Goal: Transaction & Acquisition: Purchase product/service

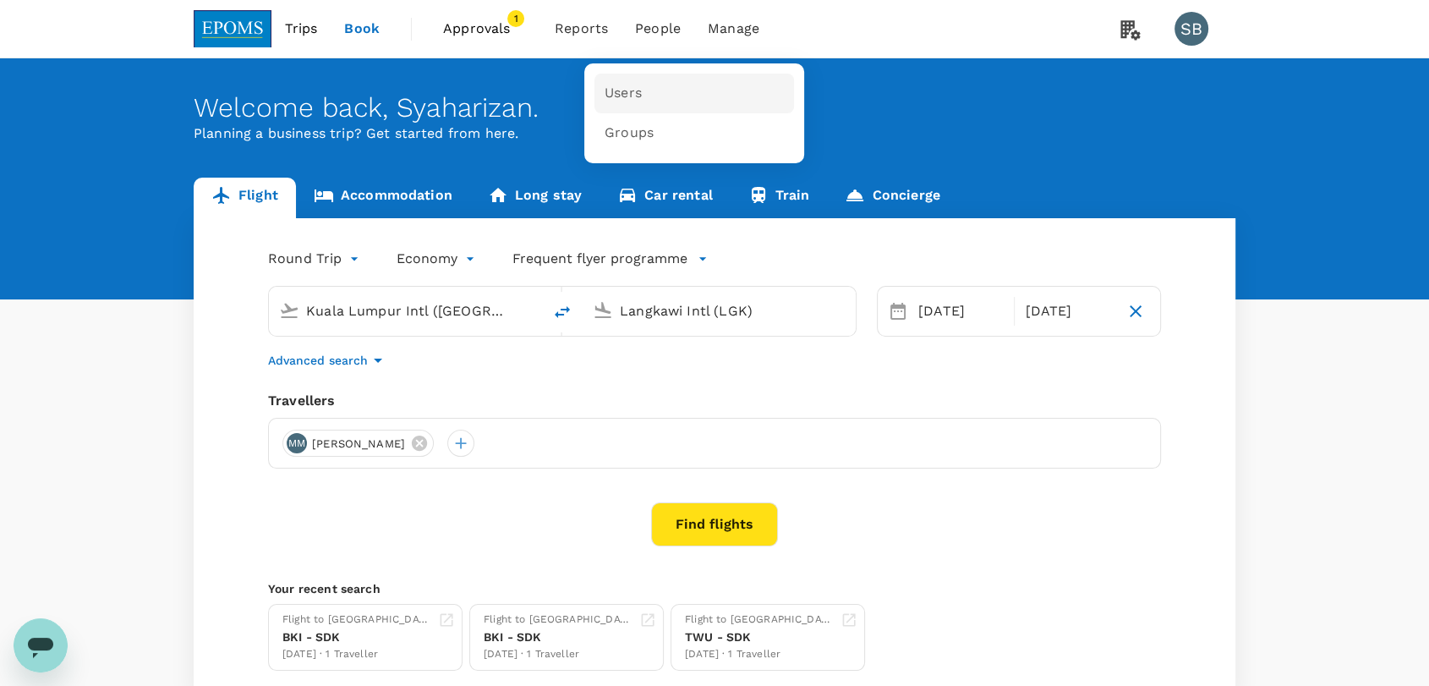
click at [604, 88] on span "Users" at bounding box center [622, 93] width 37 height 19
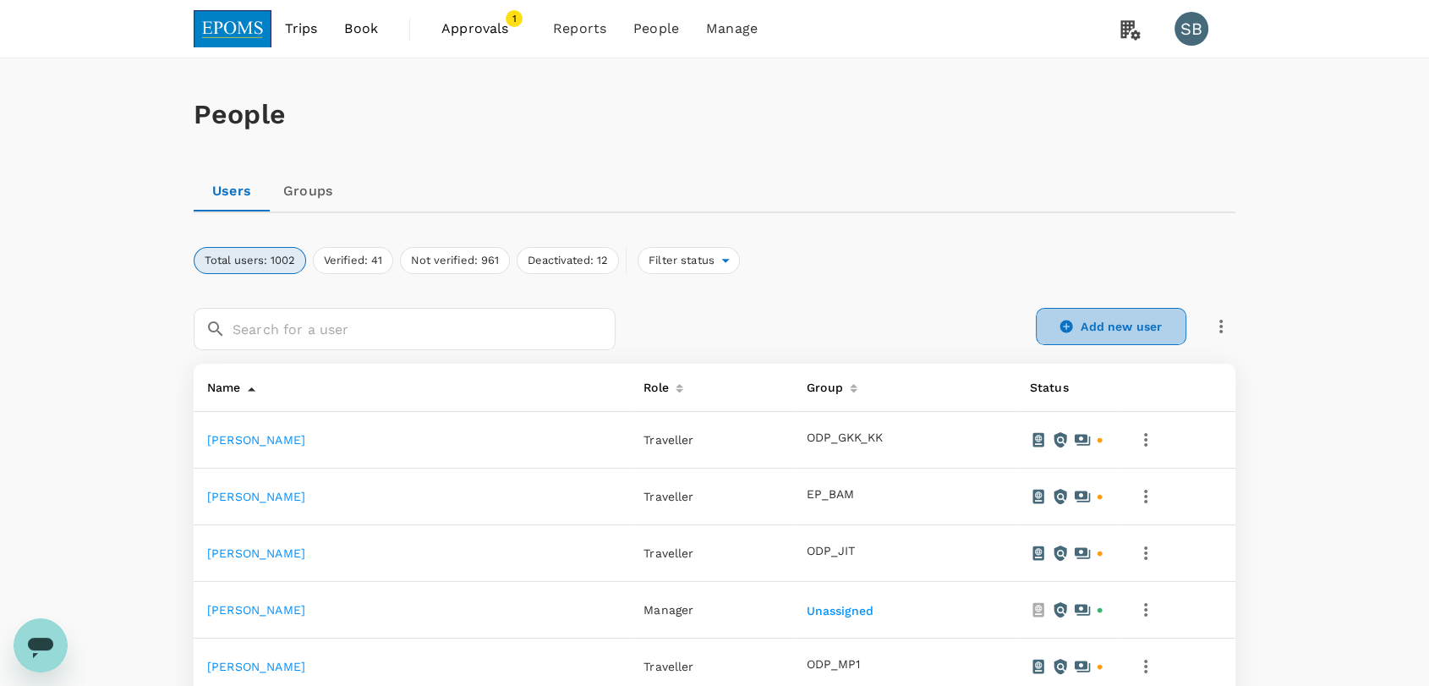
click at [1061, 325] on icon at bounding box center [1066, 326] width 13 height 13
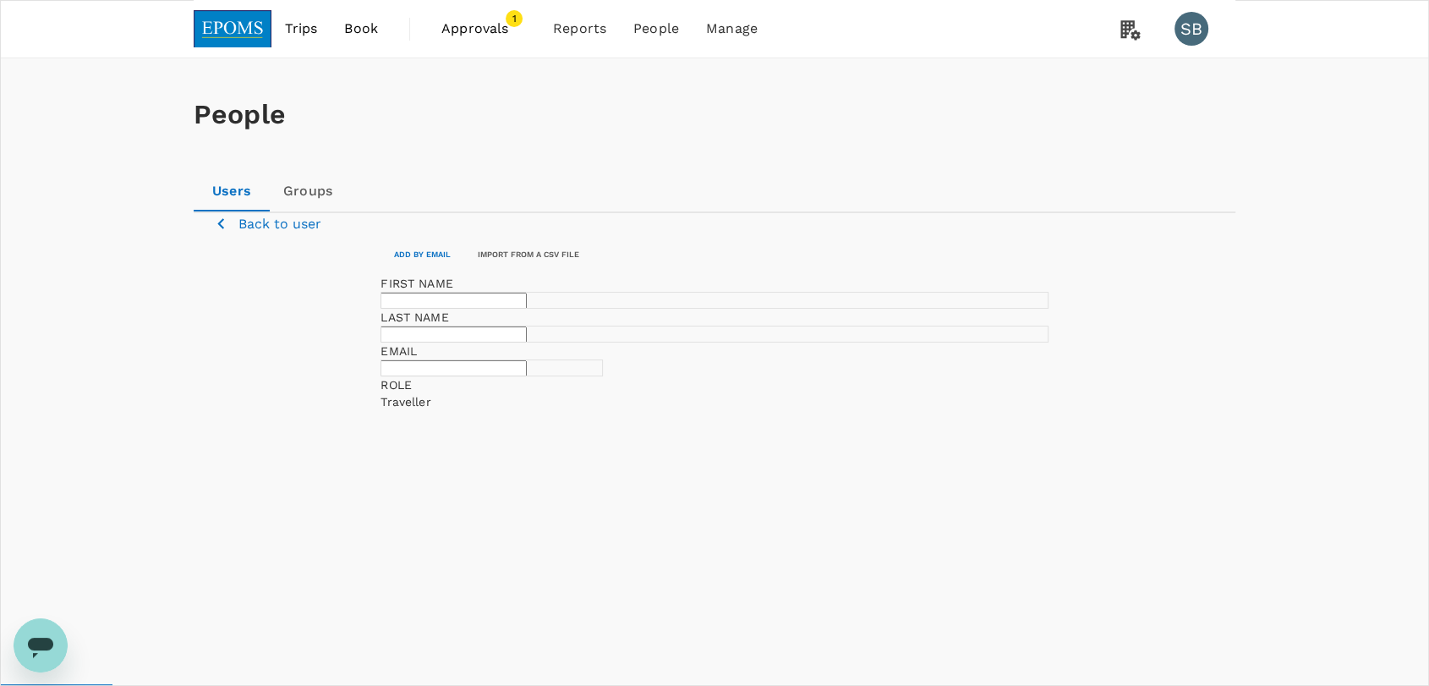
click at [514, 309] on input "text" at bounding box center [453, 301] width 146 height 16
paste input "[PERSON_NAME]"
drag, startPoint x: 568, startPoint y: 374, endPoint x: 487, endPoint y: 377, distance: 81.2
click at [487, 309] on input "[PERSON_NAME]" at bounding box center [453, 301] width 146 height 16
type input "Johannis"
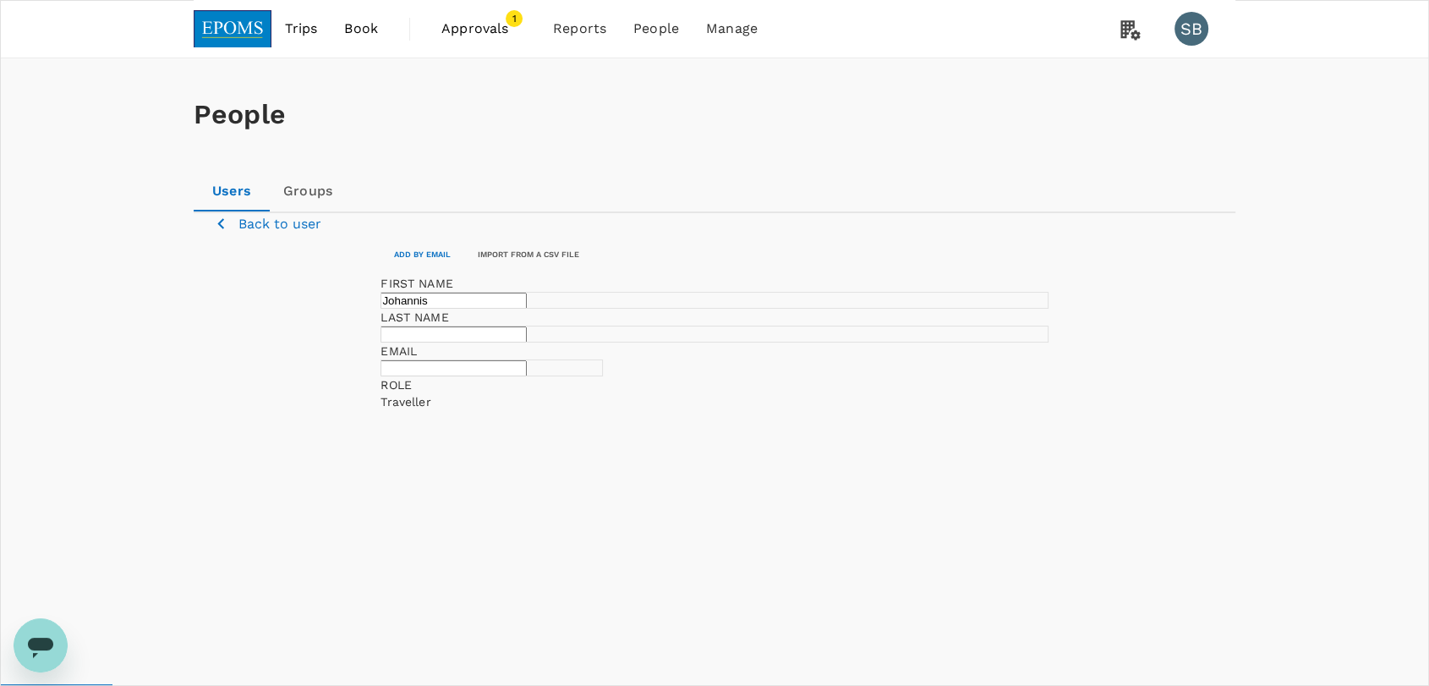
click at [527, 342] on input "text" at bounding box center [453, 334] width 146 height 16
paste input "[PERSON_NAME]"
type input "[PERSON_NAME]"
click at [467, 376] on input "text" at bounding box center [453, 368] width 146 height 16
paste input "[EMAIL_ADDRESS][DOMAIN_NAME]"
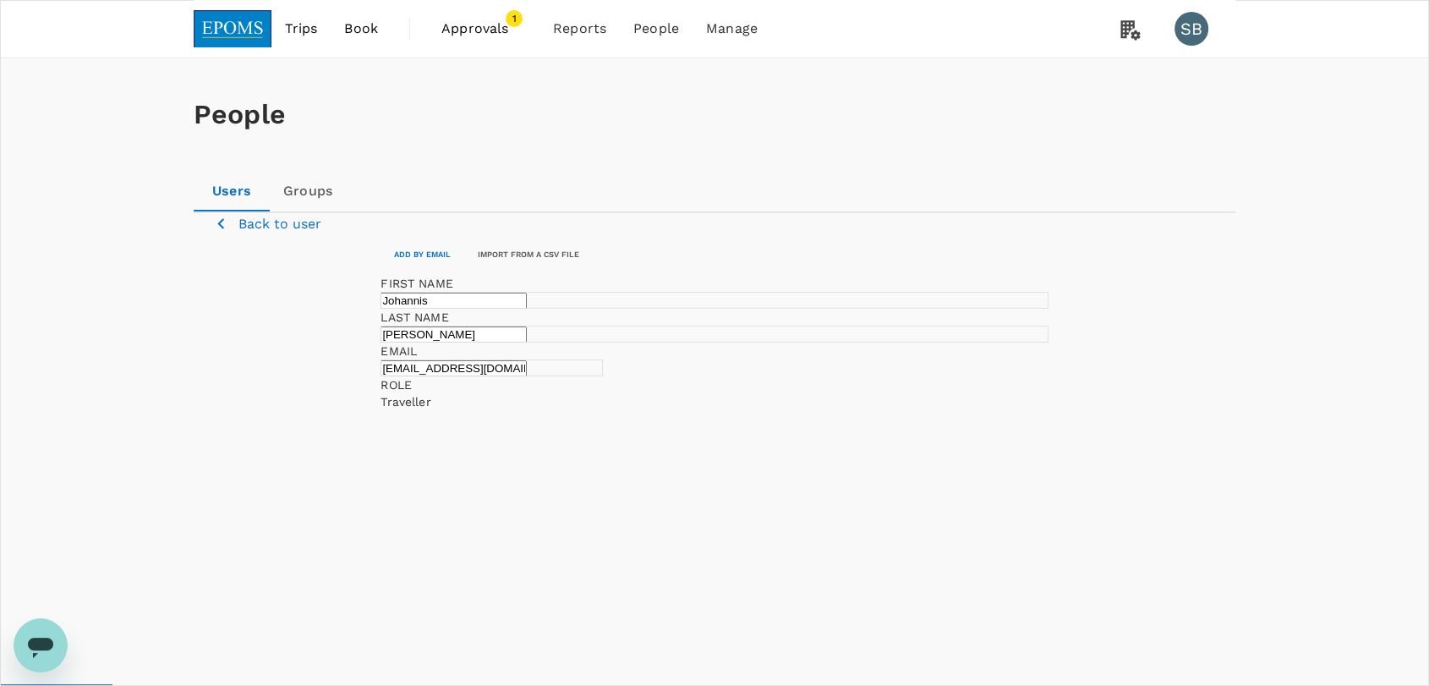
scroll to position [0, 23]
type input "[EMAIL_ADDRESS][DOMAIN_NAME]"
click at [642, 575] on input "checkbox" at bounding box center [714, 343] width 1429 height 686
checkbox input "false"
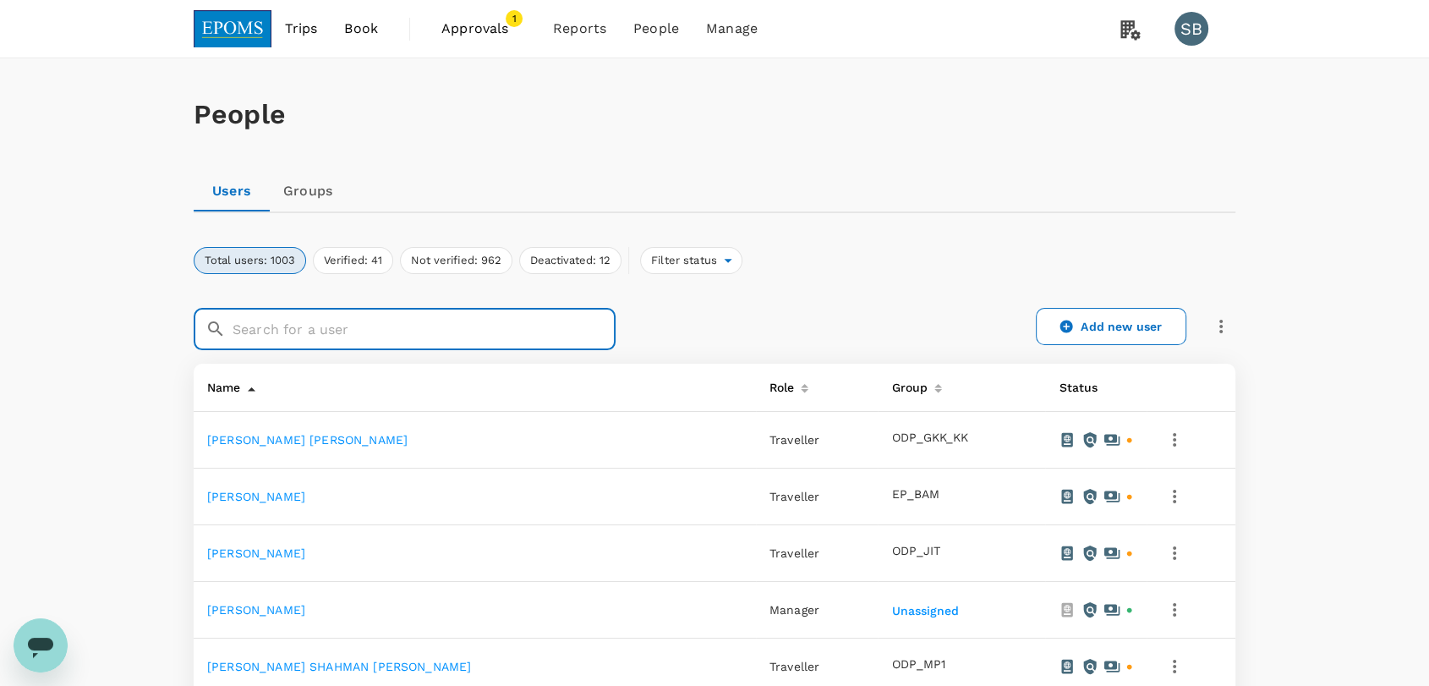
click at [320, 310] on input "text" at bounding box center [423, 329] width 383 height 42
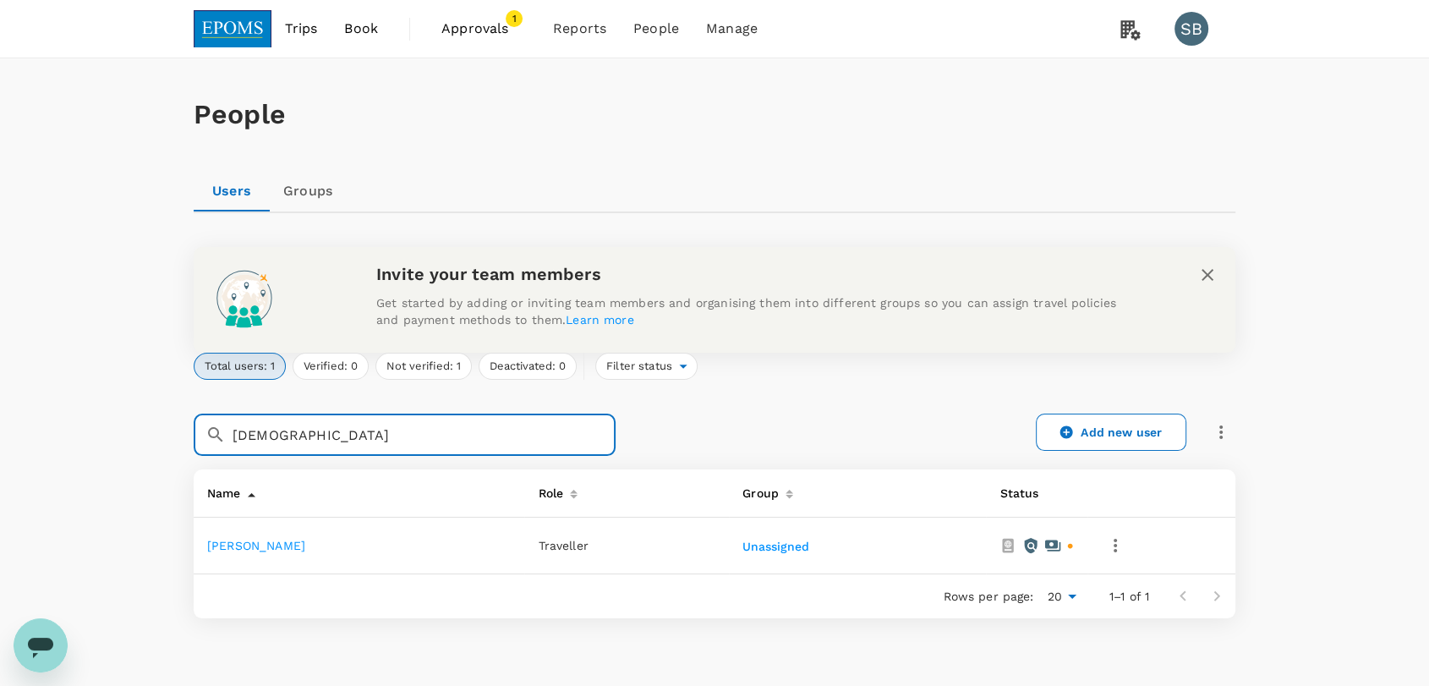
type input "johannis"
click at [282, 549] on link "[PERSON_NAME]" at bounding box center [256, 546] width 98 height 14
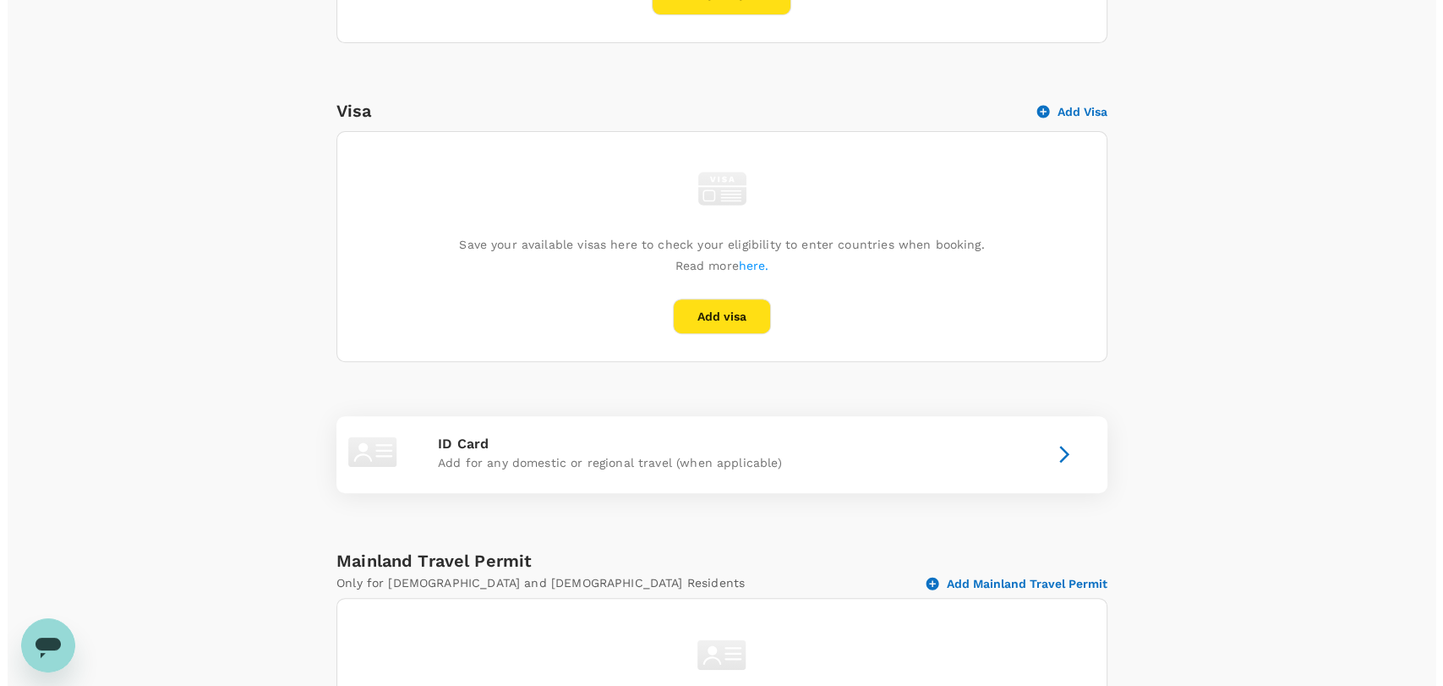
scroll to position [751, 0]
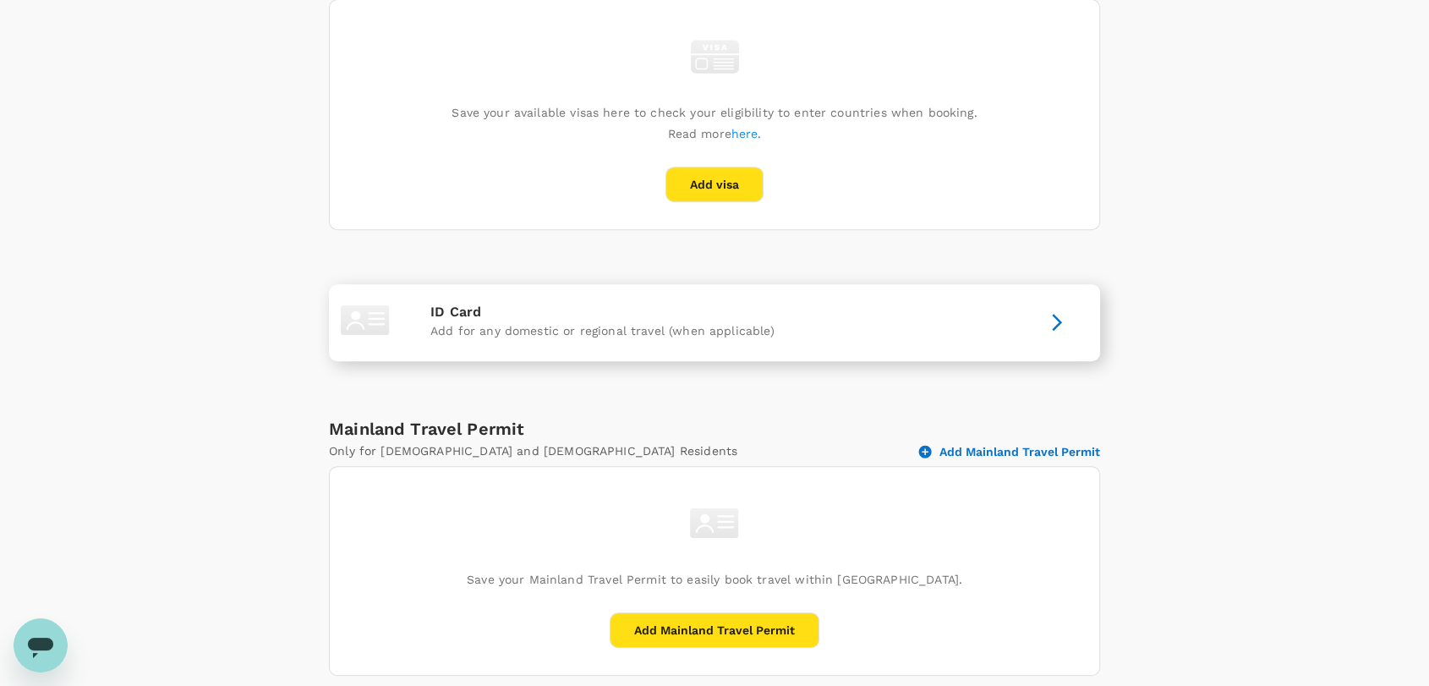
click at [880, 325] on p "Add for any domestic or regional travel (when applicable)" at bounding box center [714, 330] width 568 height 17
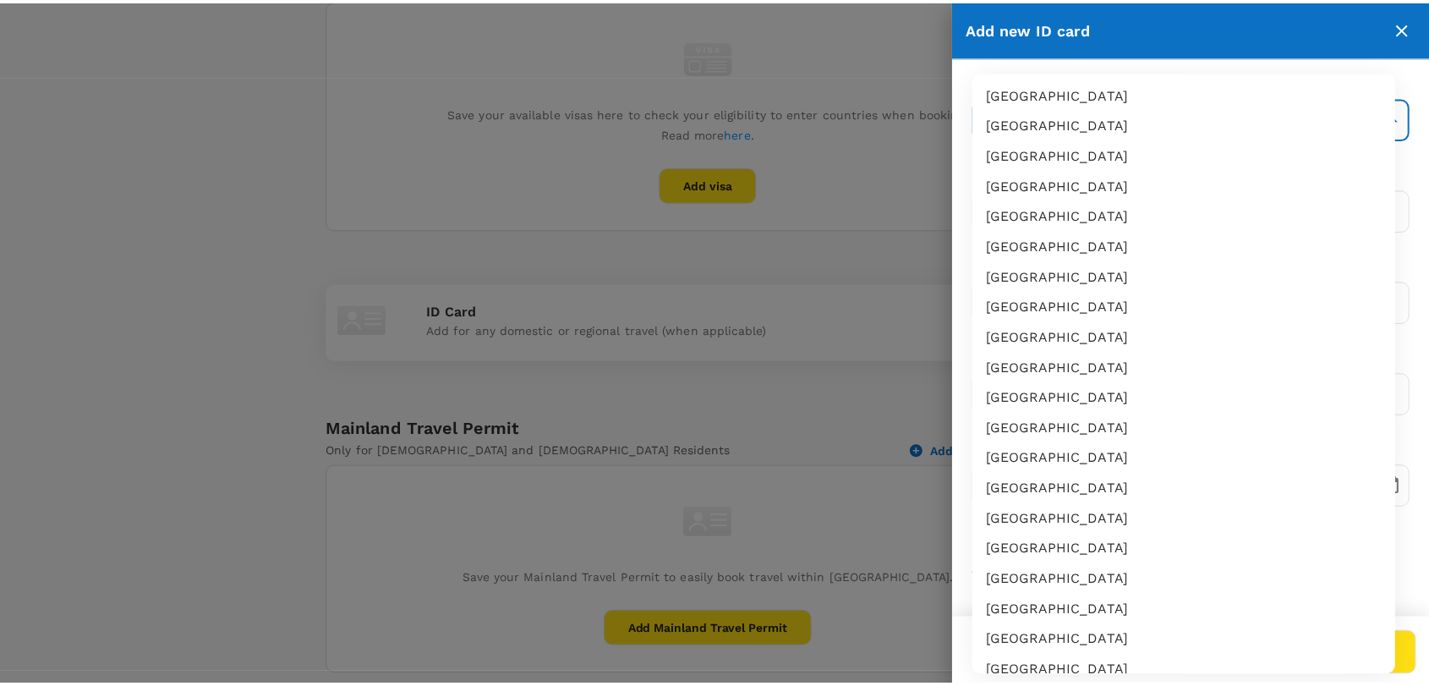
scroll to position [2915, 0]
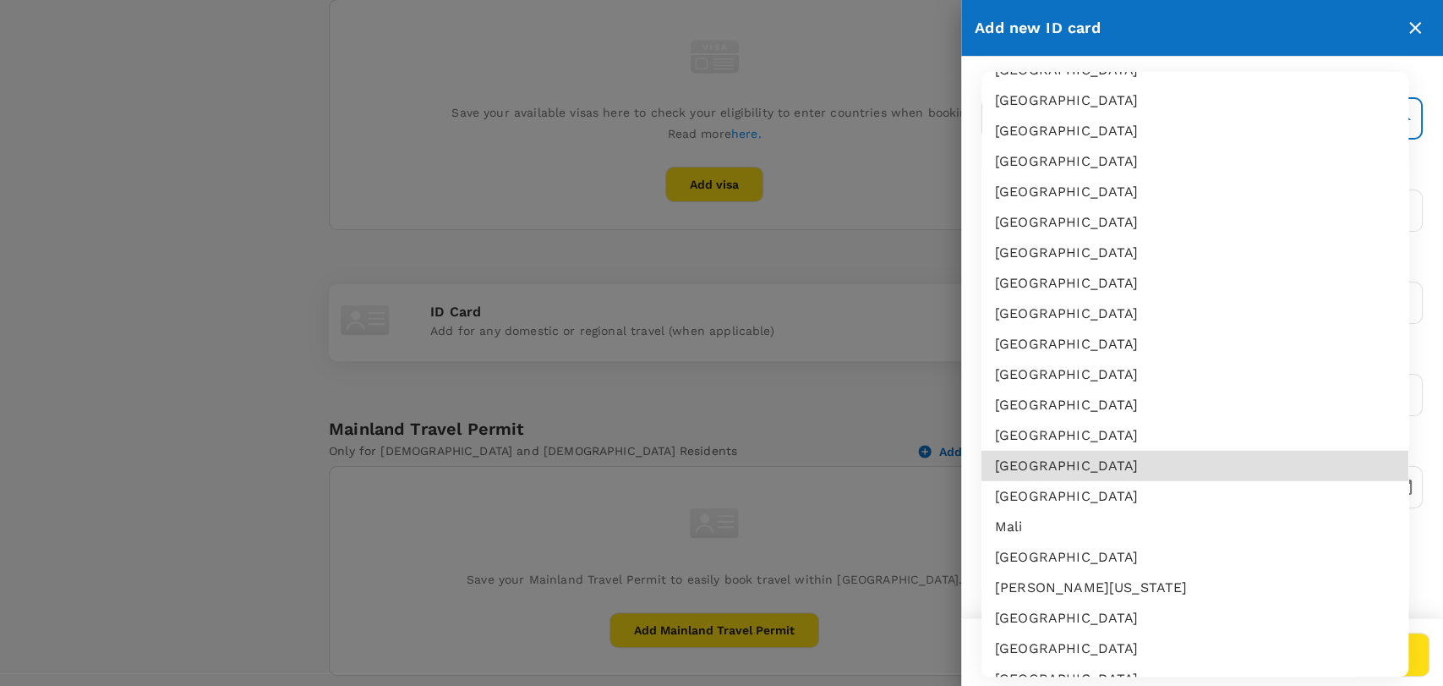
type input "MY"
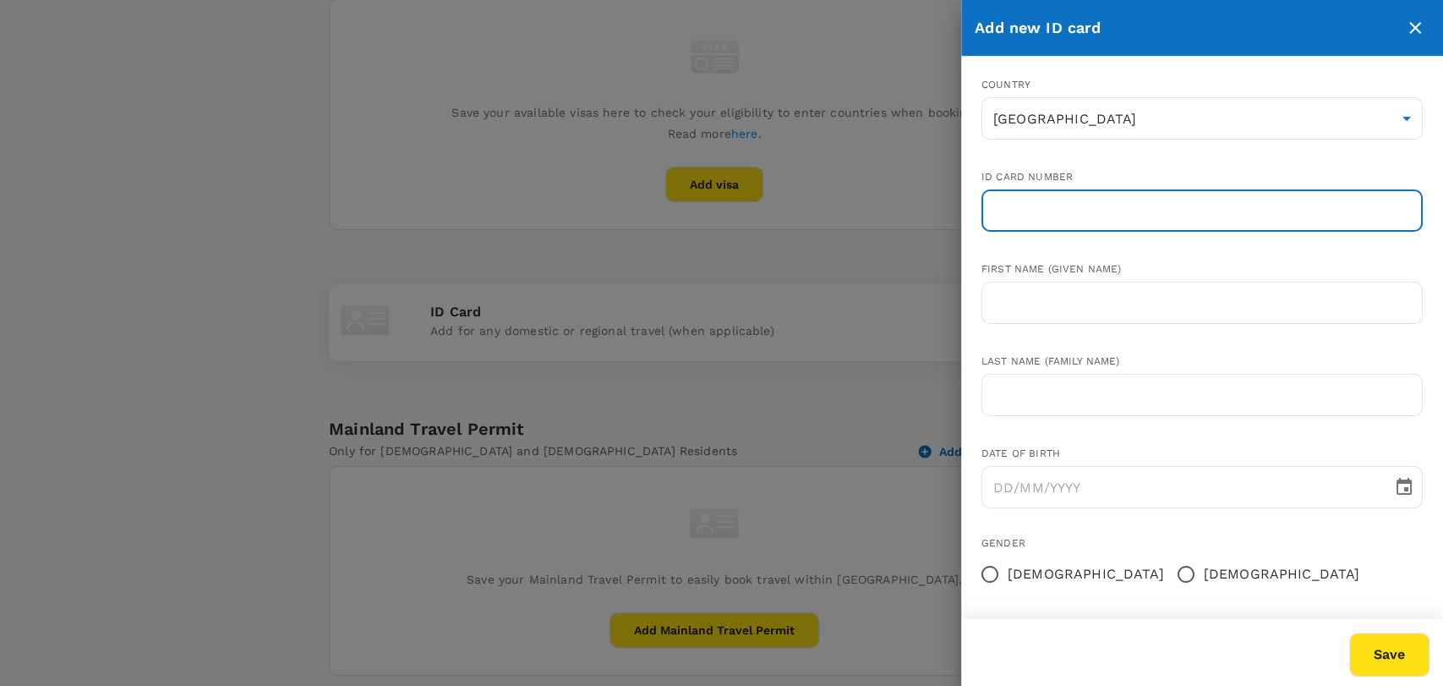
click at [1135, 189] on input "text" at bounding box center [1201, 210] width 441 height 42
paste input "790831-14-5489"
type input "790831-14-5489"
click at [1126, 306] on input "text" at bounding box center [1201, 303] width 441 height 42
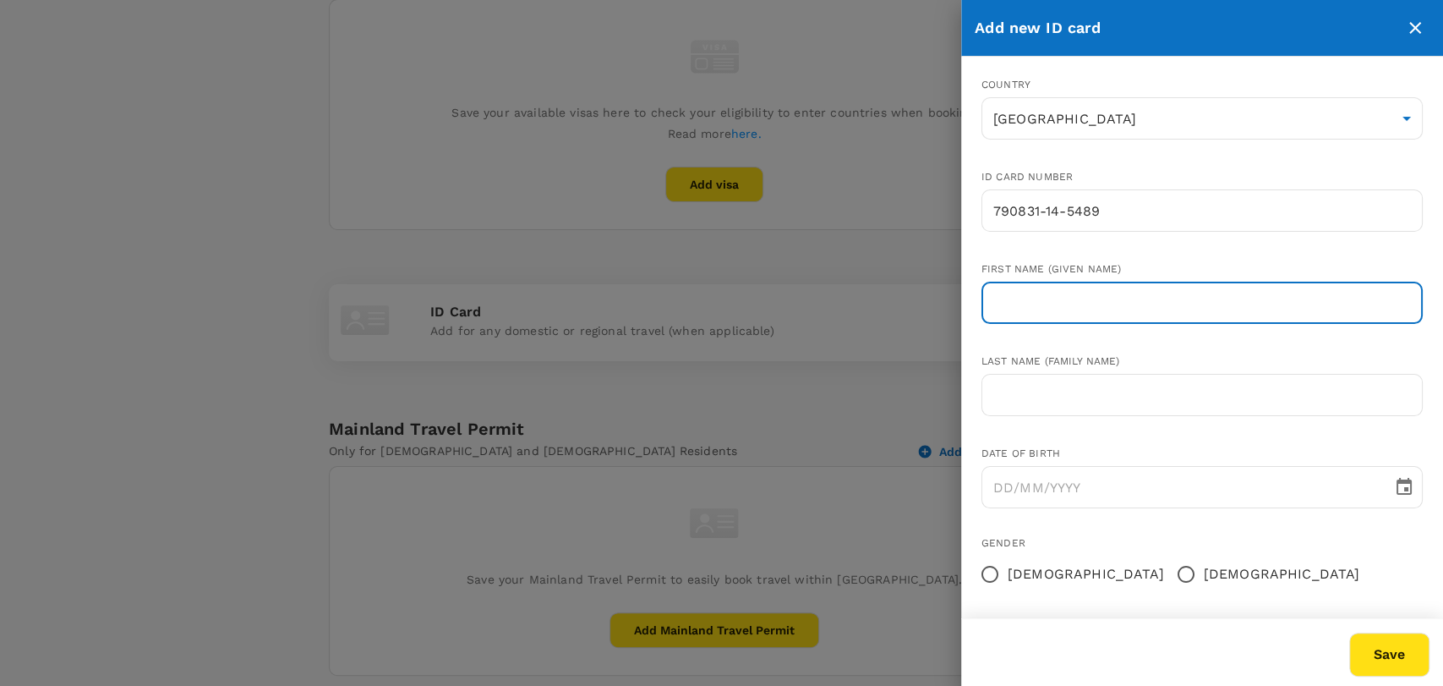
paste input "[PERSON_NAME]"
drag, startPoint x: 1126, startPoint y: 303, endPoint x: 1060, endPoint y: 306, distance: 66.0
click at [1060, 306] on input "[PERSON_NAME]" at bounding box center [1201, 303] width 441 height 42
type input "Johannis"
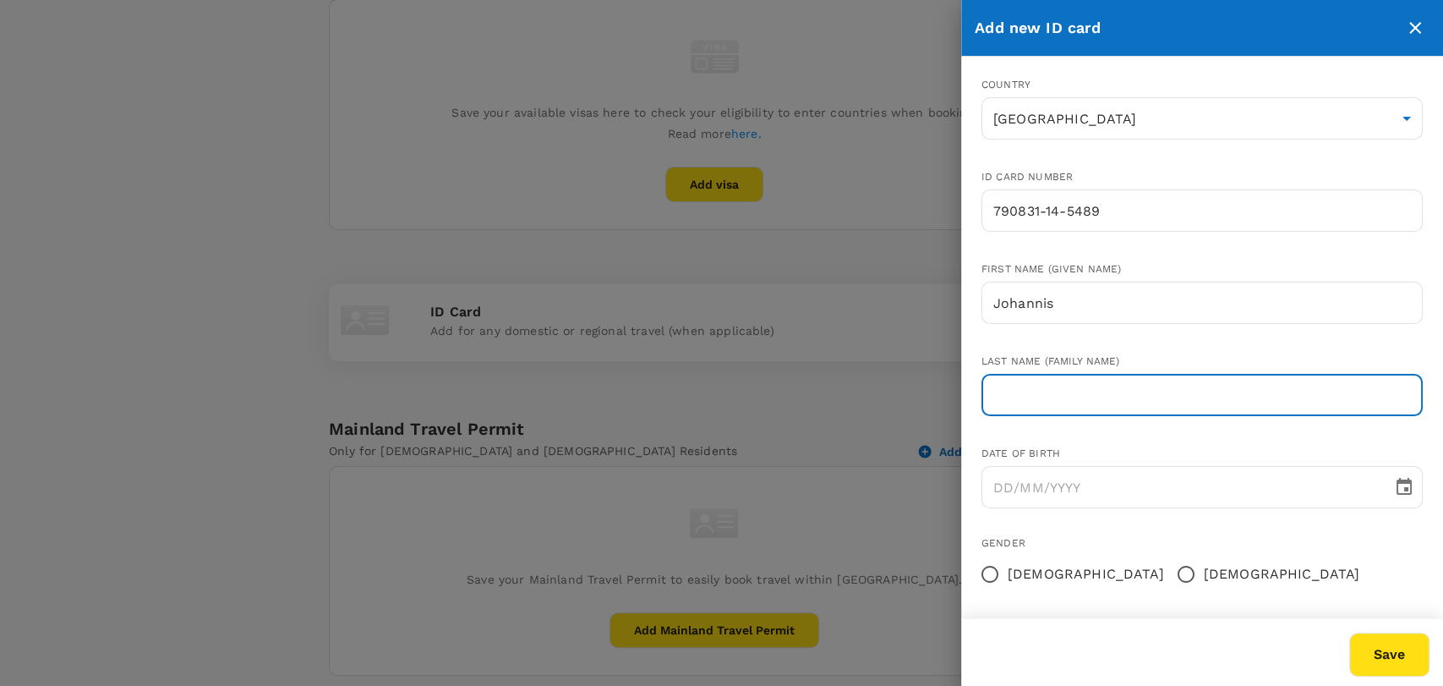
click at [1035, 396] on input "text" at bounding box center [1201, 395] width 441 height 42
paste input "[PERSON_NAME]"
click at [1001, 393] on input "[PERSON_NAME]" at bounding box center [1201, 395] width 441 height 42
type input "Bin Johari"
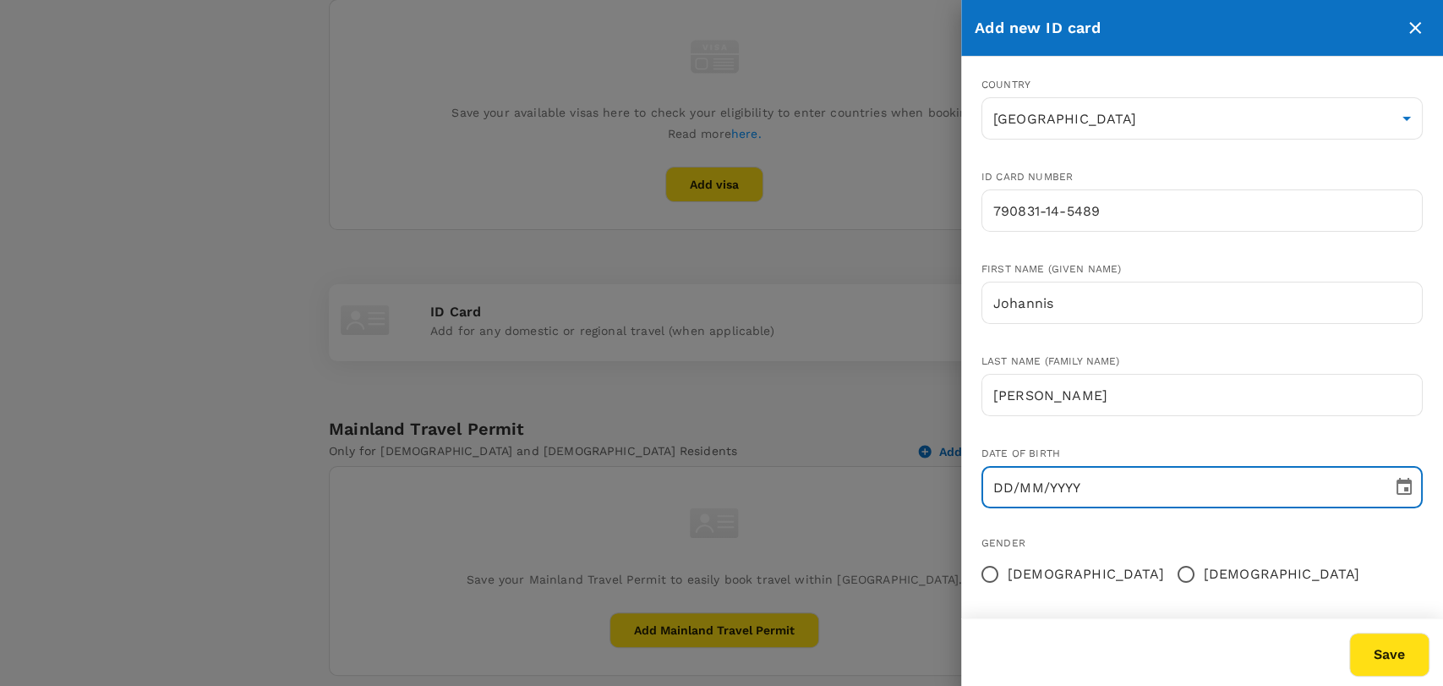
click at [988, 486] on input "DD/MM/YYYY" at bounding box center [1180, 487] width 399 height 42
type input "31/08/1979"
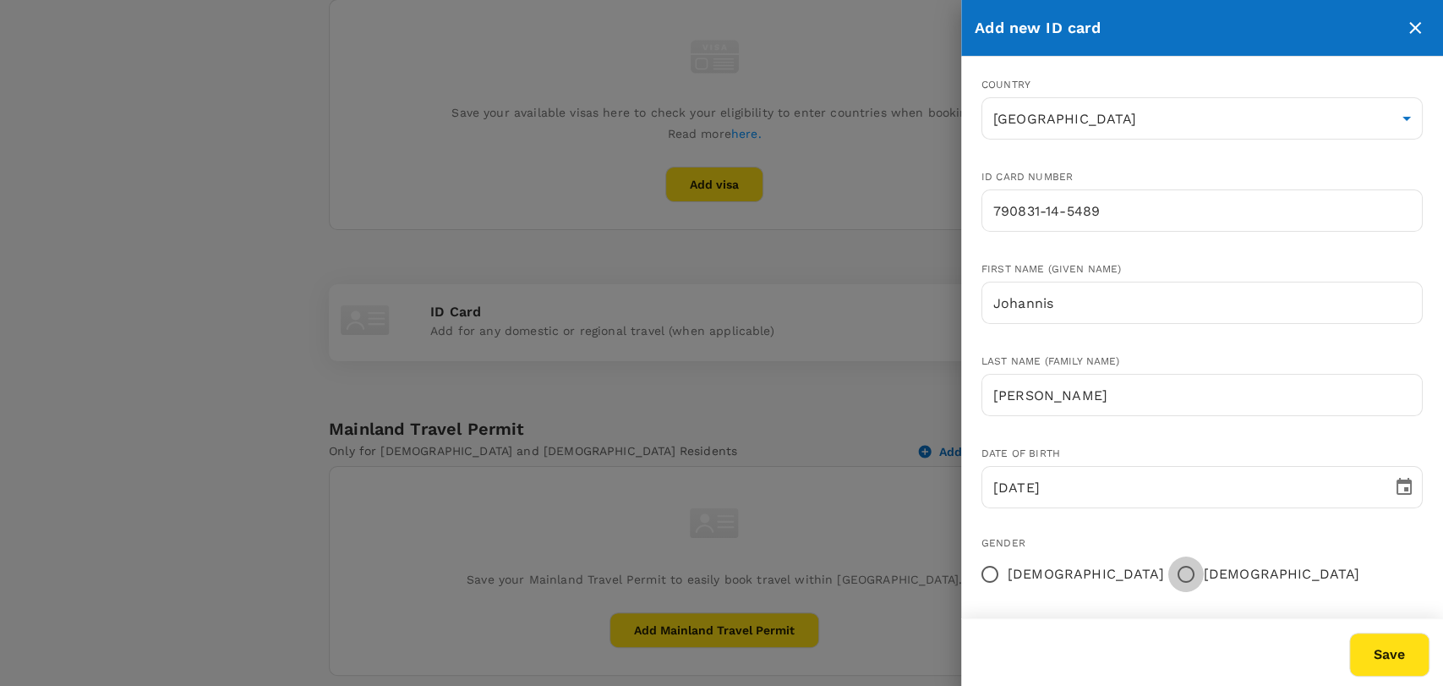
click at [1168, 571] on input "Male" at bounding box center [1186, 574] width 36 height 36
radio input "true"
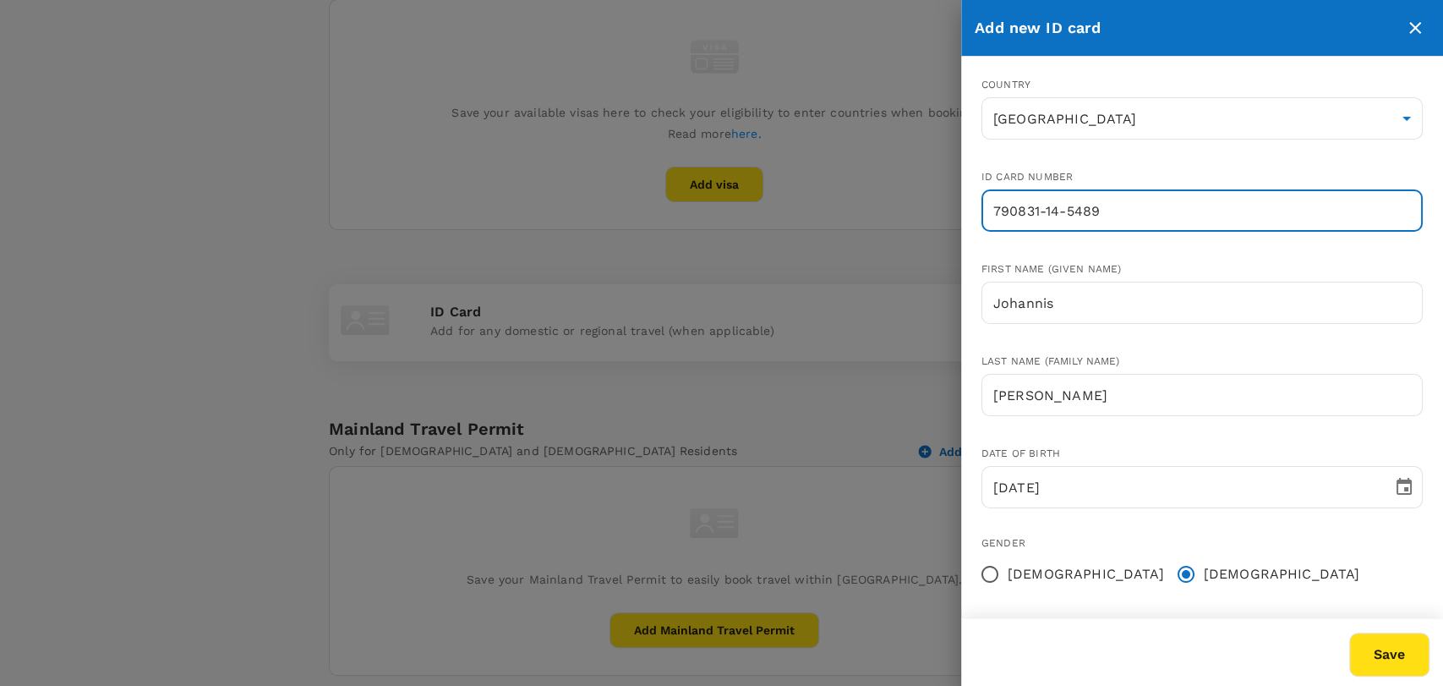
click at [1068, 211] on input "790831-14-5489" at bounding box center [1201, 210] width 441 height 42
type input "790831145489"
click at [1408, 648] on button "Save" at bounding box center [1389, 654] width 80 height 44
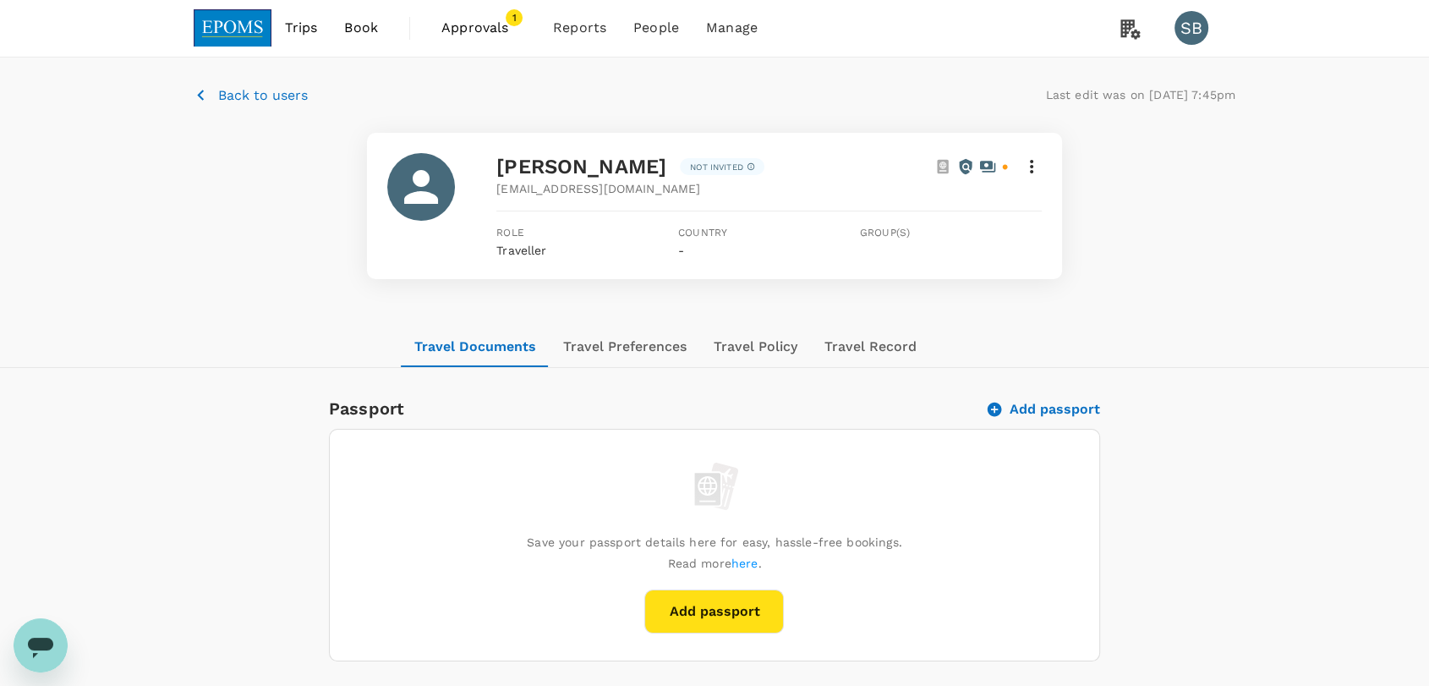
scroll to position [0, 0]
click at [243, 29] on img at bounding box center [233, 28] width 78 height 37
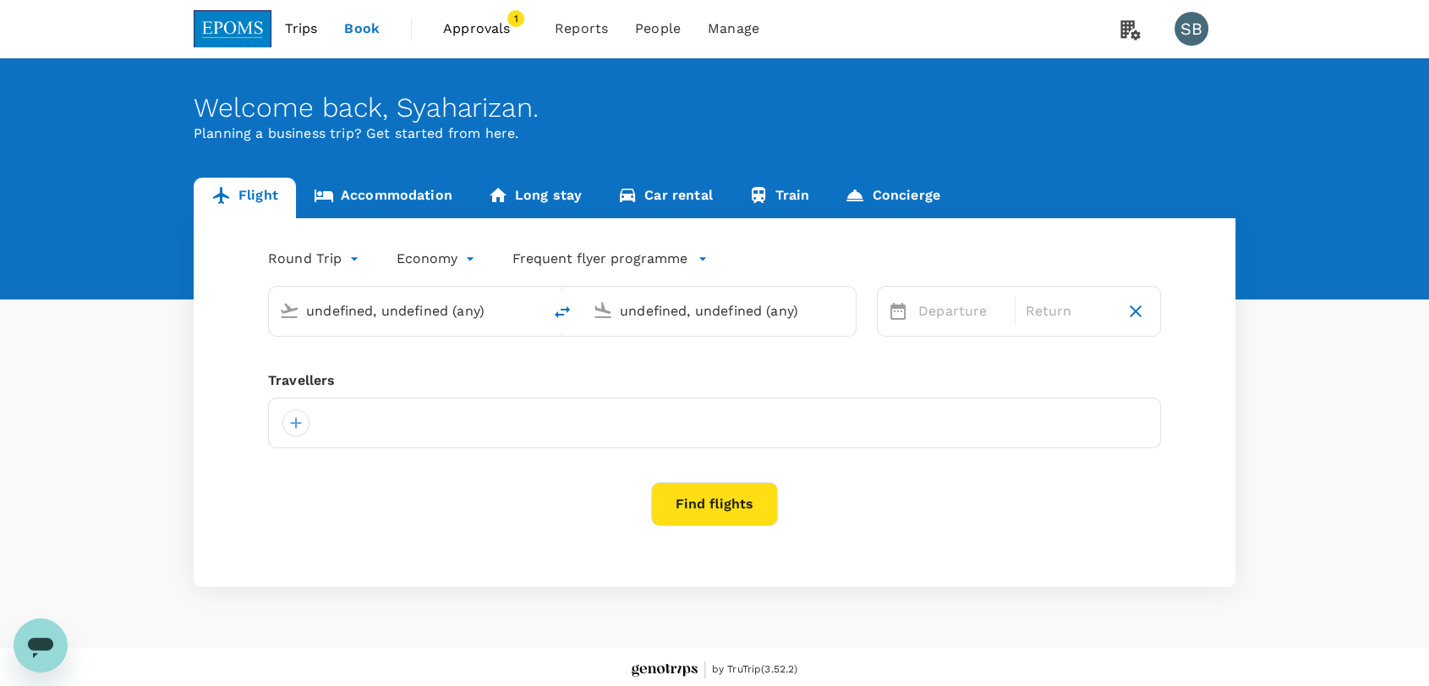
type input "Kuala Lumpur Intl ([GEOGRAPHIC_DATA])"
type input "Langkawi Intl (LGK)"
type input "business"
type input "Kuala Lumpur Intl ([GEOGRAPHIC_DATA])"
type input "Langkawi Intl (LGK)"
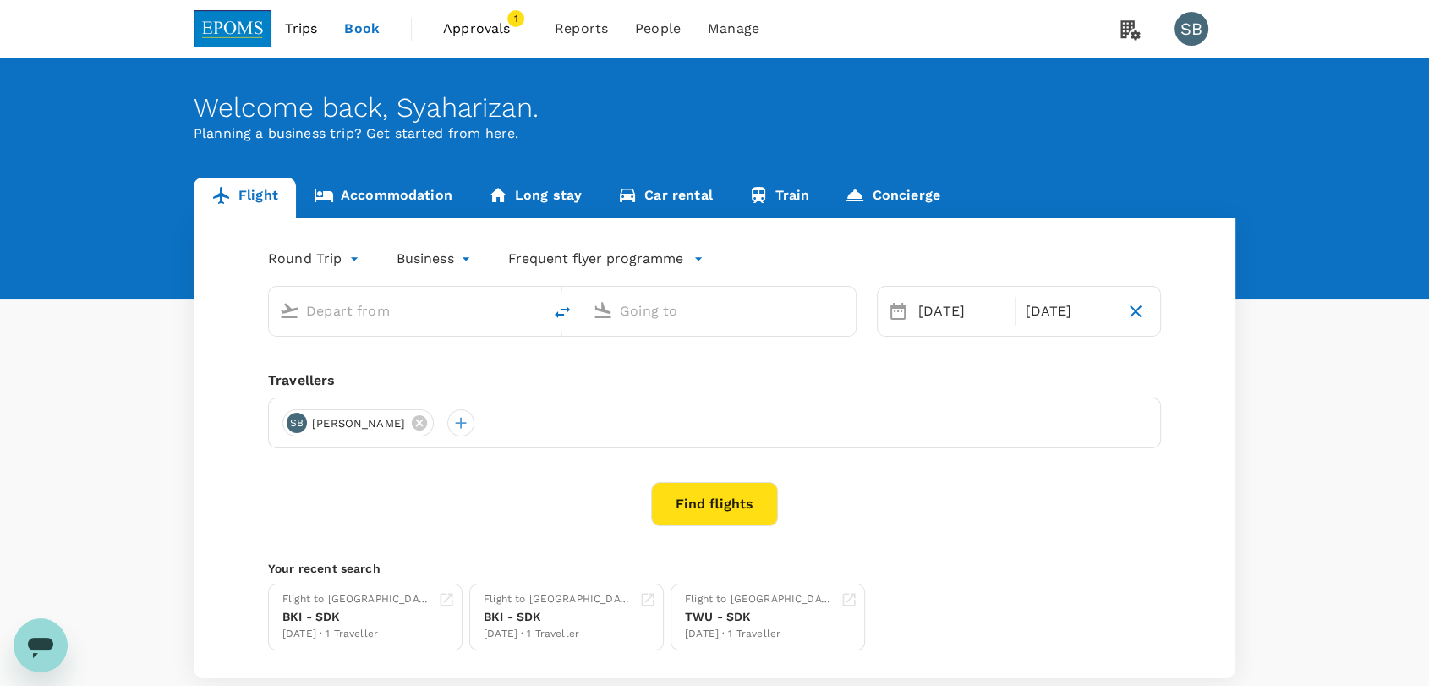
type input "Kuala Lumpur Intl ([GEOGRAPHIC_DATA])"
type input "Langkawi Intl (LGK)"
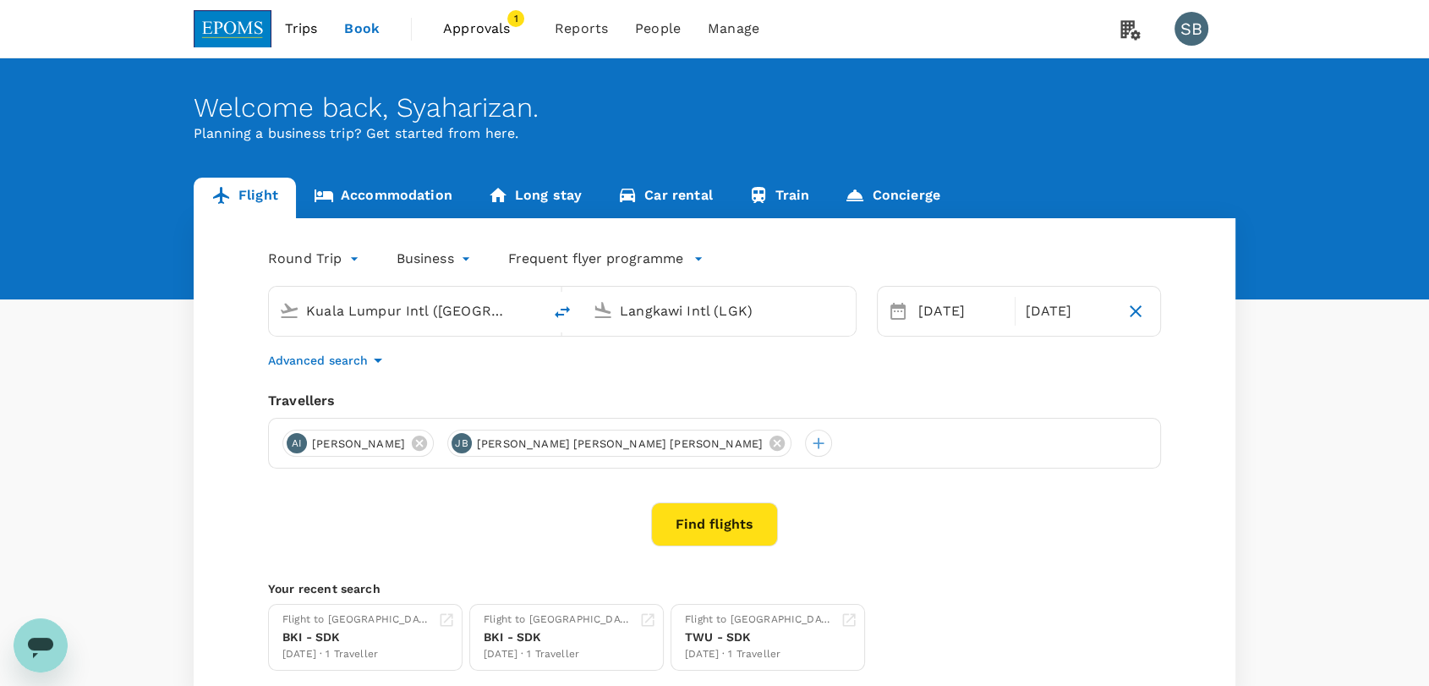
click at [491, 19] on span "Approvals" at bounding box center [485, 29] width 85 height 20
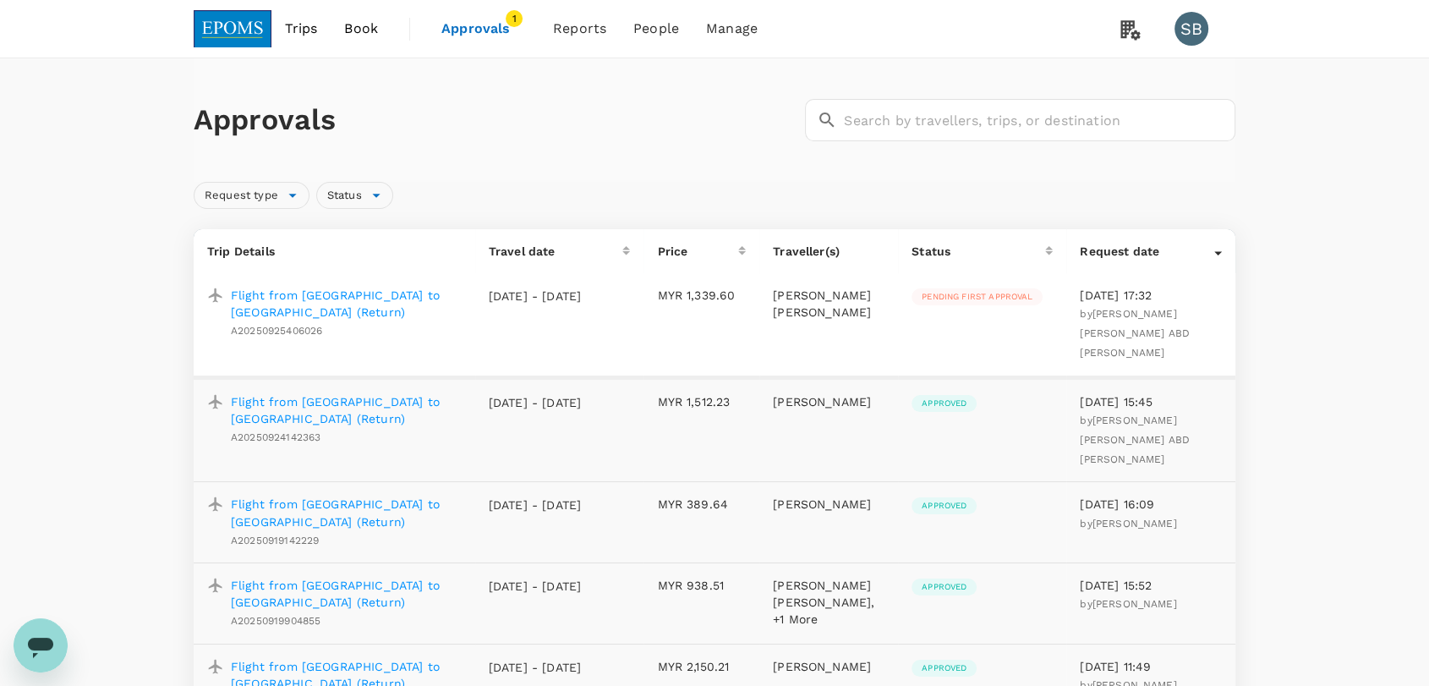
click at [216, 22] on img at bounding box center [233, 28] width 78 height 37
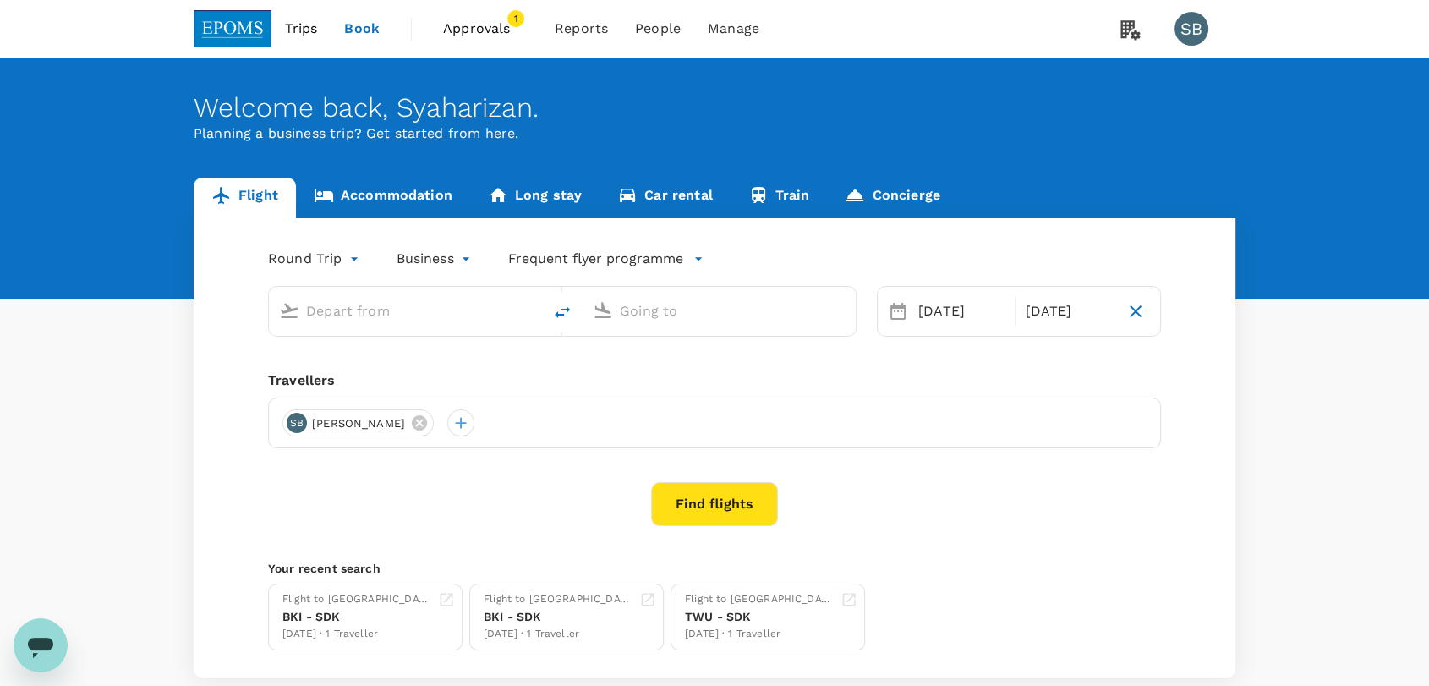
type input "Kuala Lumpur Intl ([GEOGRAPHIC_DATA])"
type input "Langkawi Intl (LGK)"
type input "Kuala Lumpur Intl ([GEOGRAPHIC_DATA])"
type input "Langkawi Intl (LGK)"
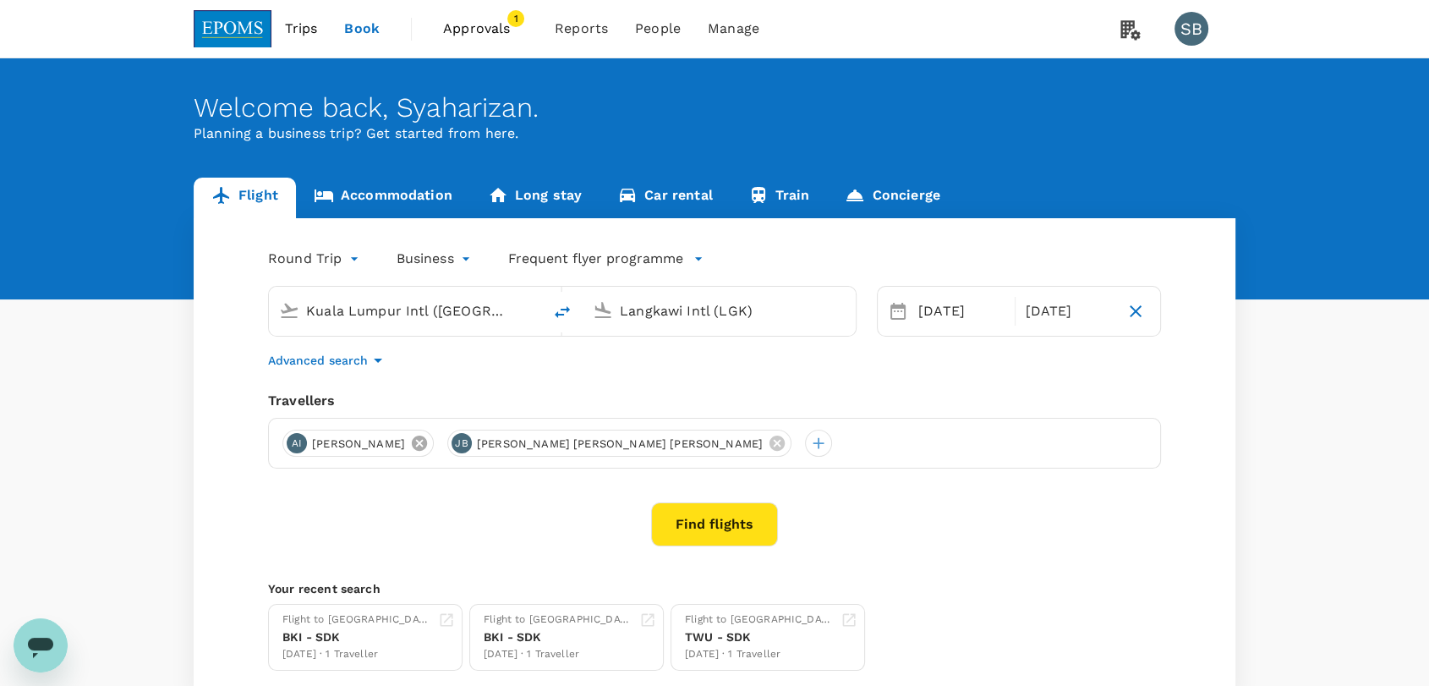
click at [427, 446] on icon at bounding box center [419, 442] width 15 height 15
click at [603, 445] on icon at bounding box center [612, 443] width 19 height 19
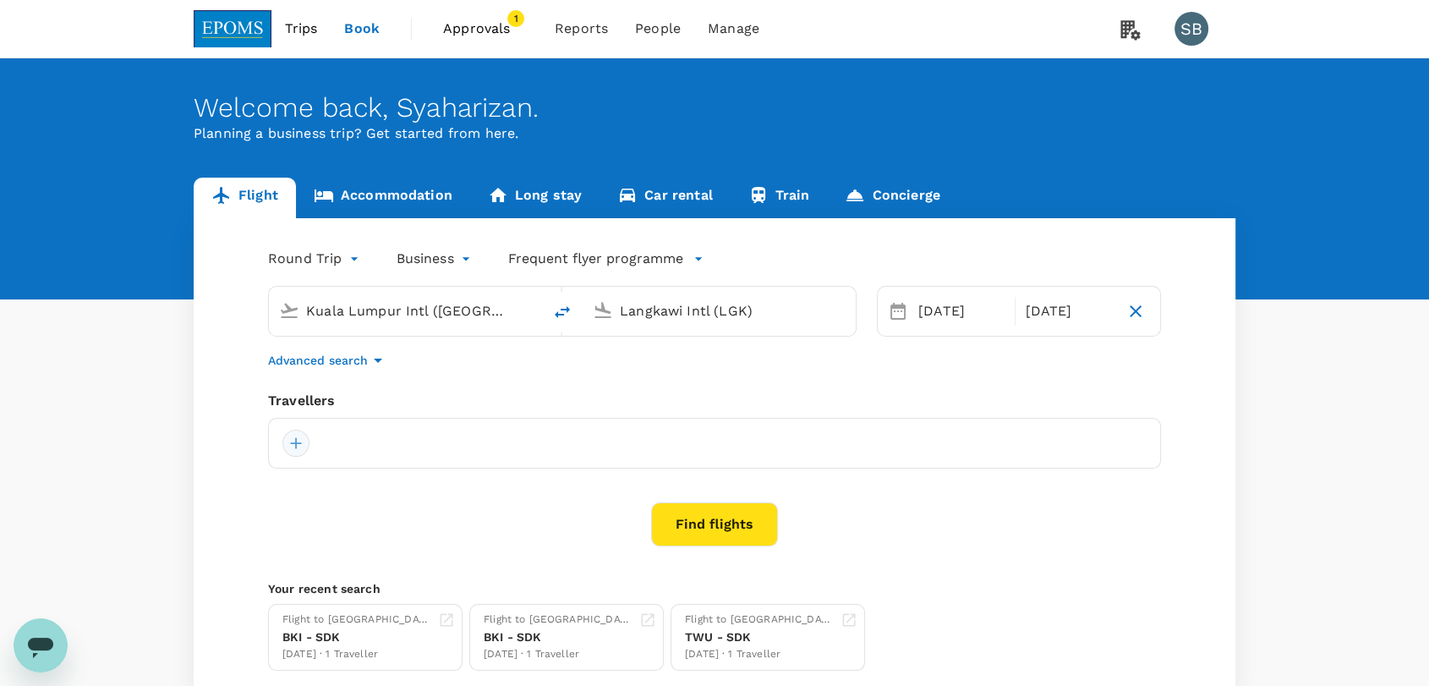
click at [292, 448] on div at bounding box center [295, 442] width 27 height 27
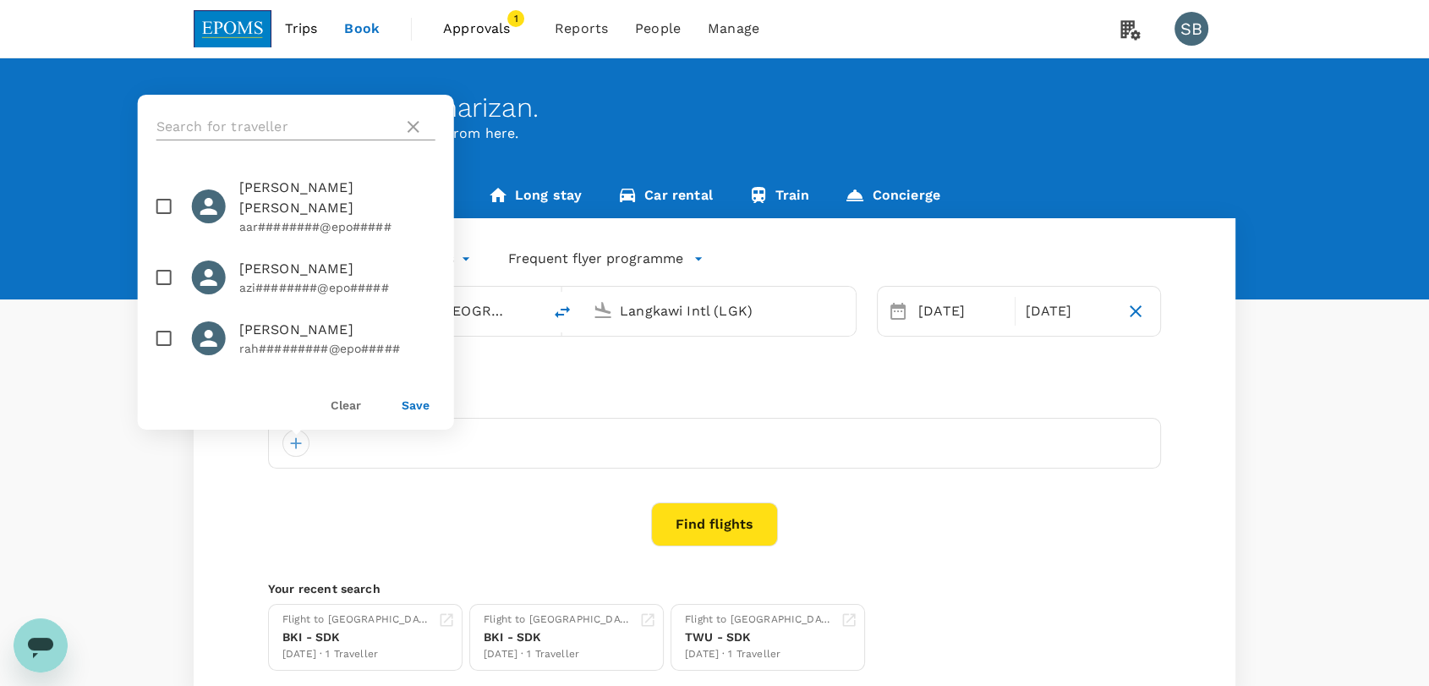
click at [271, 117] on input "text" at bounding box center [276, 126] width 240 height 27
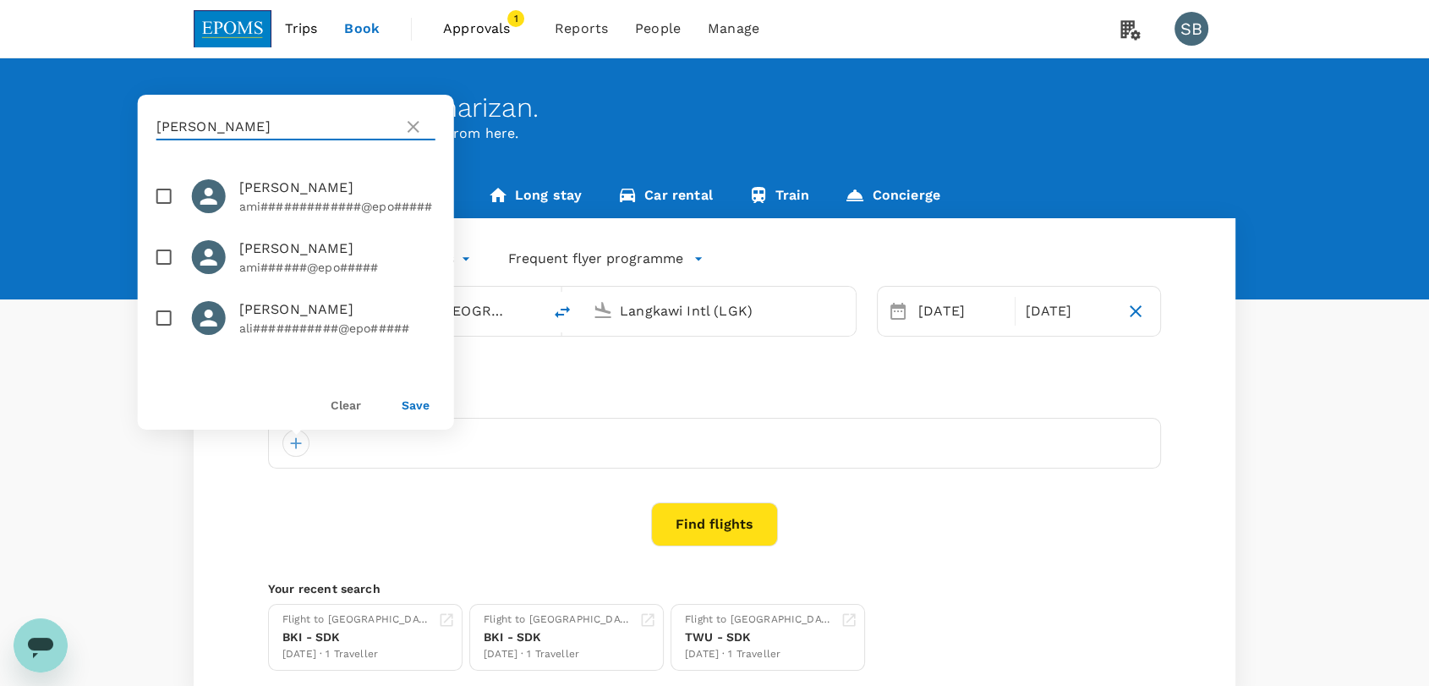
type input "aminuddin"
click at [164, 271] on input "checkbox" at bounding box center [164, 257] width 36 height 36
checkbox input "true"
click at [406, 405] on button "Save" at bounding box center [416, 405] width 28 height 14
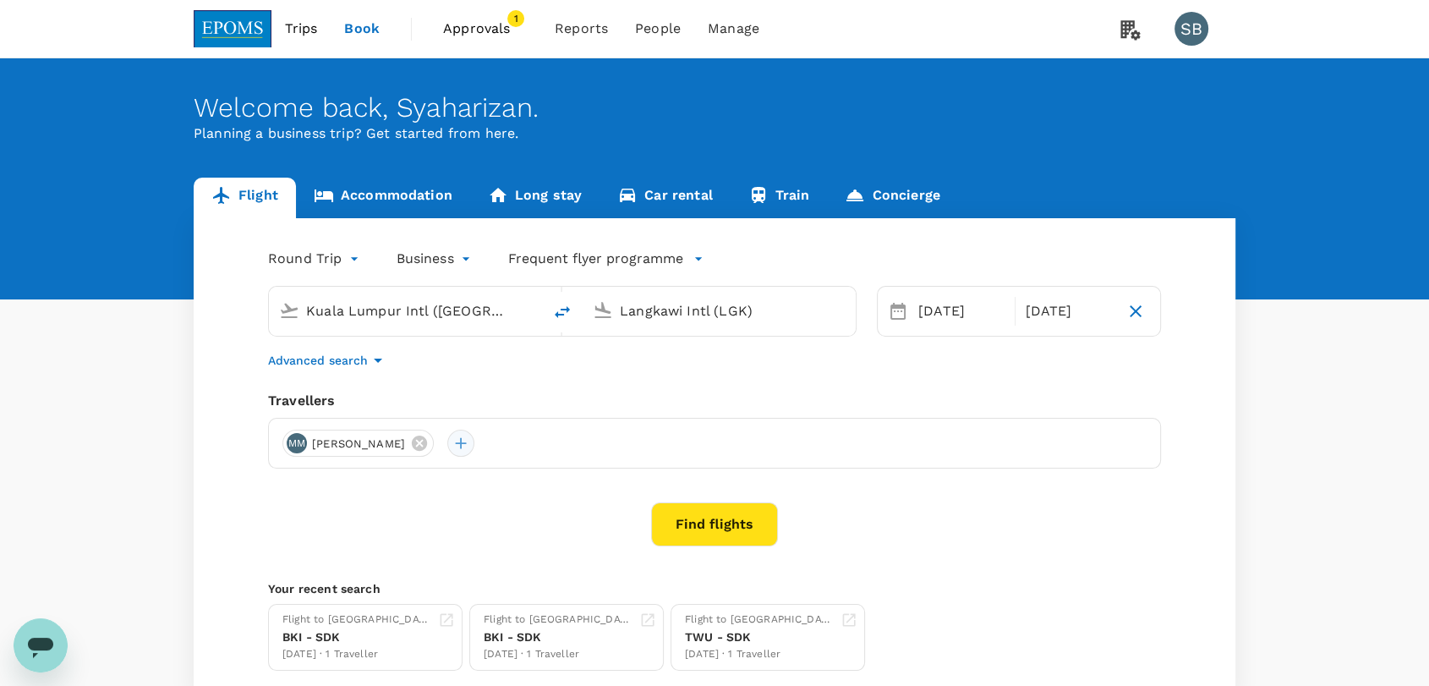
click at [474, 447] on div at bounding box center [460, 442] width 27 height 27
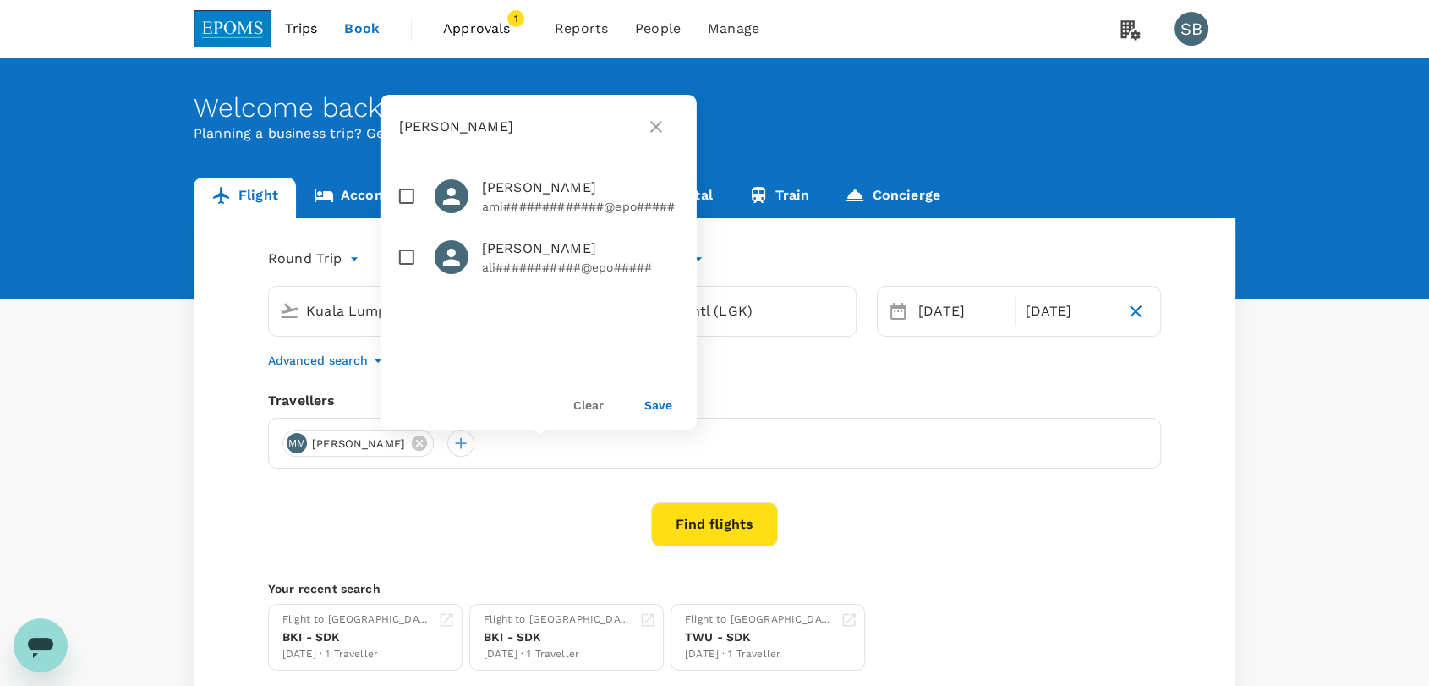
click at [479, 130] on input "aminuddin" at bounding box center [519, 126] width 240 height 27
type input "a"
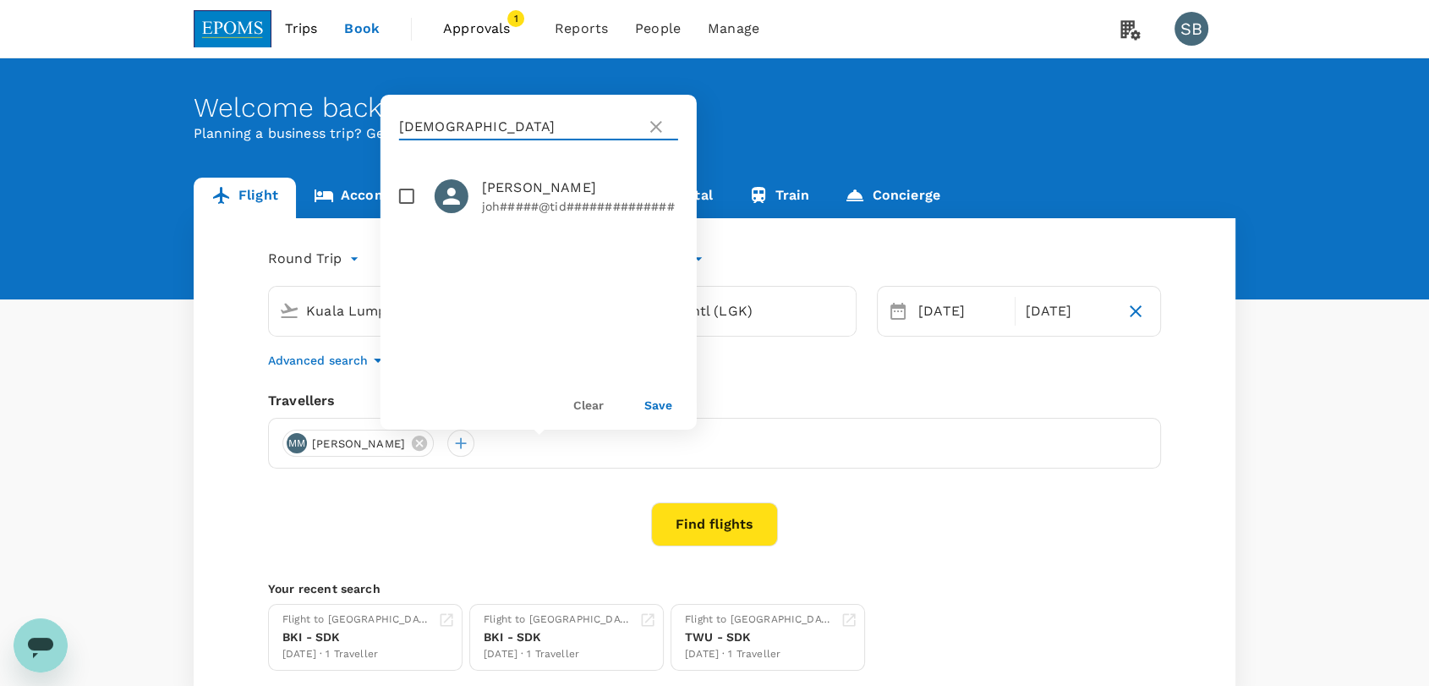
type input "johannis"
click at [409, 196] on input "checkbox" at bounding box center [407, 196] width 36 height 36
checkbox input "true"
click at [663, 407] on button "Save" at bounding box center [658, 405] width 28 height 14
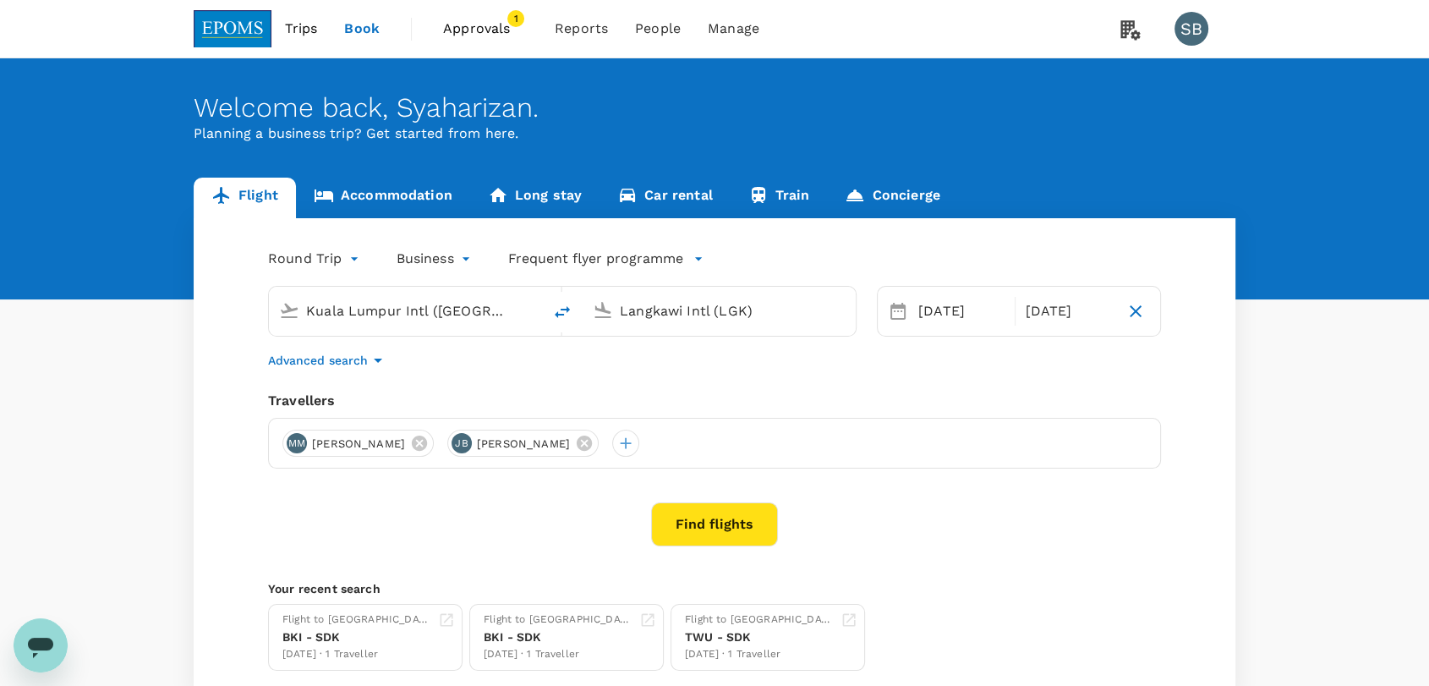
click at [709, 510] on button "Find flights" at bounding box center [714, 524] width 127 height 44
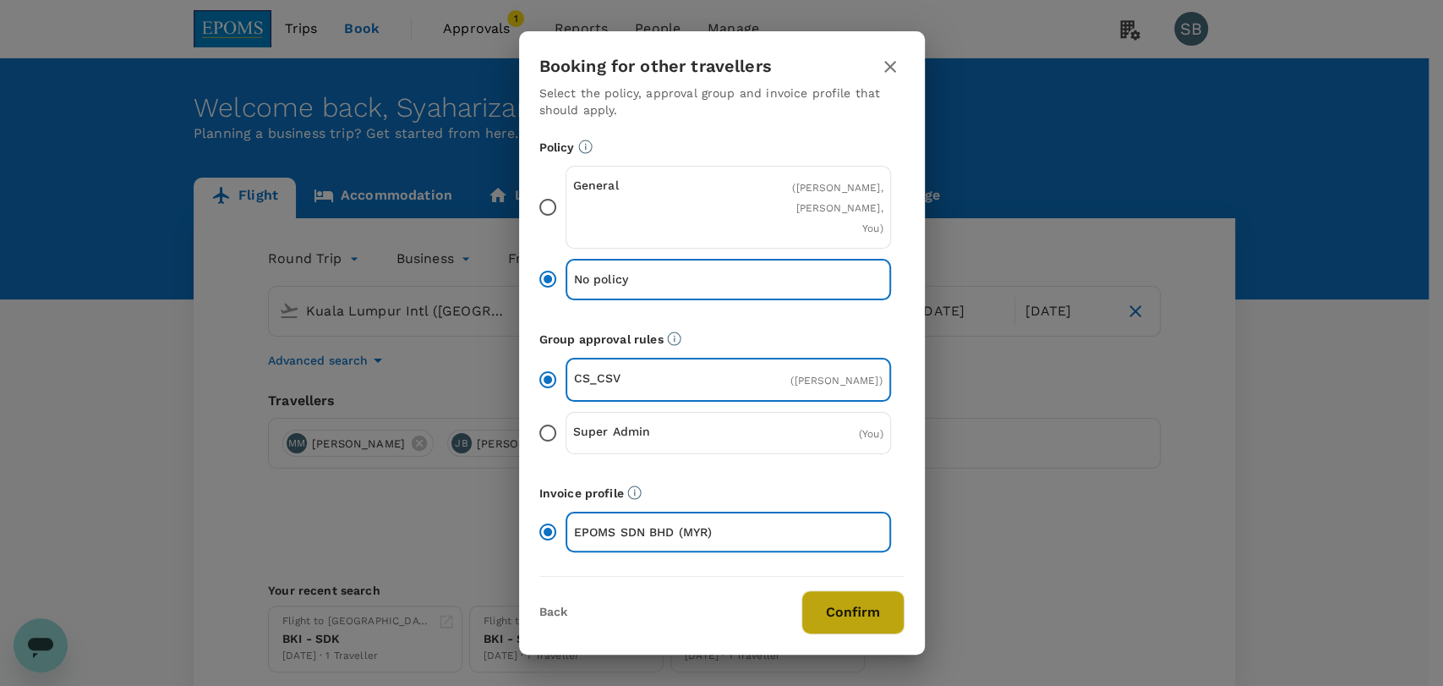
click at [855, 610] on button "Confirm" at bounding box center [852, 612] width 103 height 44
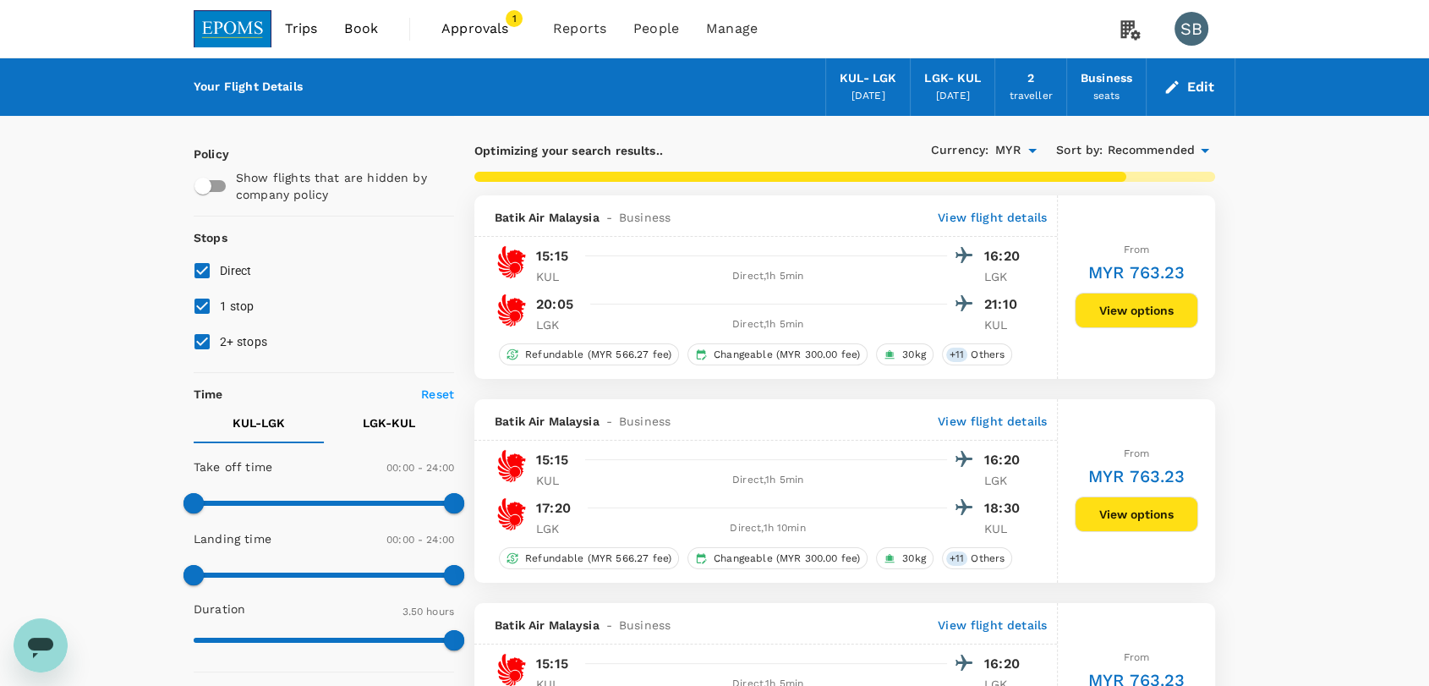
click at [199, 345] on input "2+ stops" at bounding box center [202, 342] width 36 height 36
checkbox input "false"
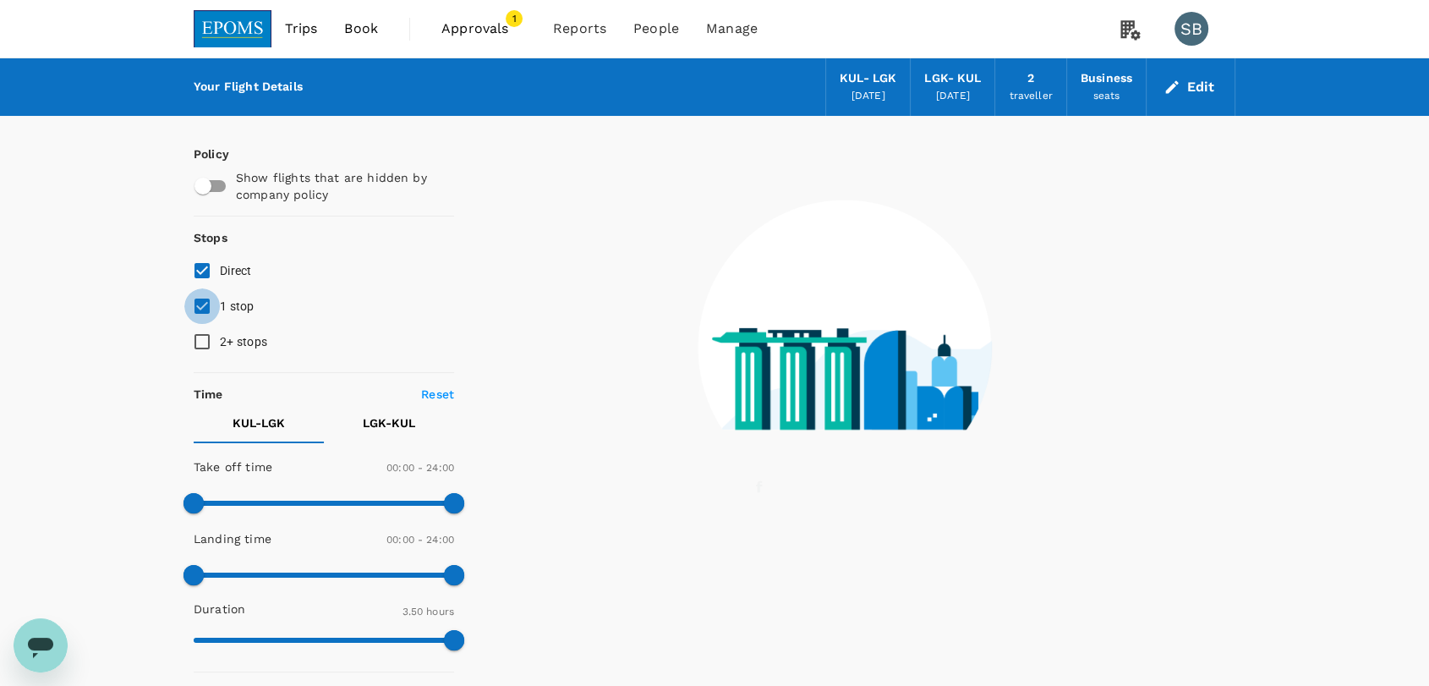
click at [199, 306] on input "1 stop" at bounding box center [202, 306] width 36 height 36
checkbox input "false"
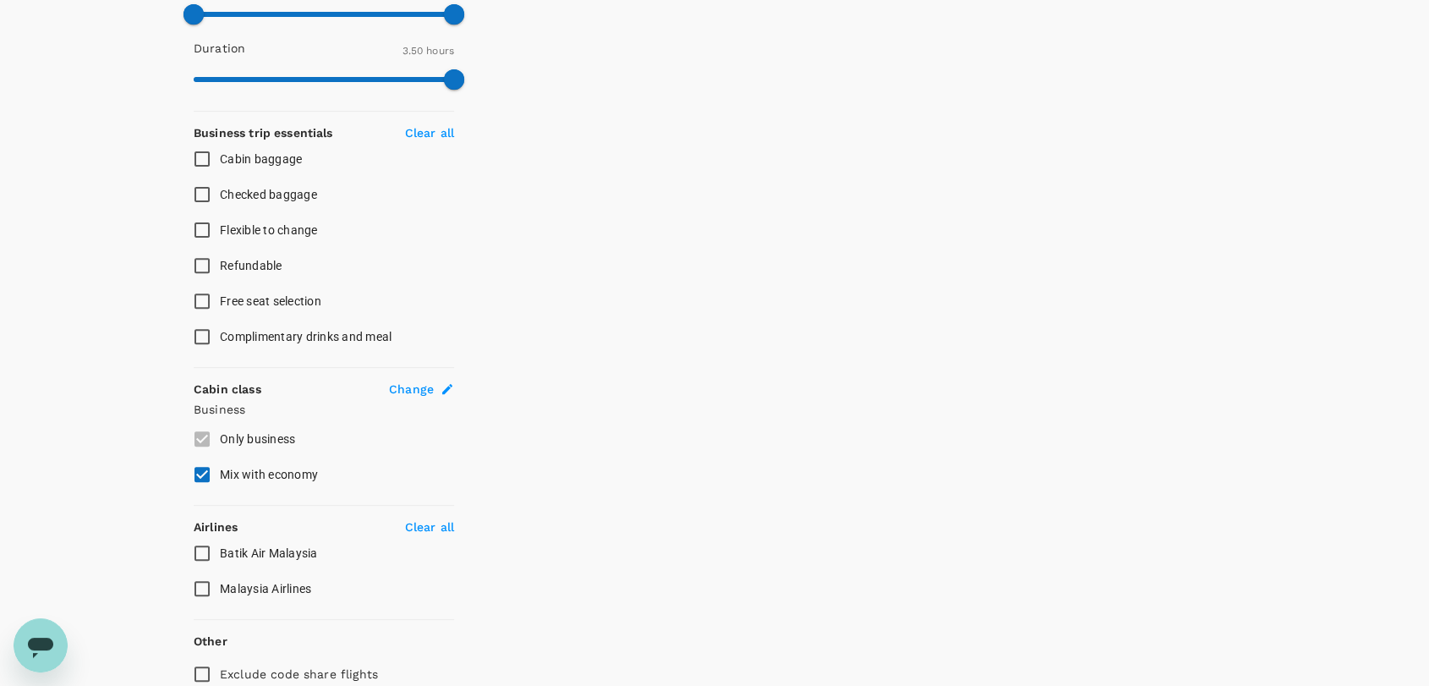
scroll to position [635, 0]
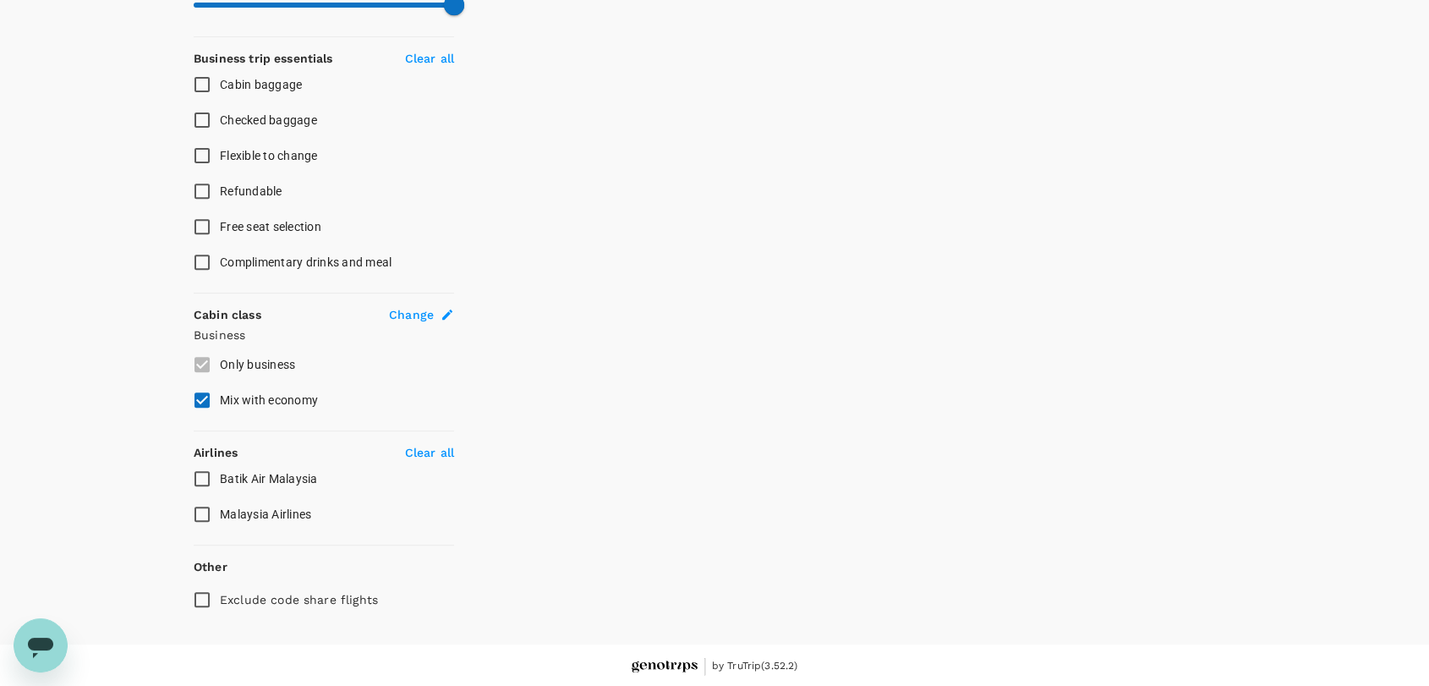
click at [210, 505] on input "Malaysia Airlines" at bounding box center [202, 514] width 36 height 36
checkbox input "true"
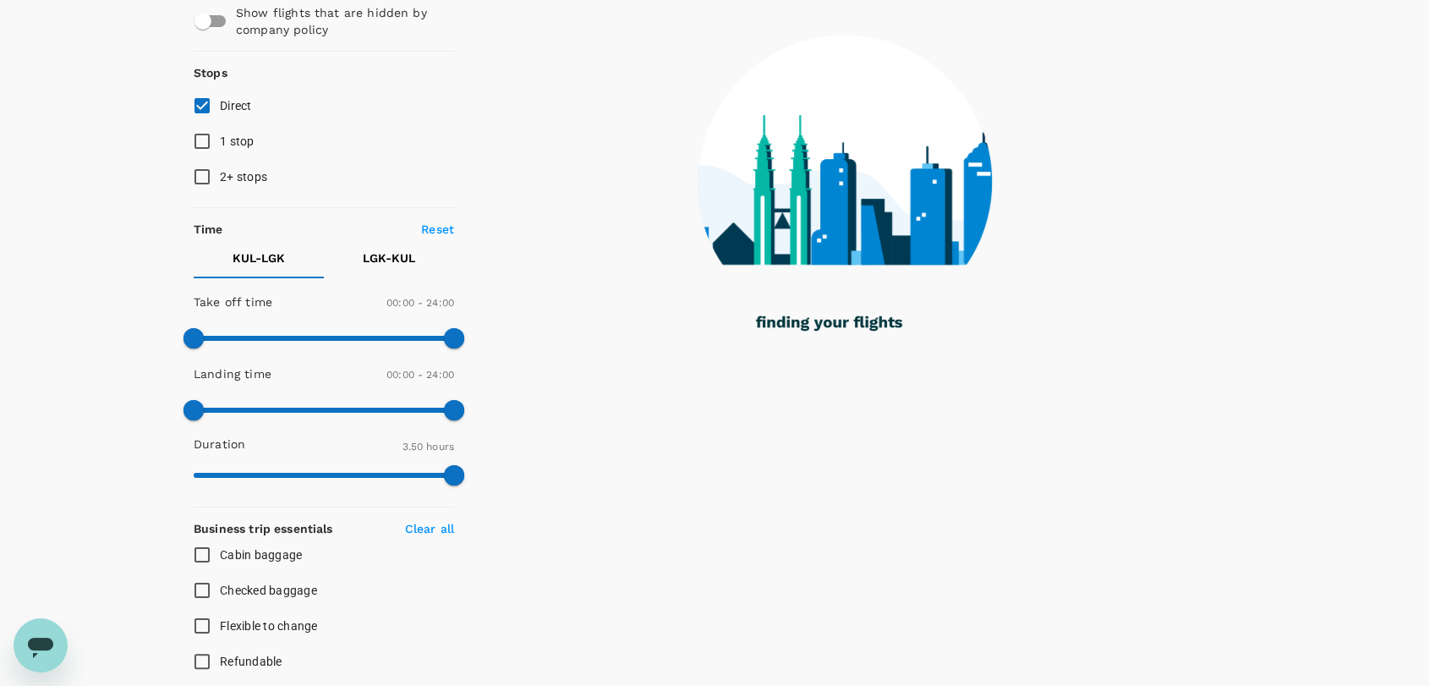
scroll to position [446, 0]
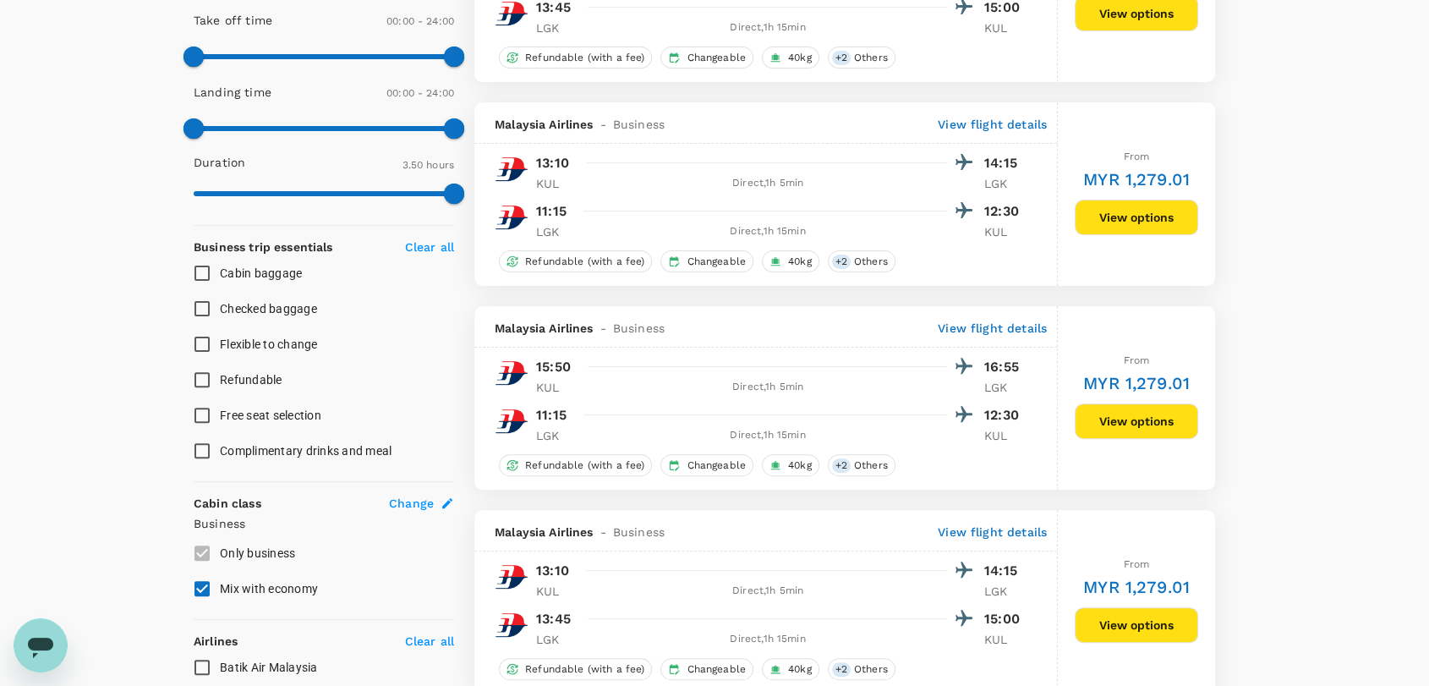
type input "MYR"
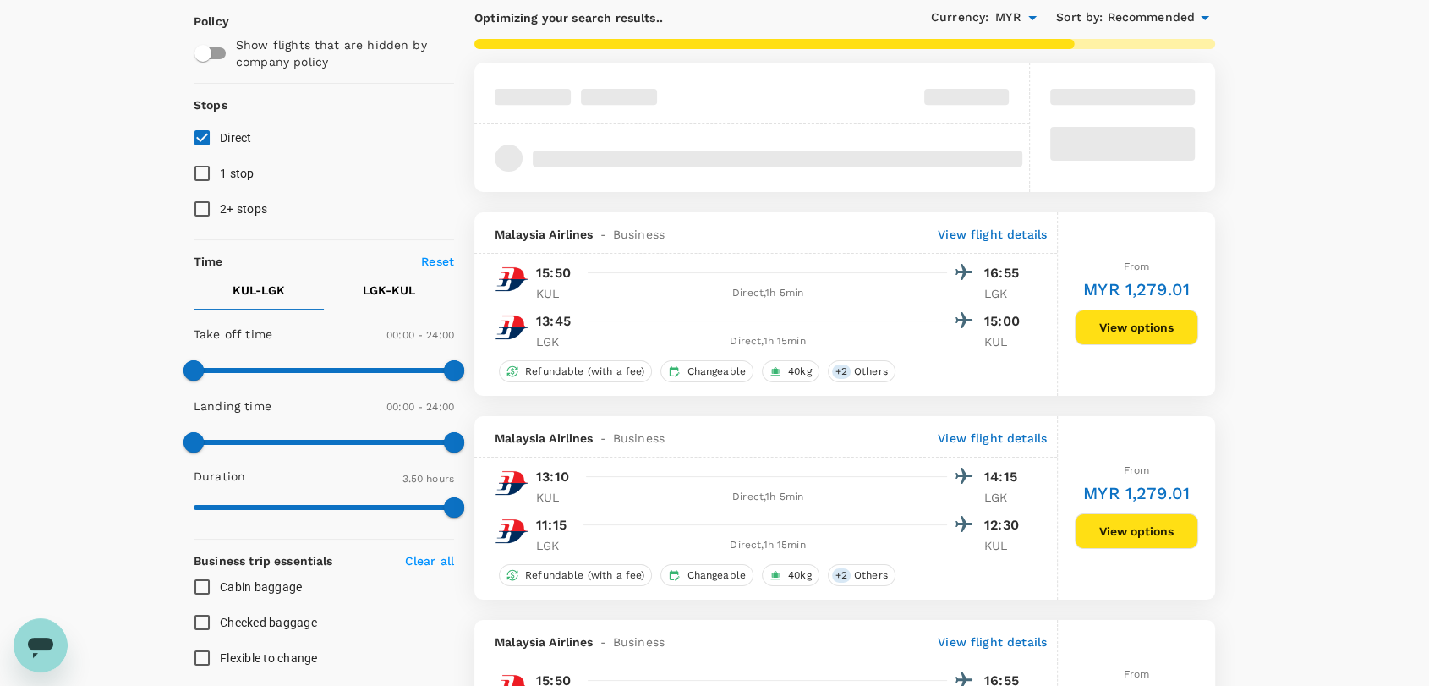
scroll to position [71, 0]
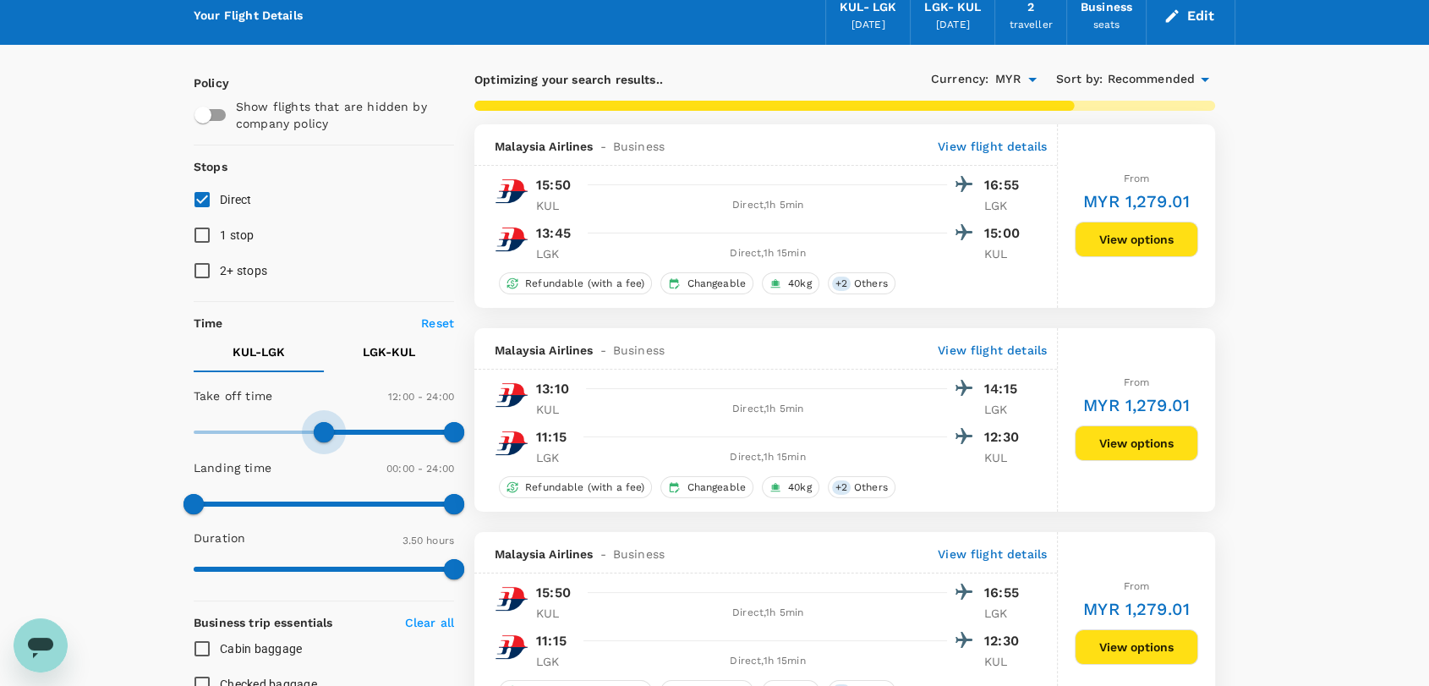
type input "690"
drag, startPoint x: 203, startPoint y: 421, endPoint x: 316, endPoint y: 429, distance: 113.6
click at [316, 429] on span at bounding box center [319, 432] width 20 height 20
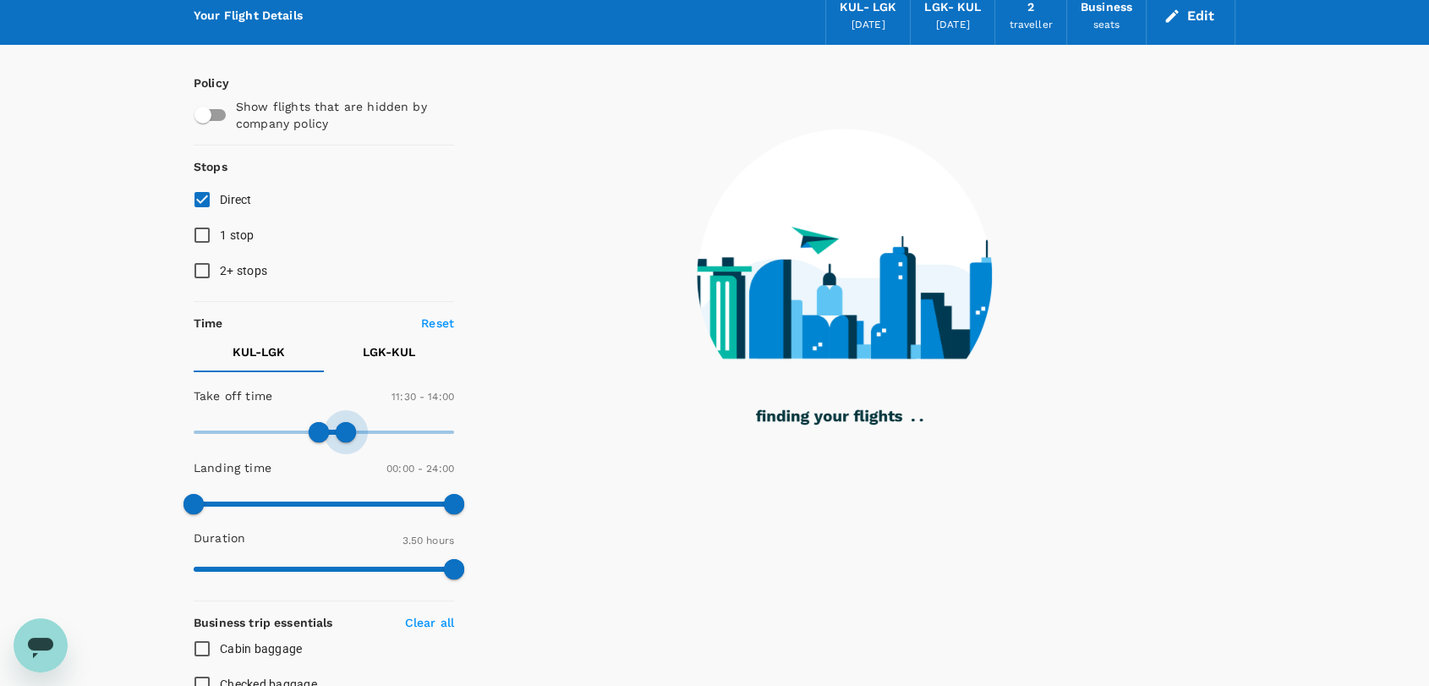
type input "810"
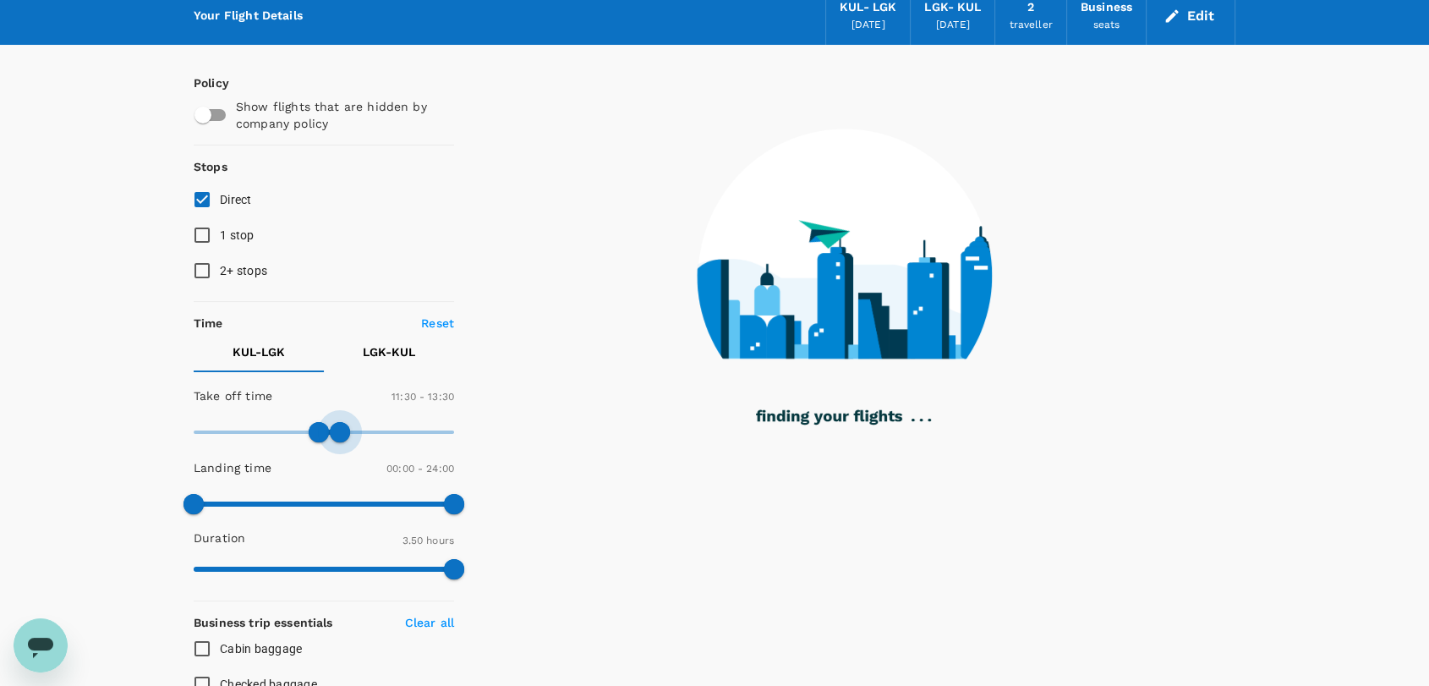
drag, startPoint x: 441, startPoint y: 429, endPoint x: 338, endPoint y: 418, distance: 103.7
click at [338, 422] on span at bounding box center [340, 432] width 20 height 20
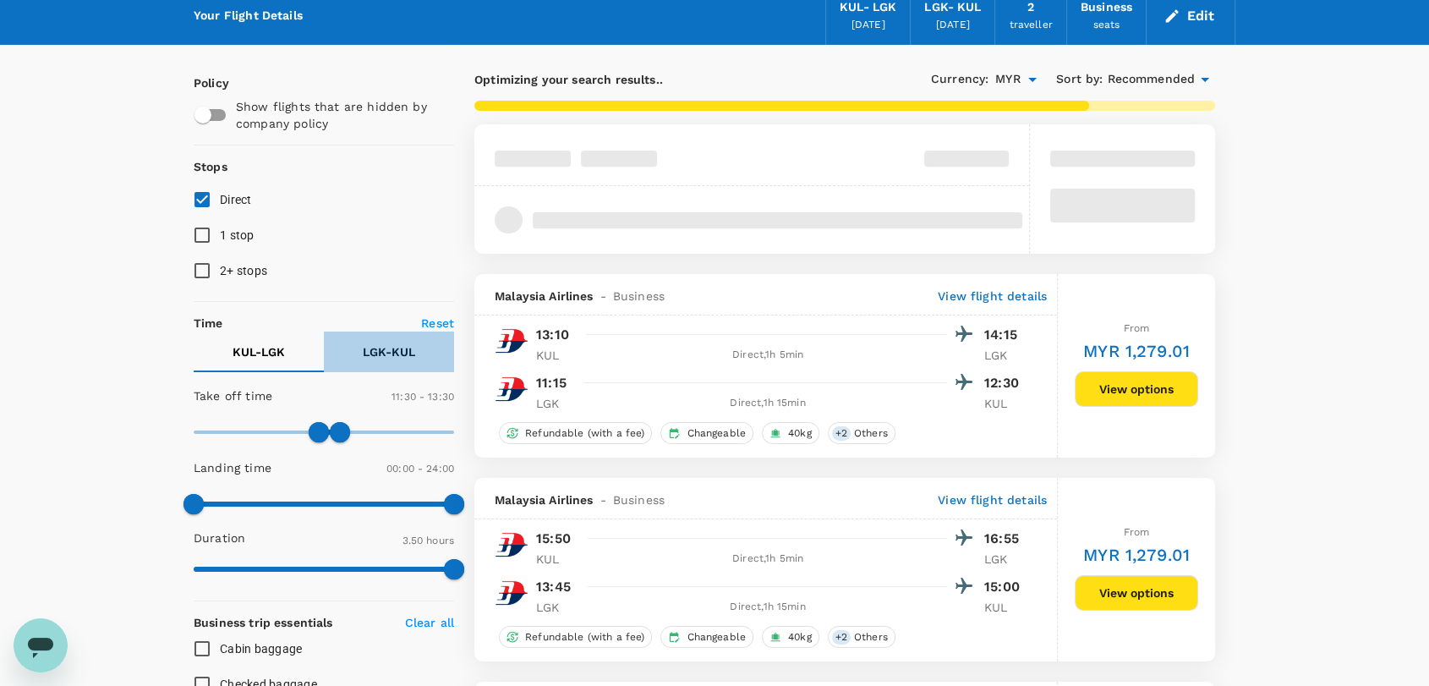
click at [383, 349] on p "LGK - KUL" at bounding box center [389, 351] width 52 height 17
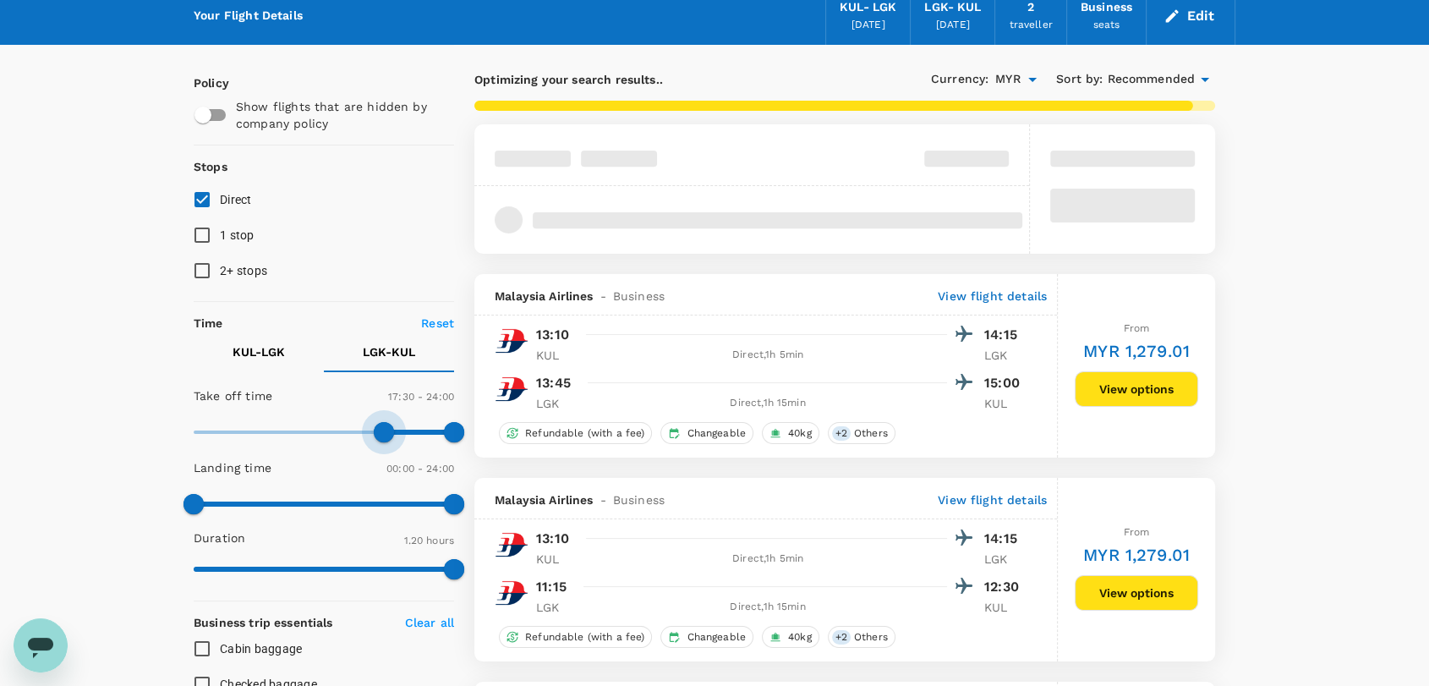
type input "1020"
drag, startPoint x: 197, startPoint y: 430, endPoint x: 377, endPoint y: 443, distance: 180.5
click at [377, 442] on span at bounding box center [378, 432] width 20 height 20
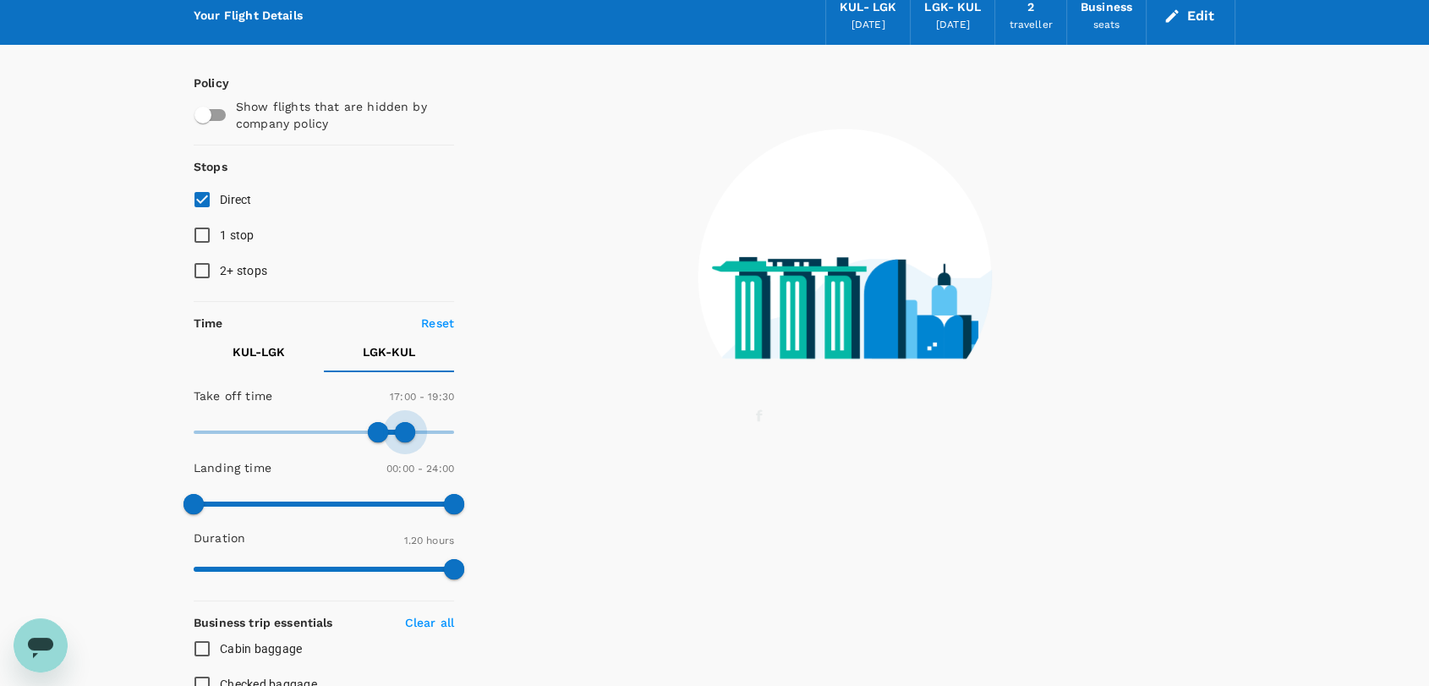
type input "1140"
drag, startPoint x: 440, startPoint y: 438, endPoint x: 402, endPoint y: 433, distance: 38.4
click at [402, 433] on span at bounding box center [405, 432] width 20 height 20
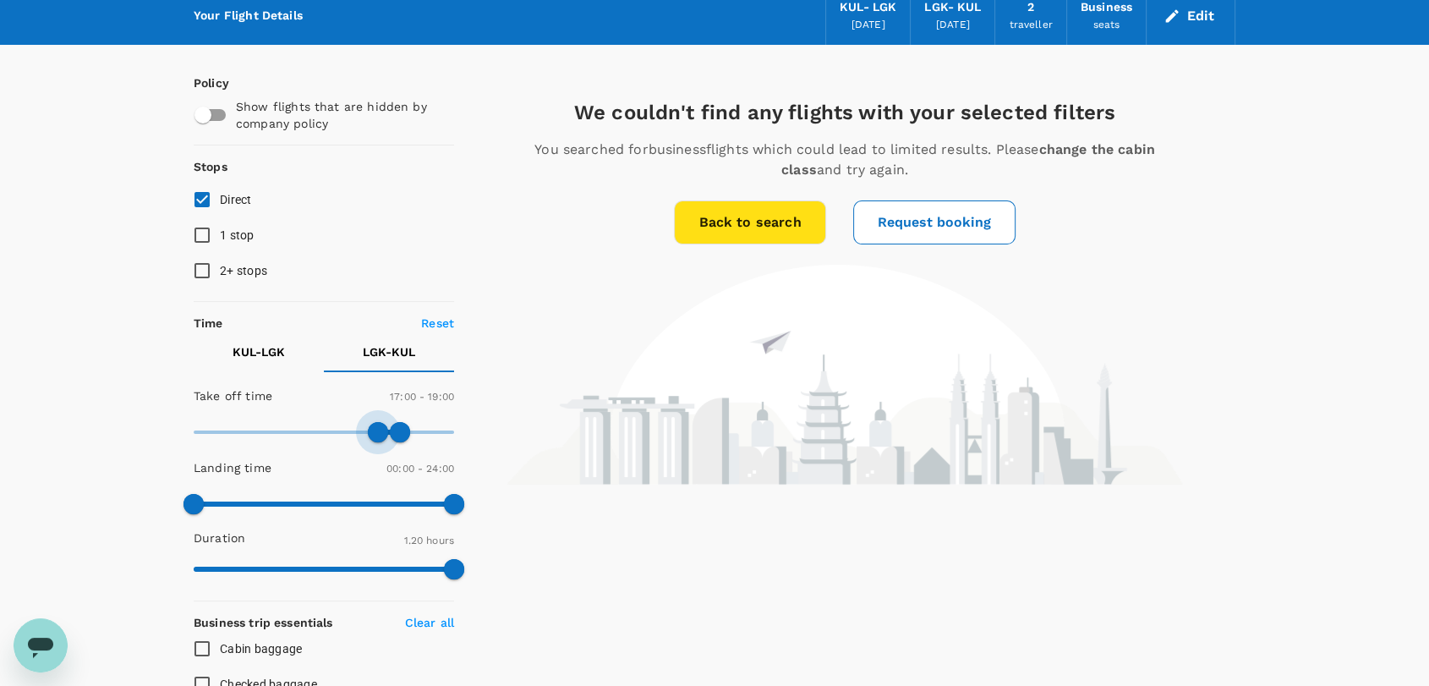
type input "990"
click at [370, 431] on span at bounding box center [373, 432] width 20 height 20
click at [279, 355] on p "KUL - LGK" at bounding box center [258, 351] width 52 height 17
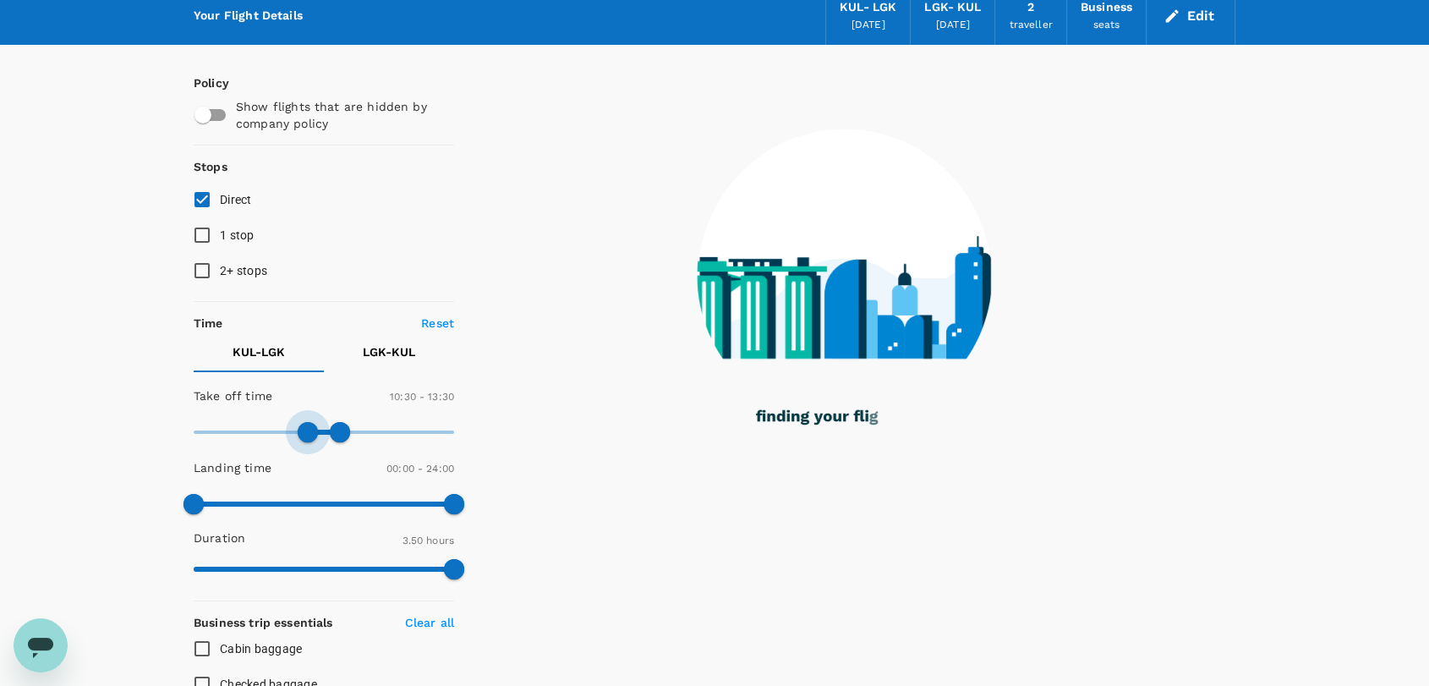
type input "630"
click at [306, 438] on span at bounding box center [308, 432] width 20 height 20
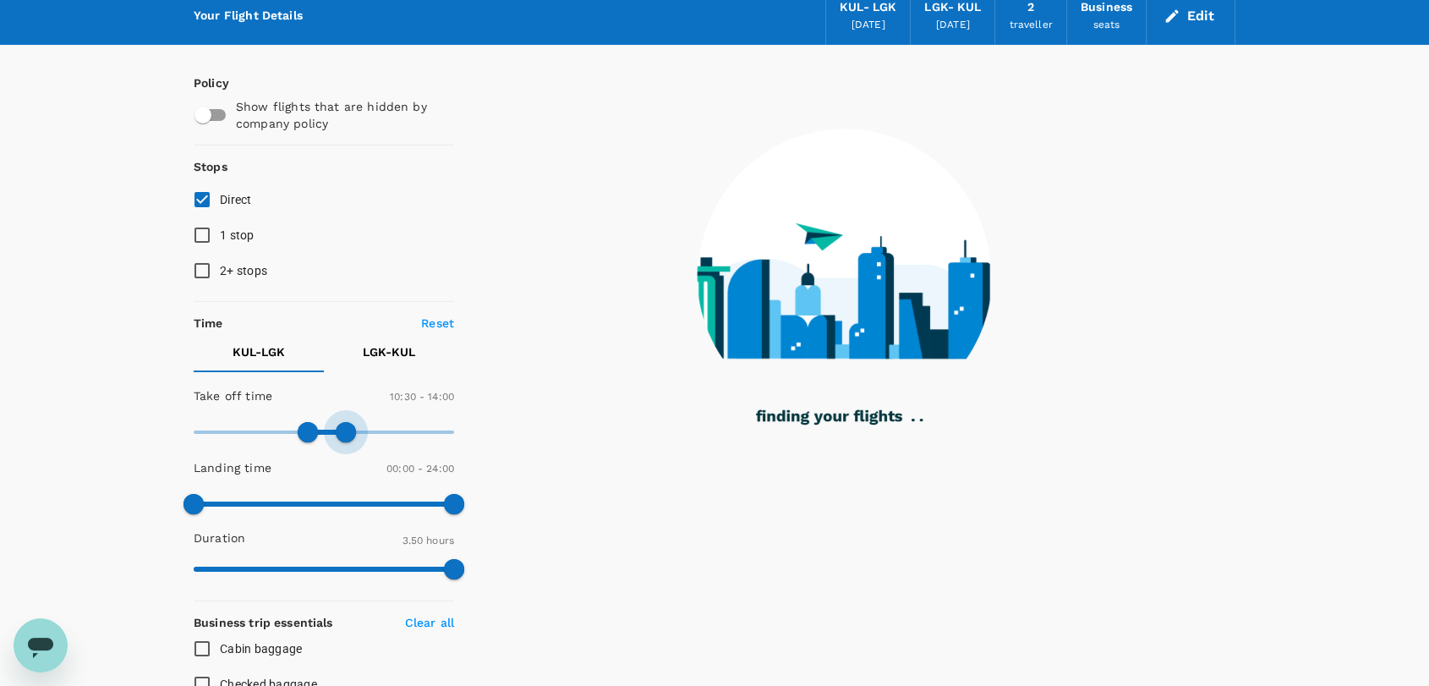
type input "870"
click at [348, 429] on span at bounding box center [346, 432] width 20 height 20
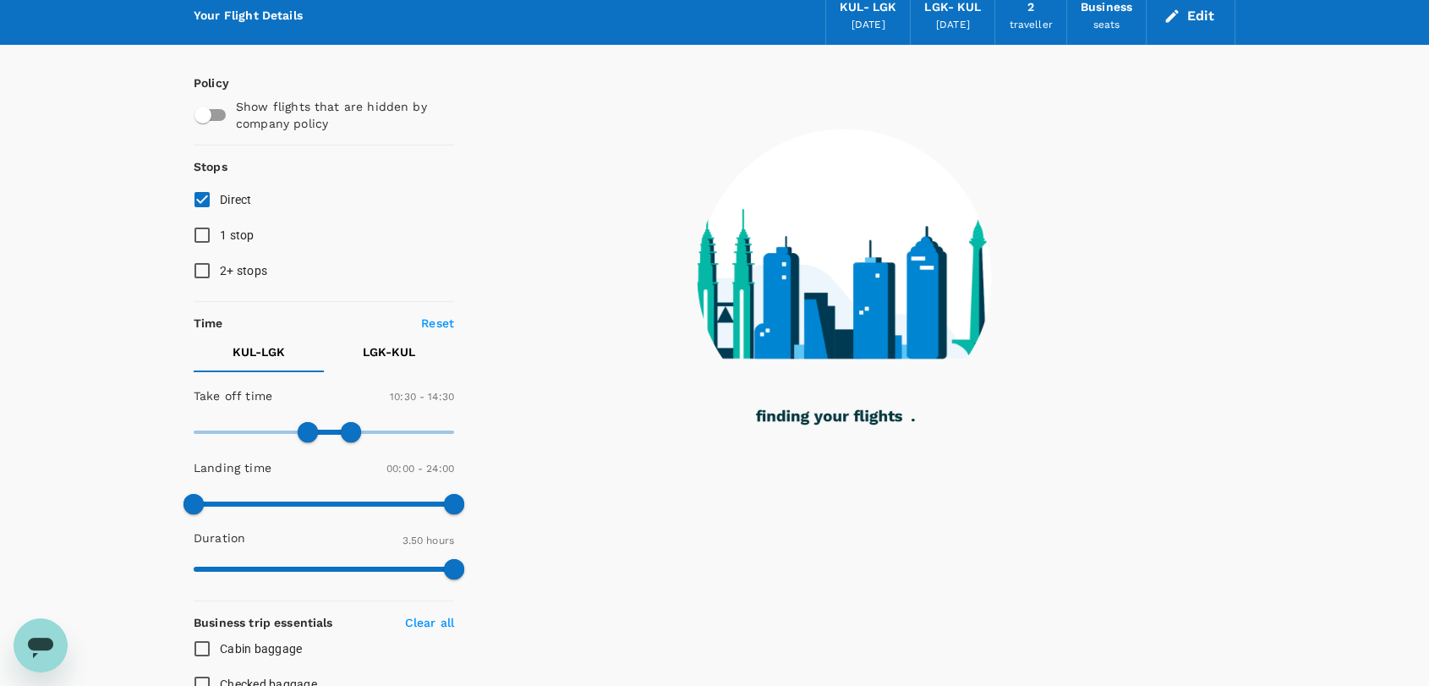
scroll to position [0, 0]
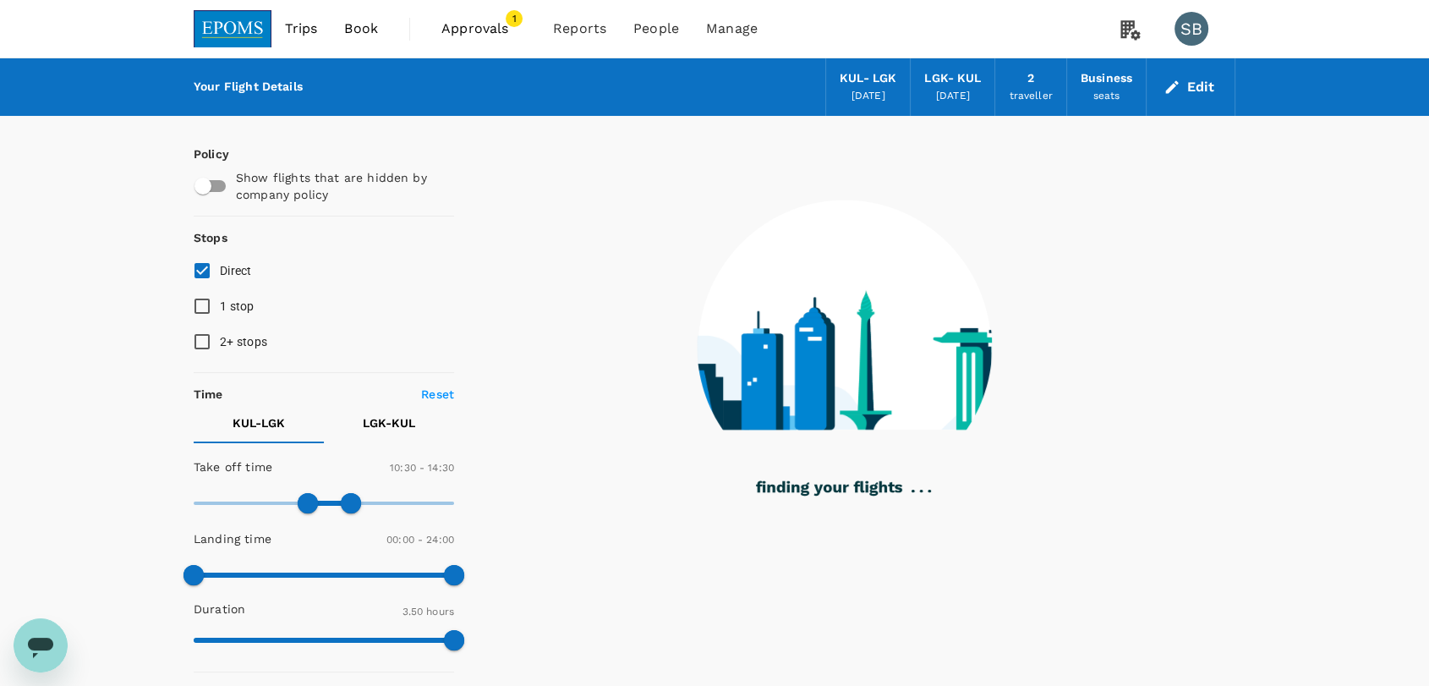
click at [239, 15] on img at bounding box center [233, 28] width 78 height 37
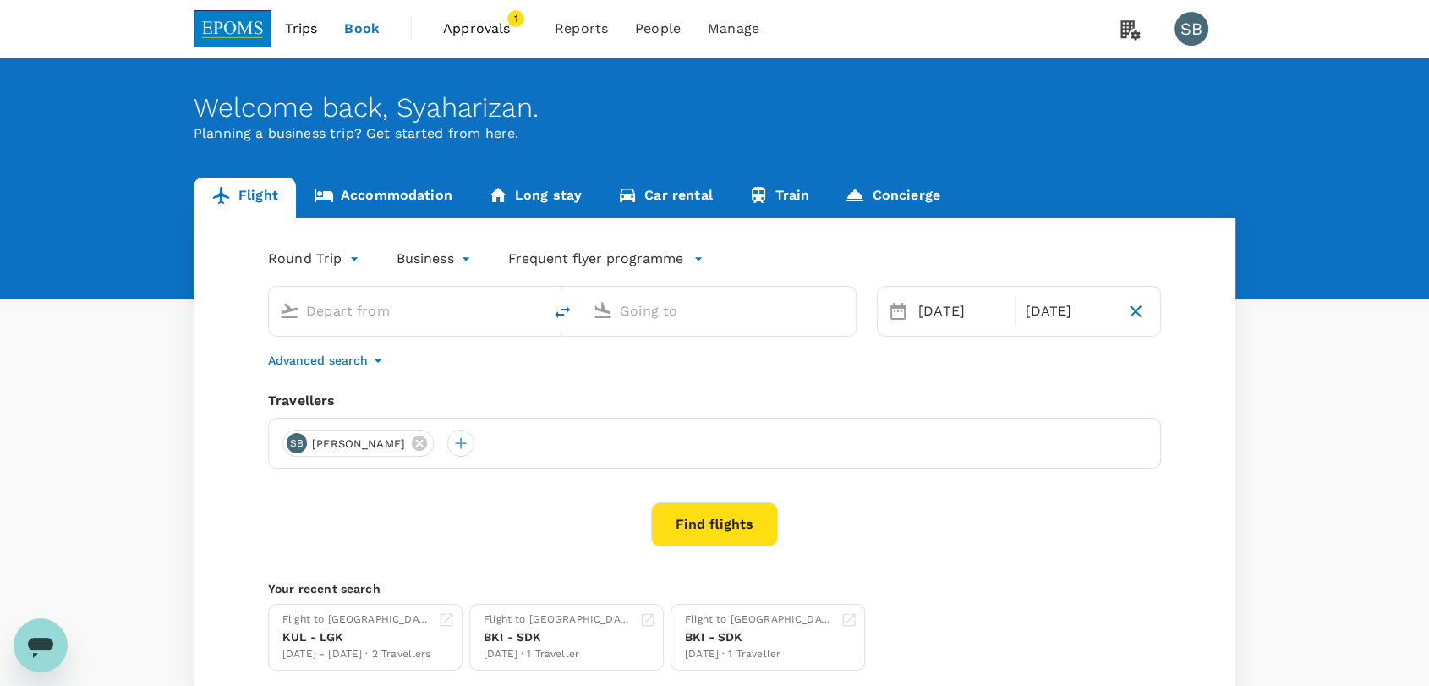
type input "Kuala Lumpur Intl ([GEOGRAPHIC_DATA])"
type input "Langkawi Intl (LGK)"
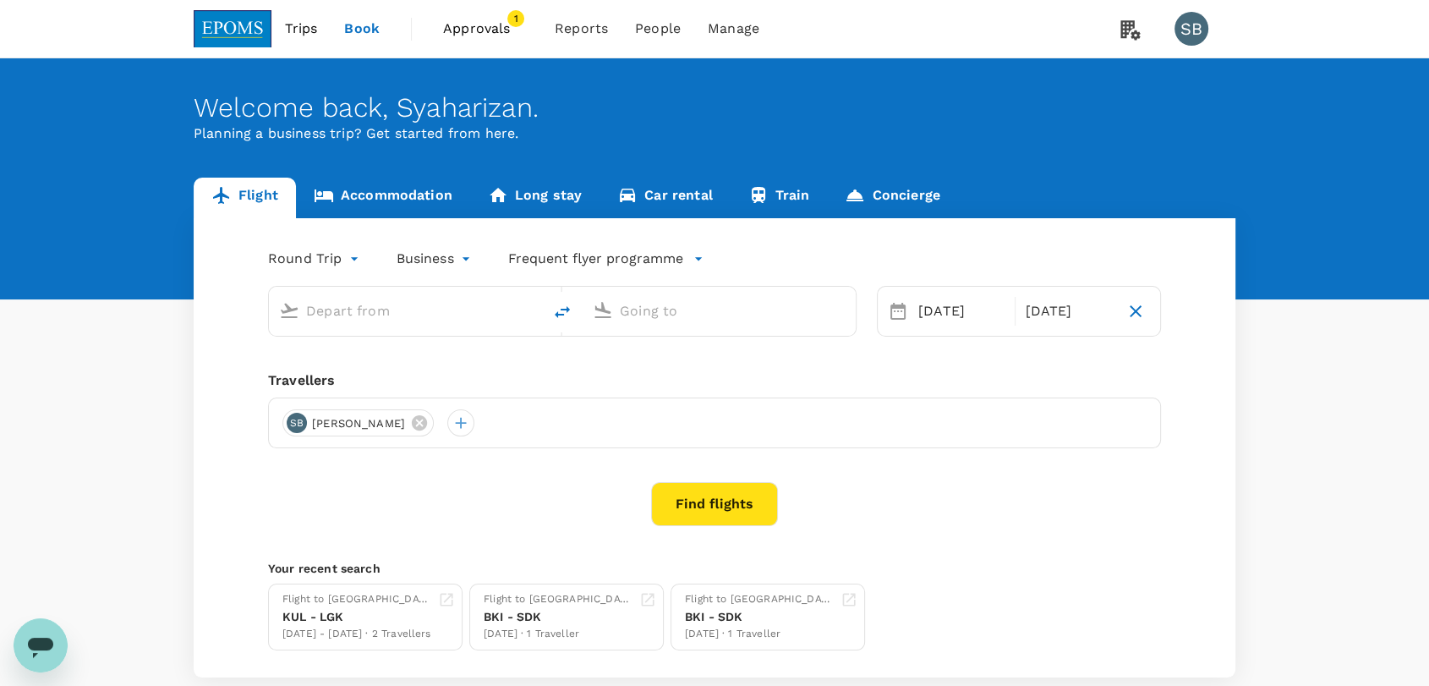
type input "Kuala Lumpur Intl ([GEOGRAPHIC_DATA])"
type input "Langkawi Intl (LGK)"
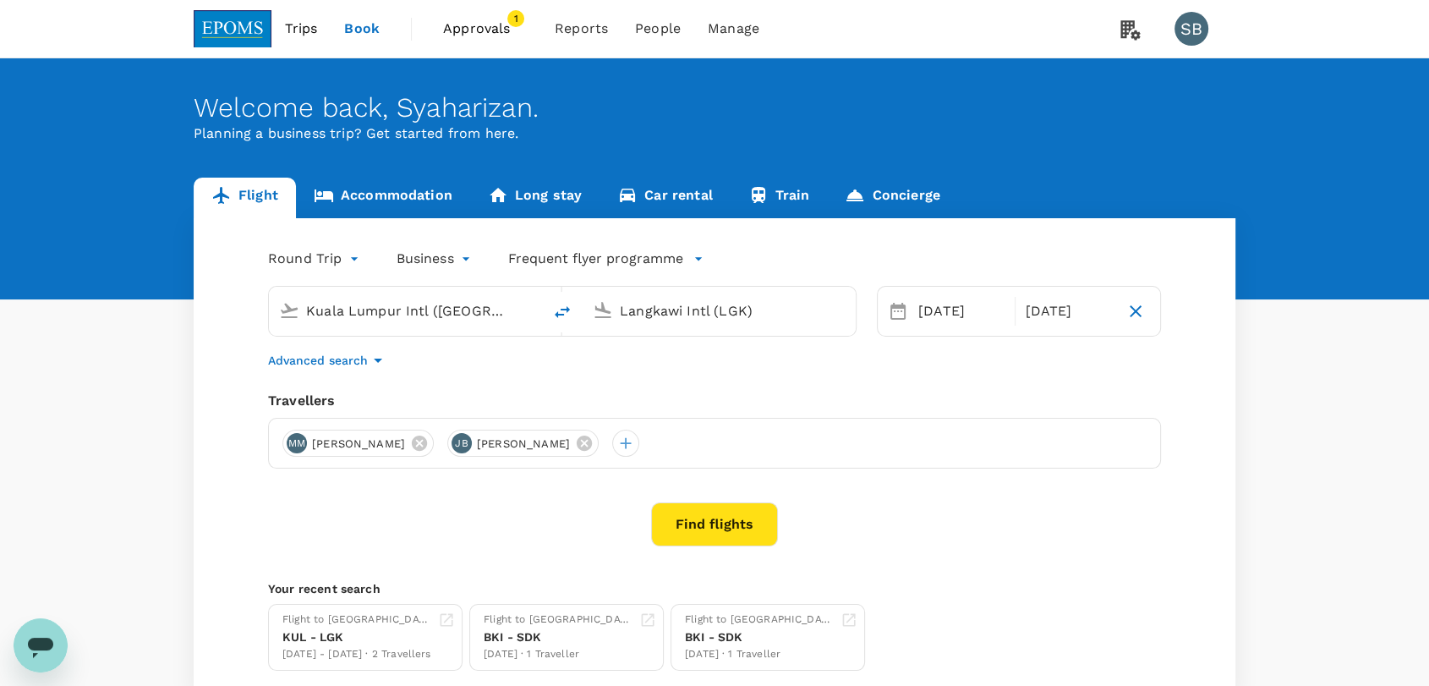
click at [453, 254] on body "Trips Book Approvals 1 Reports People Manage SB Welcome back , Syaharizan . Pla…" at bounding box center [714, 401] width 1429 height 802
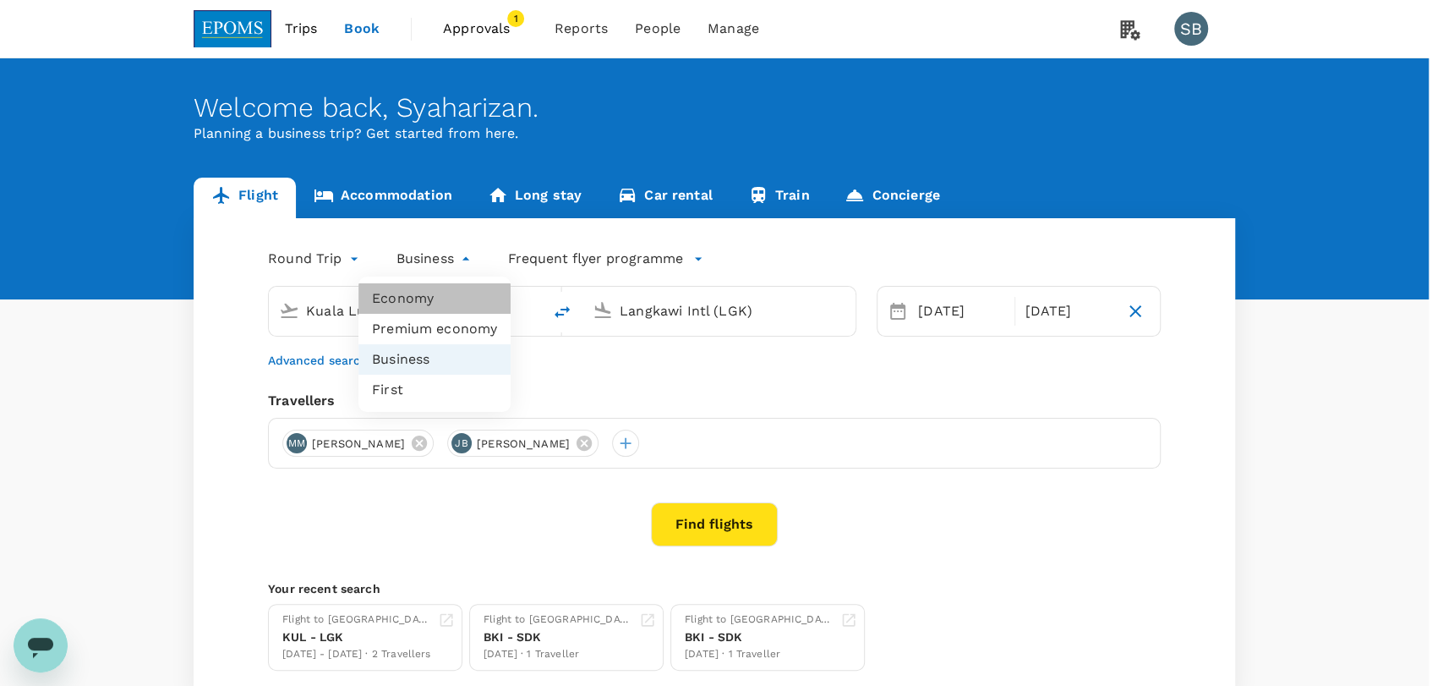
click at [435, 294] on li "Economy" at bounding box center [434, 298] width 152 height 30
type input "economy"
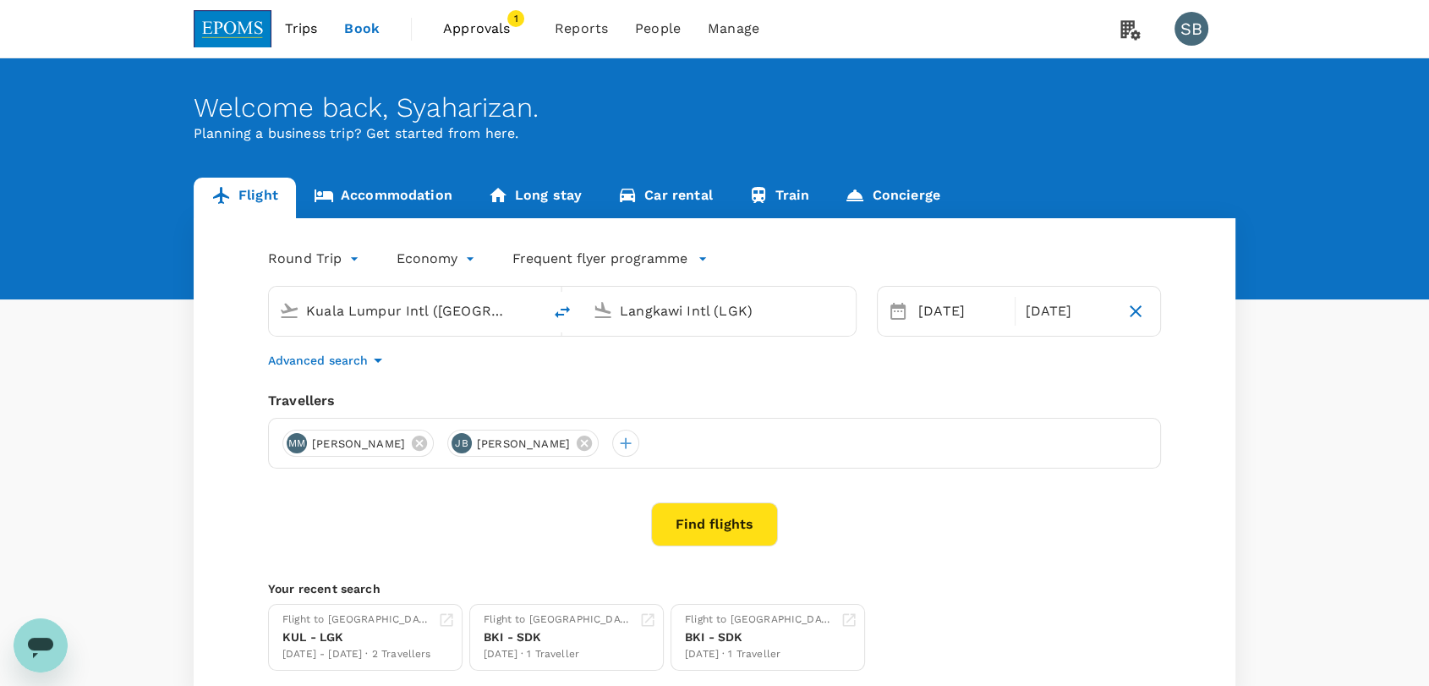
click at [747, 523] on button "Find flights" at bounding box center [714, 524] width 127 height 44
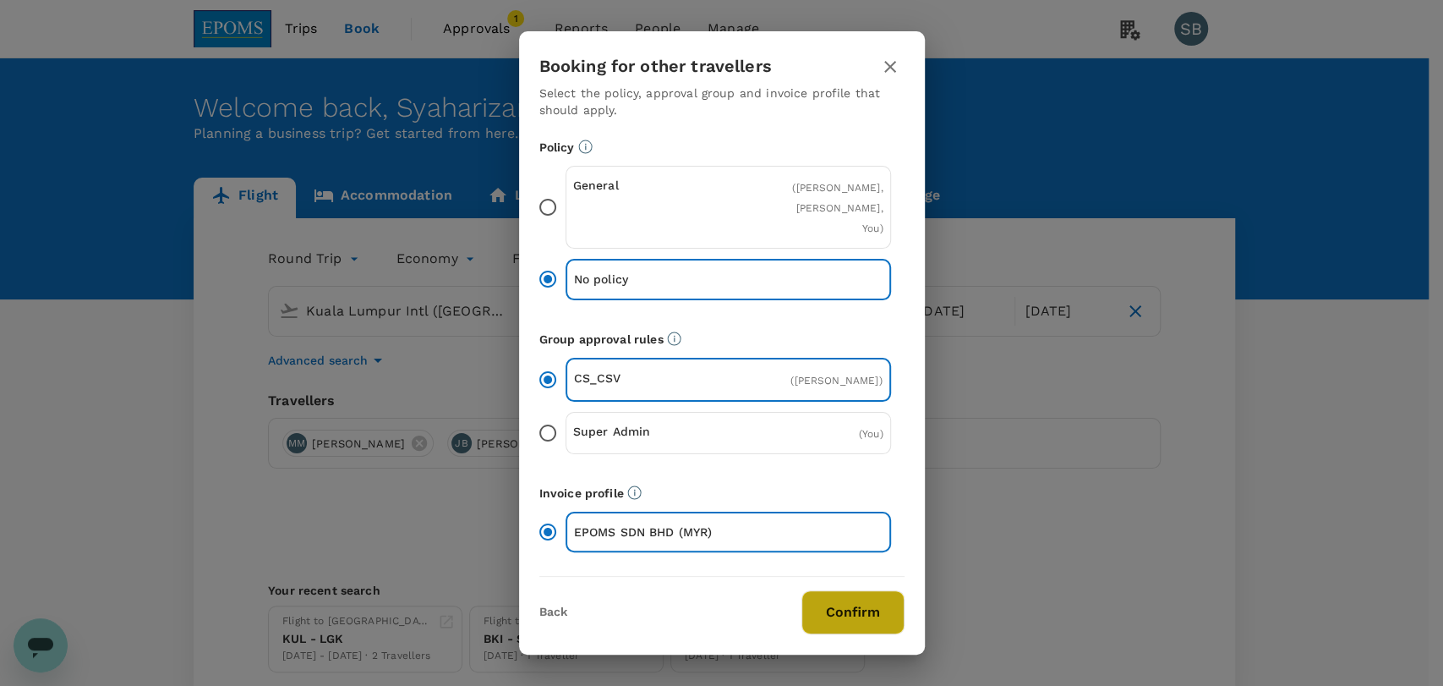
click at [866, 620] on button "Confirm" at bounding box center [852, 612] width 103 height 44
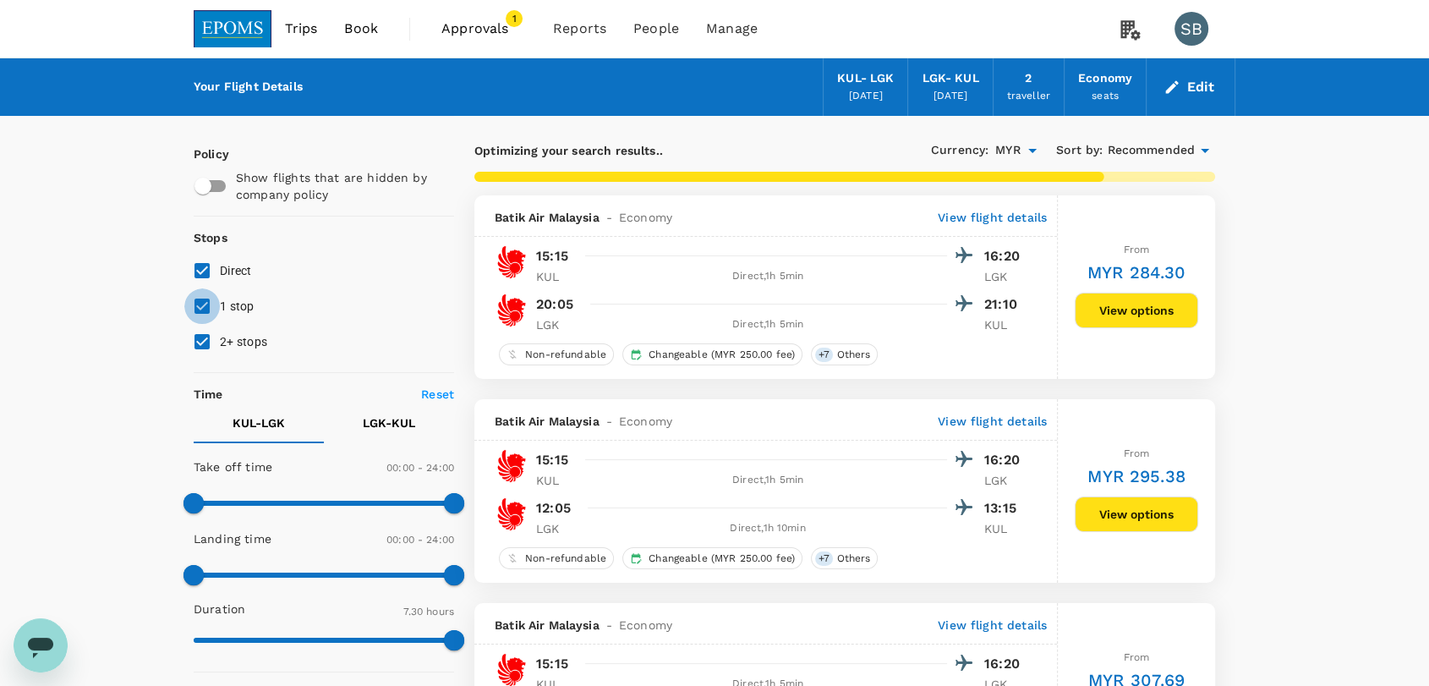
click at [200, 313] on input "1 stop" at bounding box center [202, 306] width 36 height 36
checkbox input "false"
click at [194, 347] on input "2+ stops" at bounding box center [202, 342] width 36 height 36
checkbox input "false"
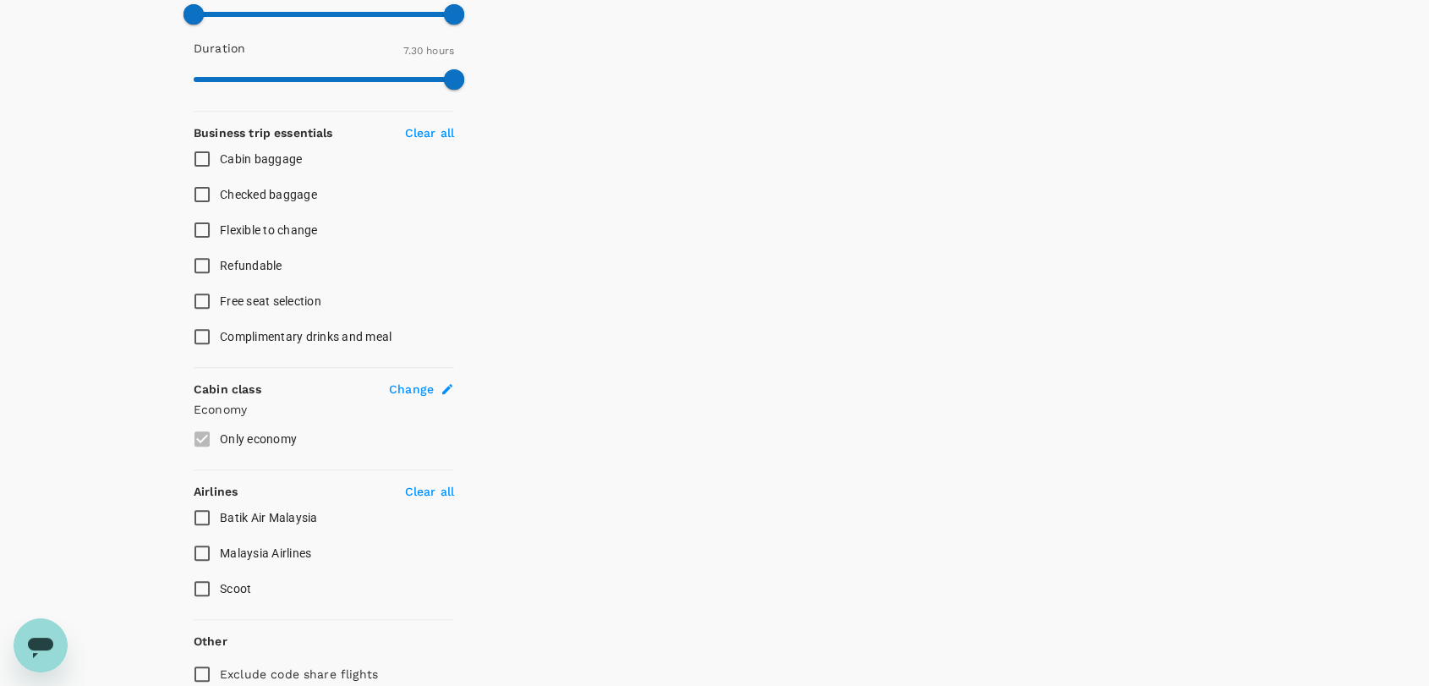
scroll to position [635, 0]
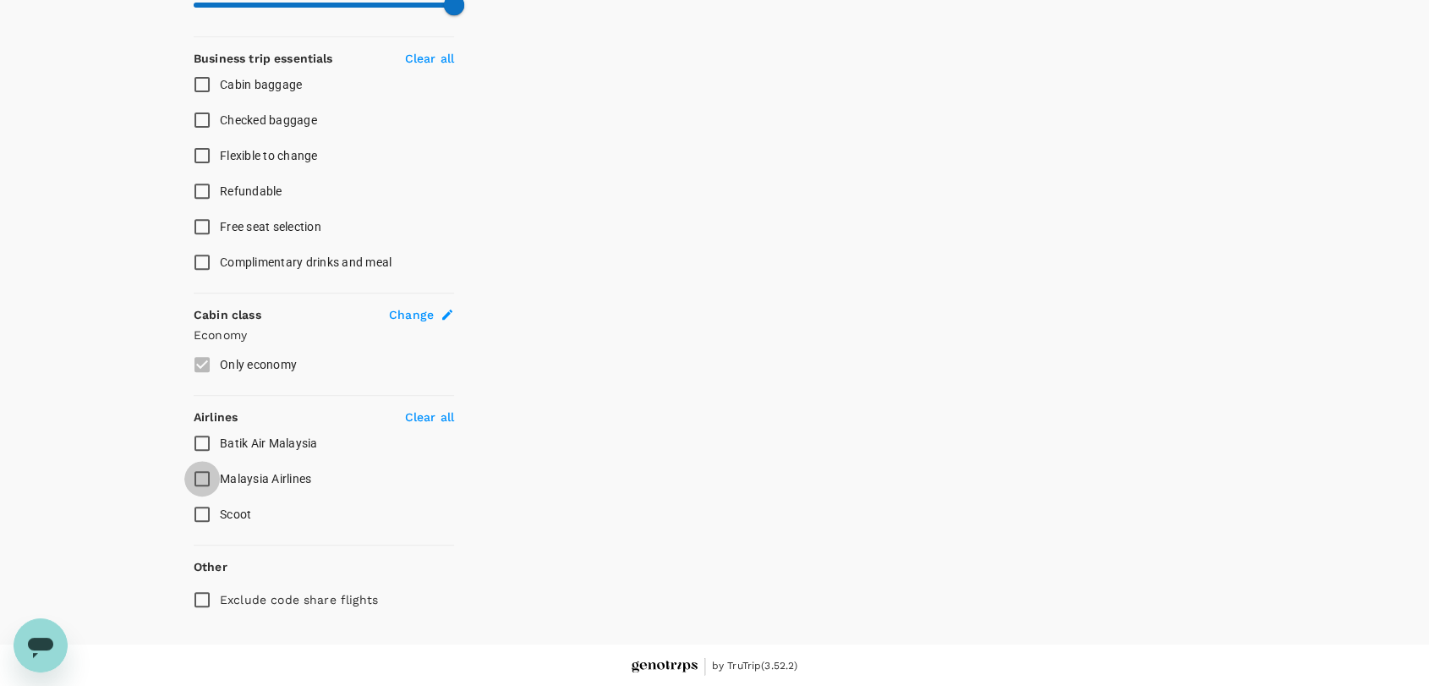
click at [200, 474] on input "Malaysia Airlines" at bounding box center [202, 479] width 36 height 36
checkbox input "true"
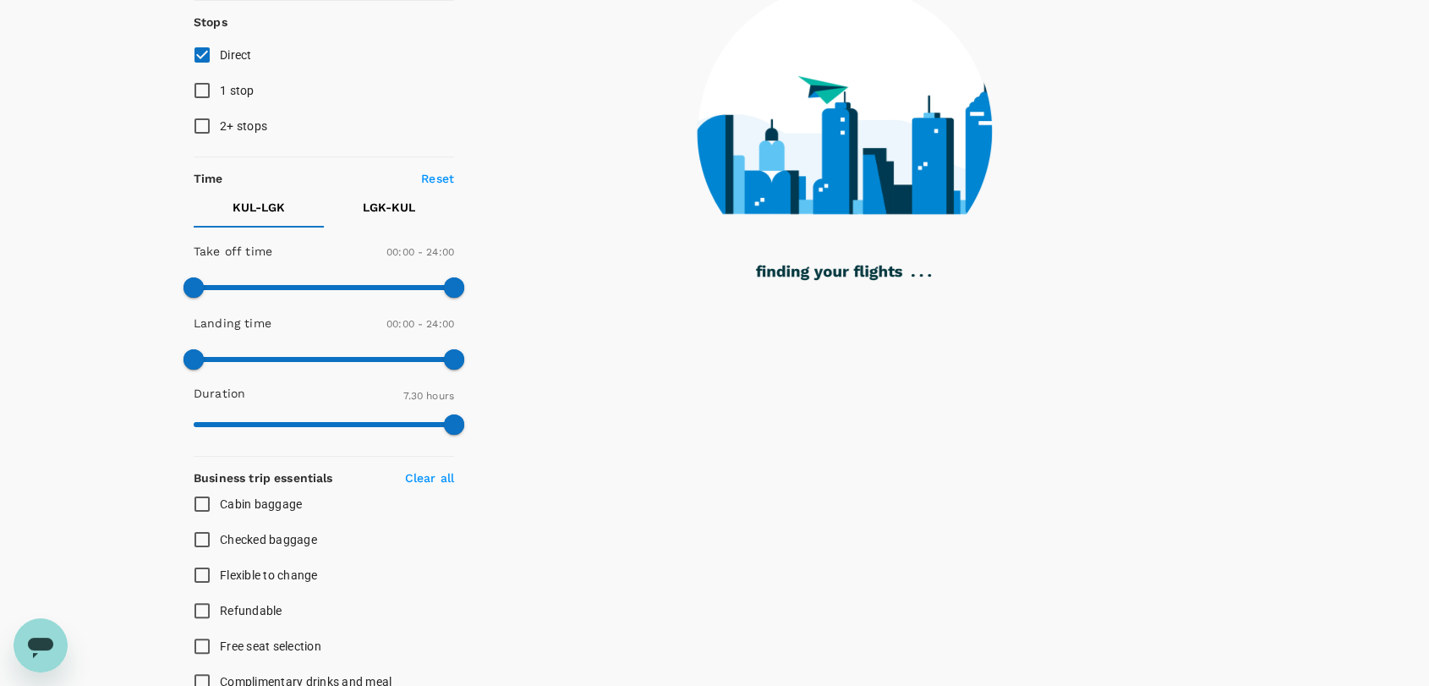
scroll to position [71, 0]
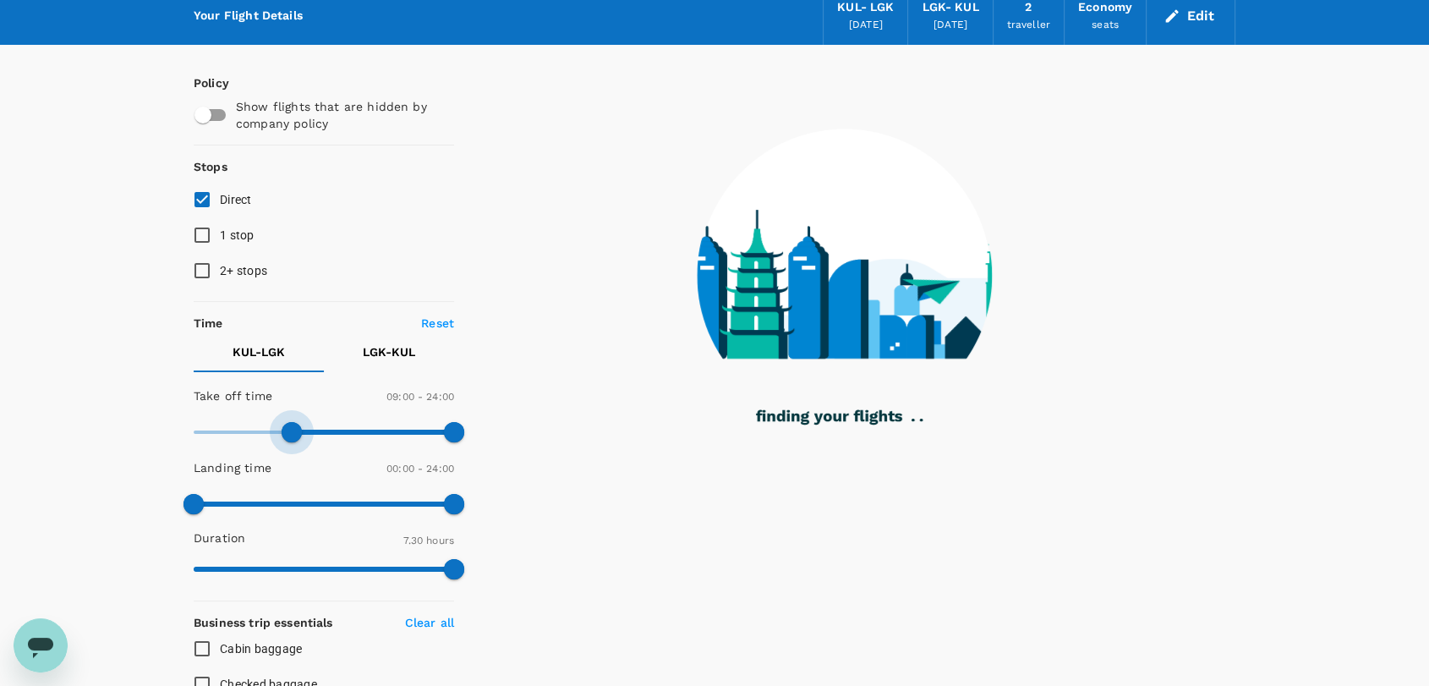
type input "660"
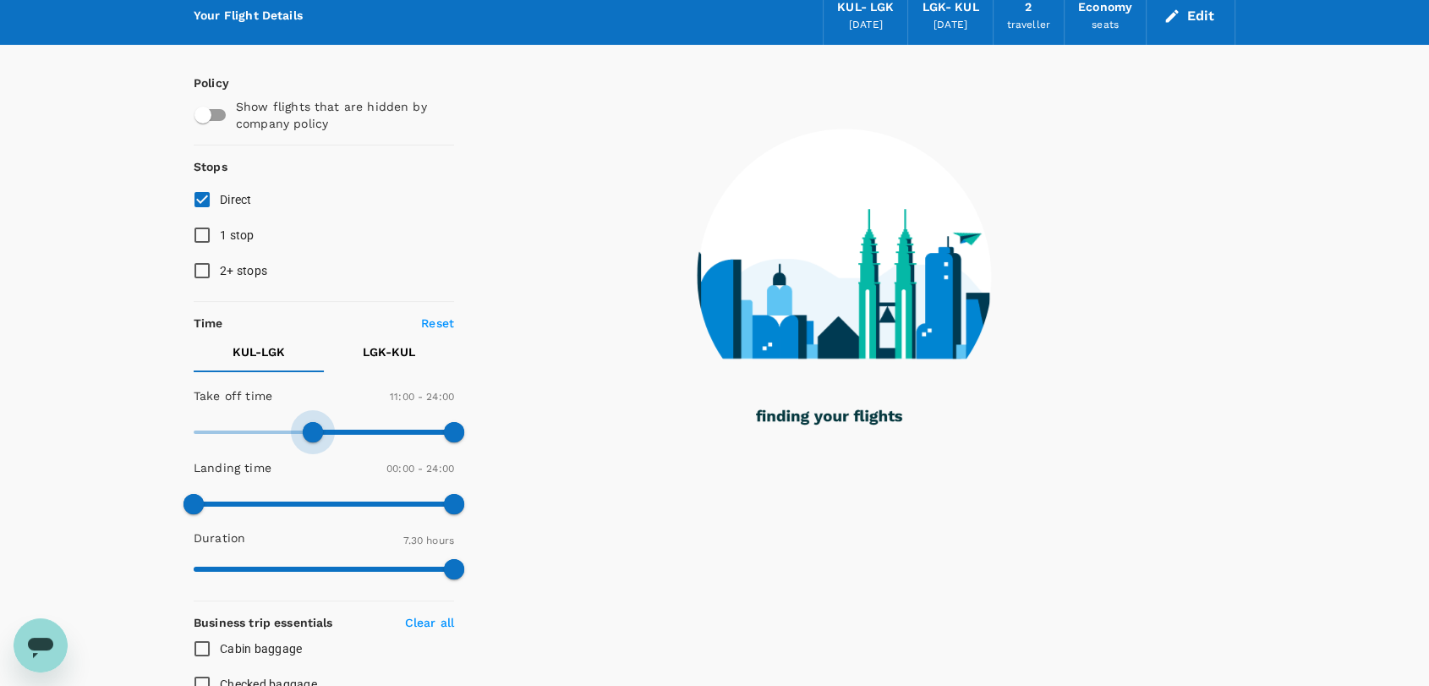
drag, startPoint x: 194, startPoint y: 432, endPoint x: 313, endPoint y: 445, distance: 119.9
click at [313, 442] on span at bounding box center [313, 432] width 20 height 20
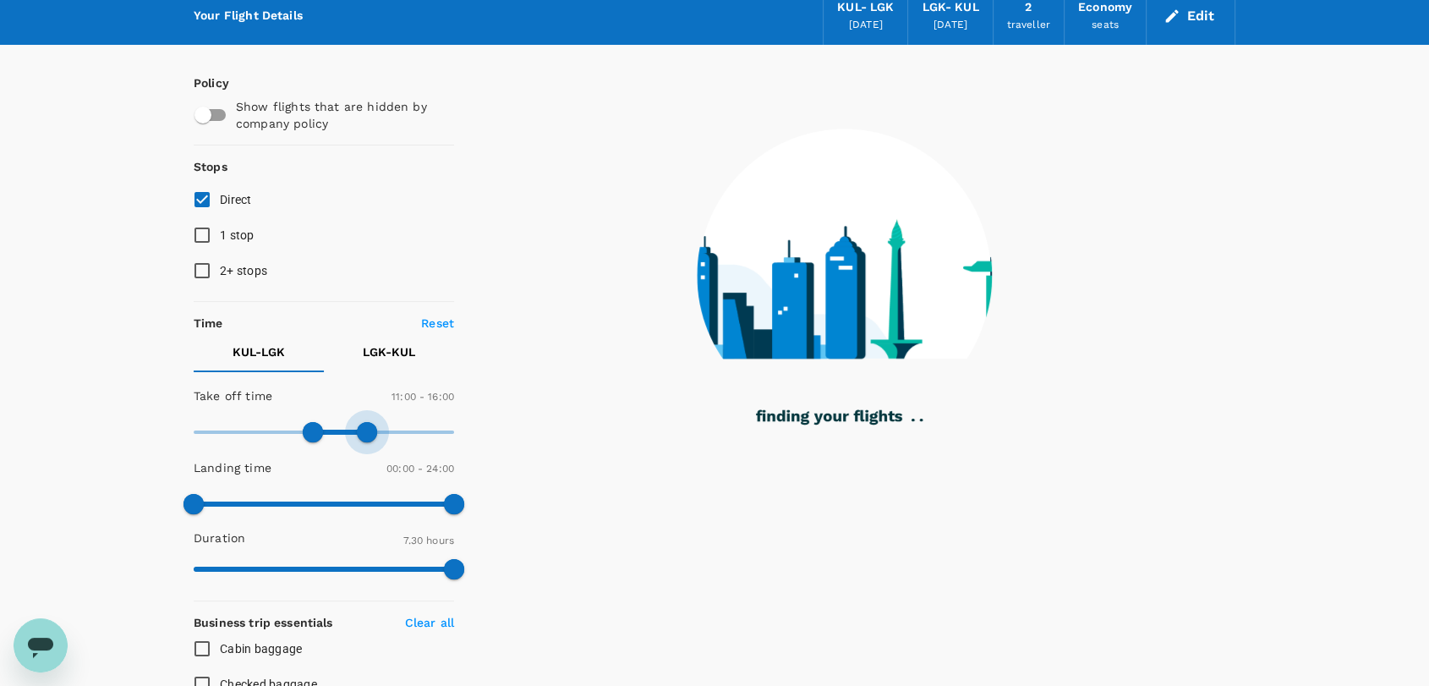
drag, startPoint x: 455, startPoint y: 431, endPoint x: 353, endPoint y: 418, distance: 102.3
click at [358, 422] on span at bounding box center [367, 432] width 20 height 20
type input "900"
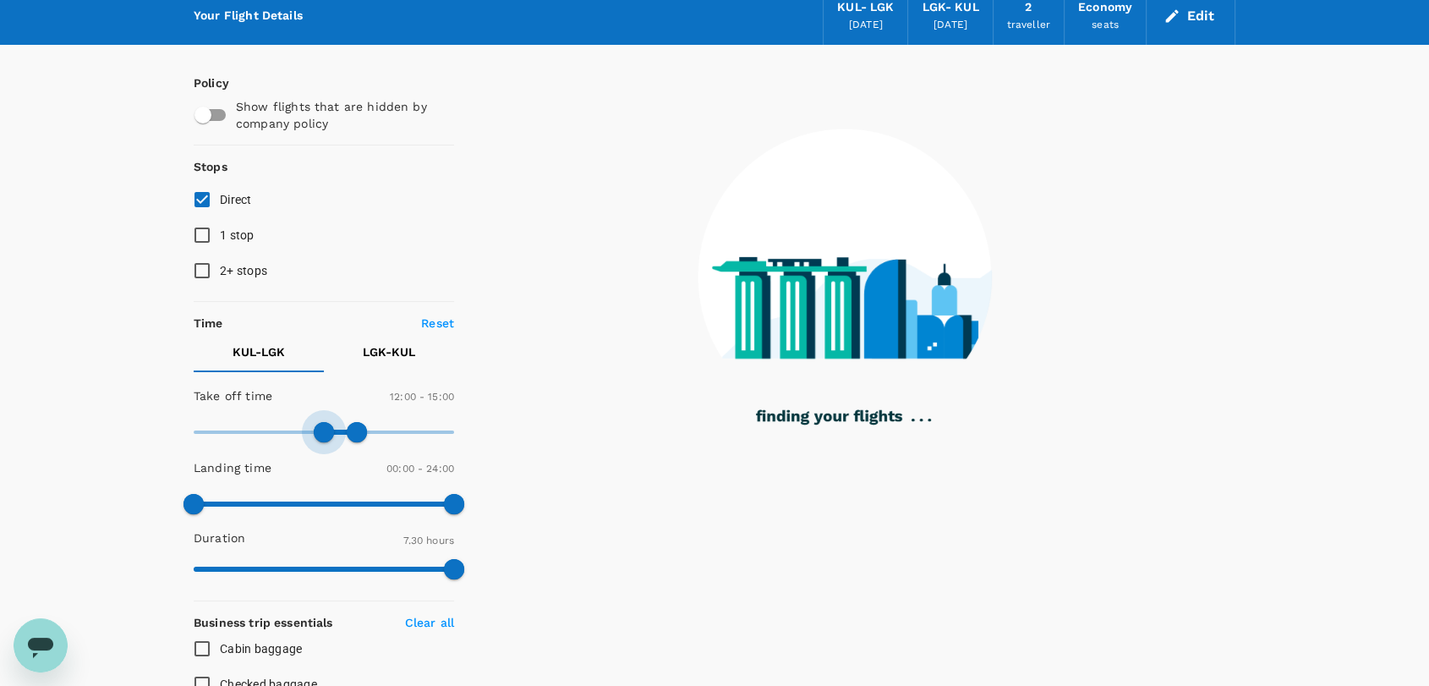
type input "690"
click at [318, 429] on span at bounding box center [319, 432] width 20 height 20
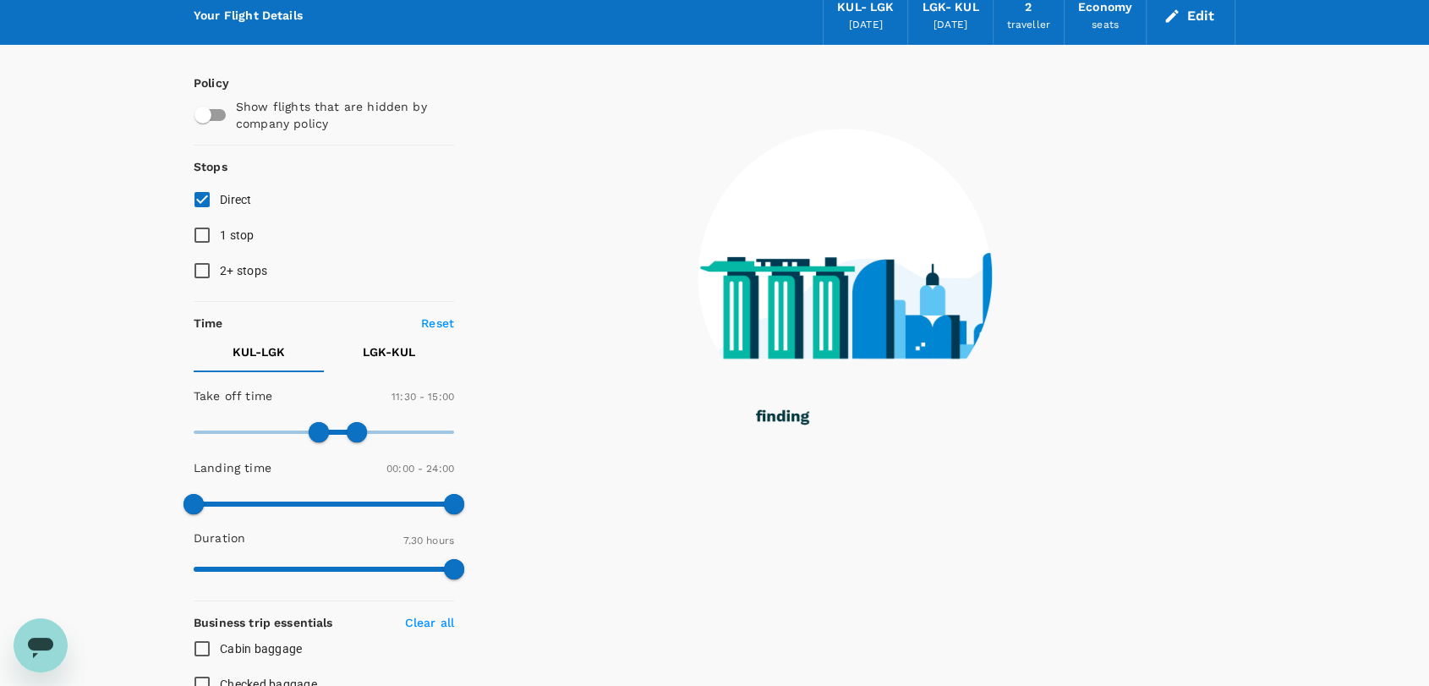
click at [381, 350] on p "LGK - KUL" at bounding box center [389, 351] width 52 height 17
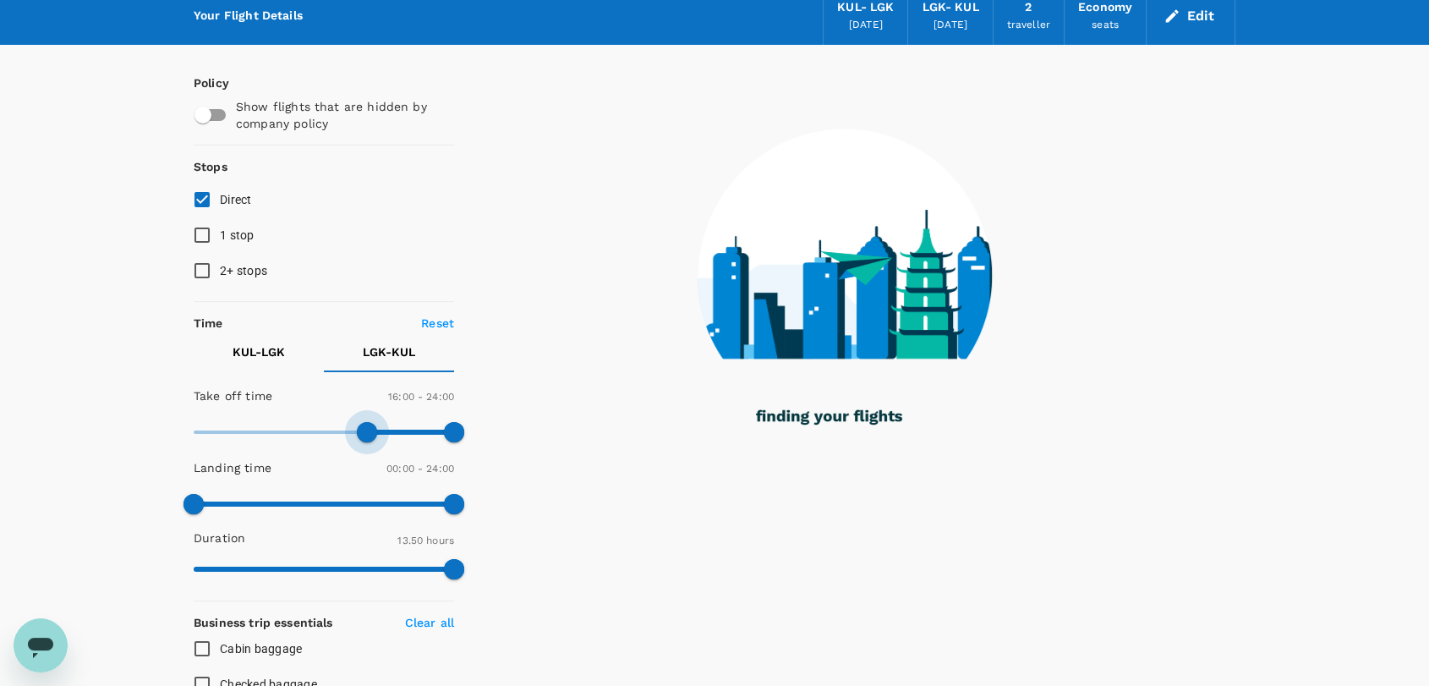
type input "1020"
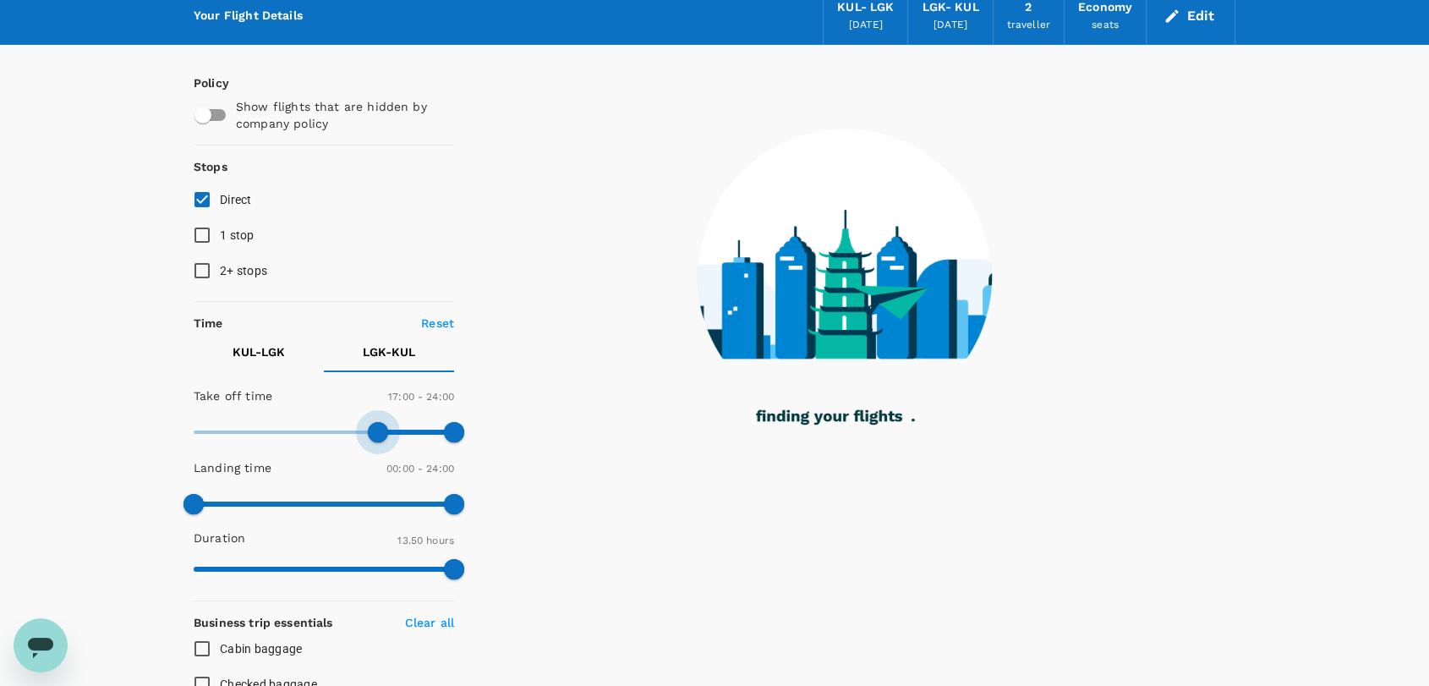
drag, startPoint x: 197, startPoint y: 426, endPoint x: 378, endPoint y: 435, distance: 181.1
click at [378, 435] on span at bounding box center [378, 432] width 20 height 20
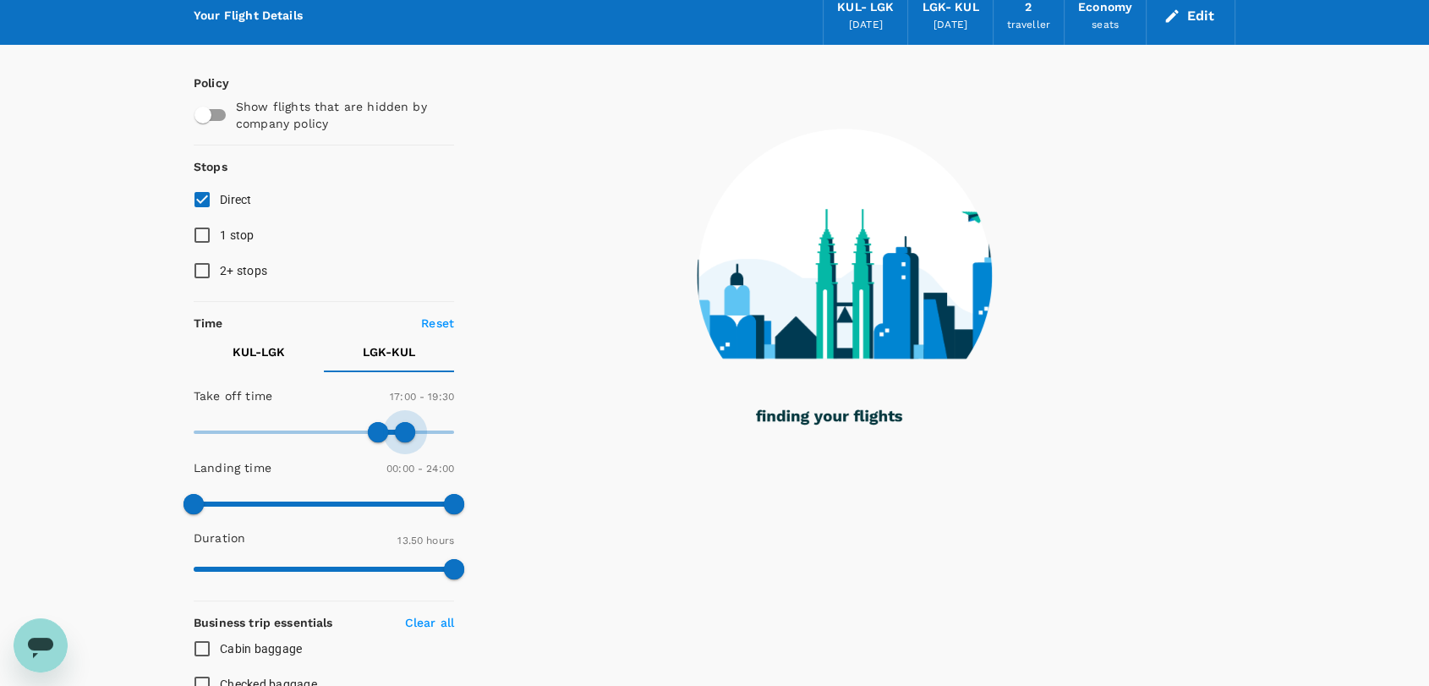
type input "1140"
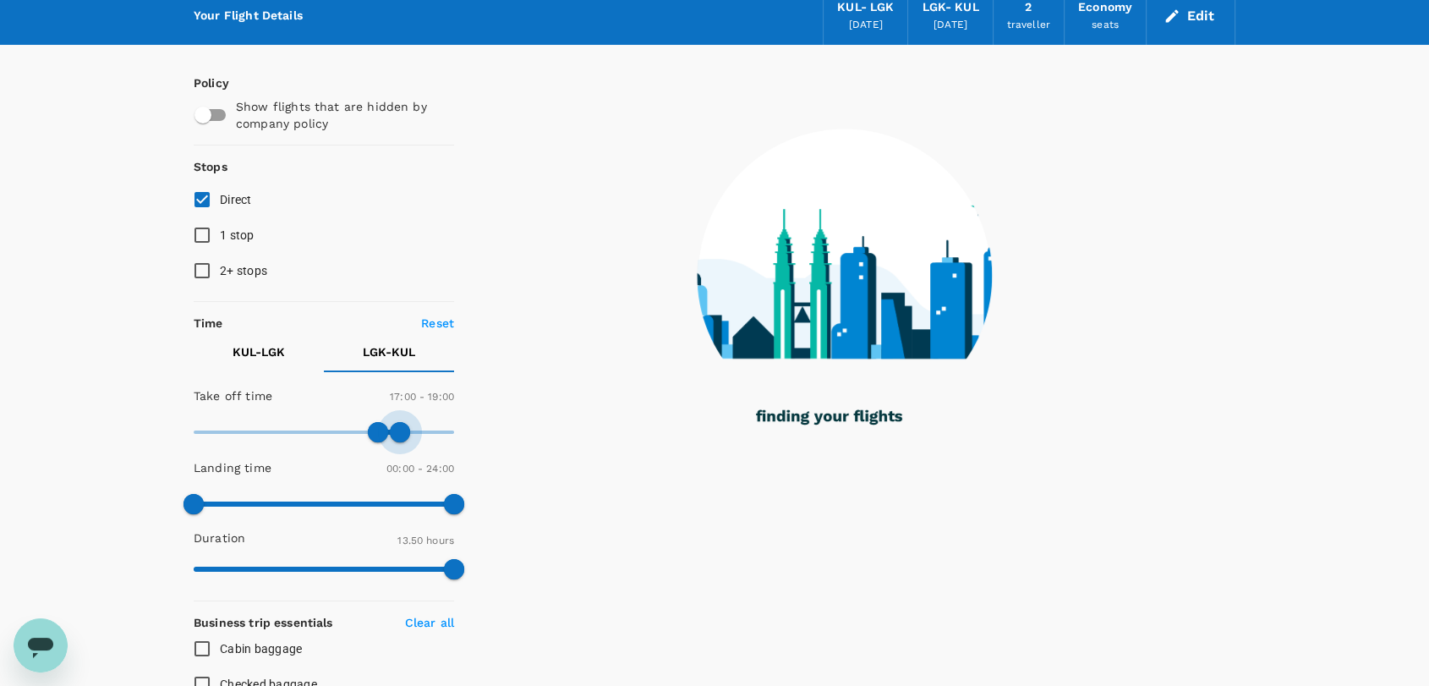
drag, startPoint x: 452, startPoint y: 439, endPoint x: 399, endPoint y: 426, distance: 54.7
click at [399, 426] on span at bounding box center [400, 432] width 20 height 20
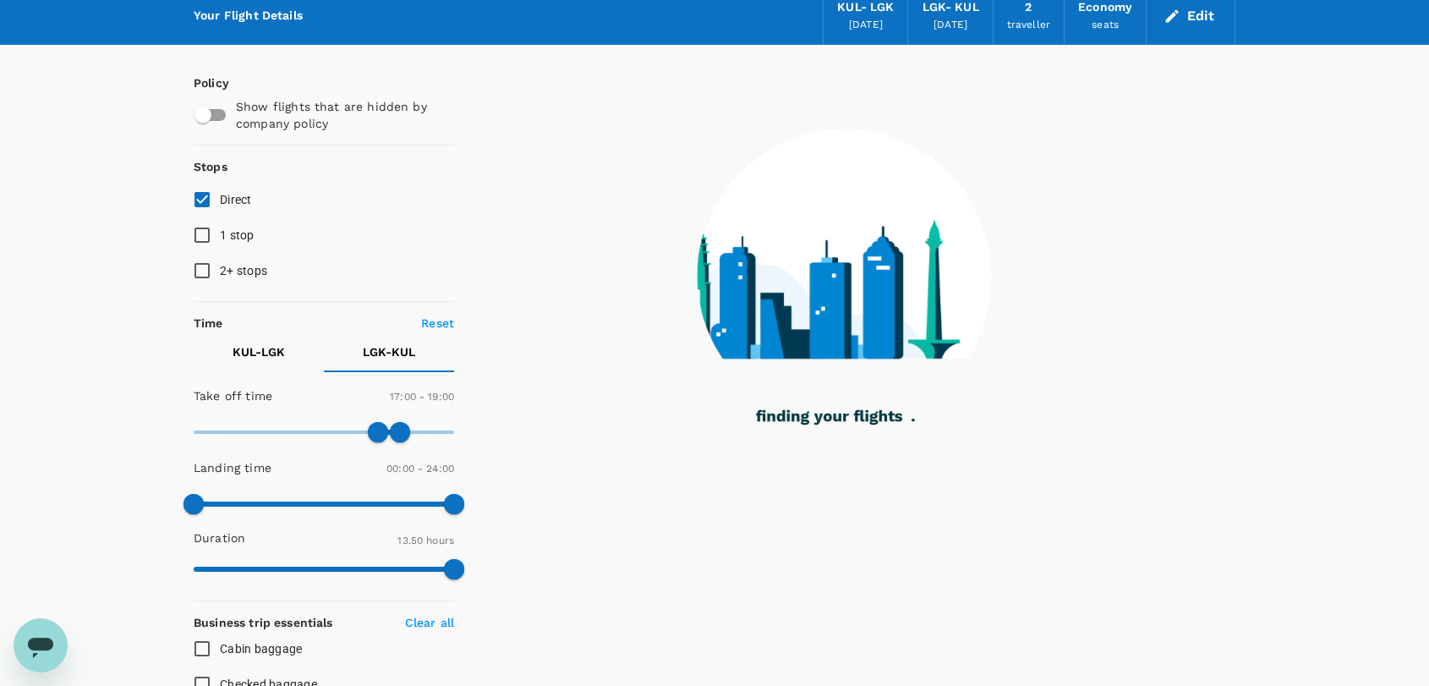
checkbox input "false"
checkbox input "true"
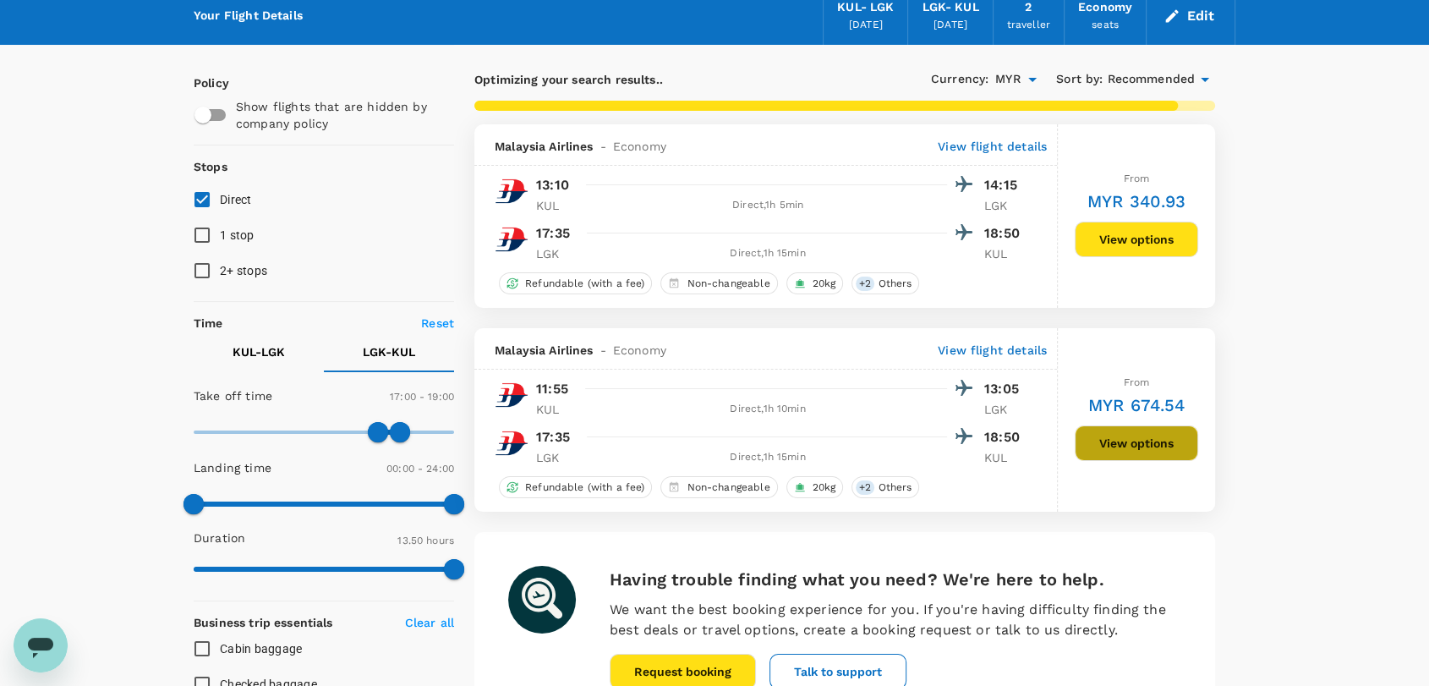
click at [1102, 449] on button "View options" at bounding box center [1135, 443] width 123 height 36
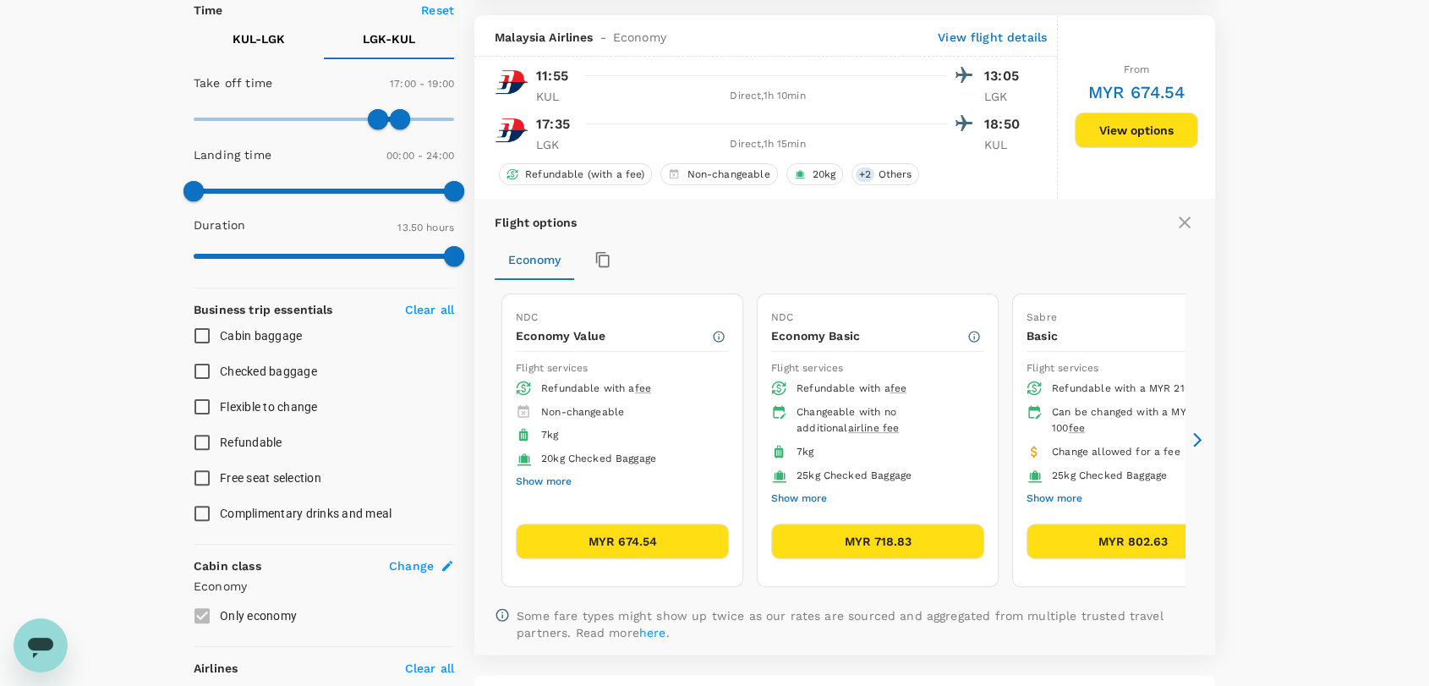
scroll to position [399, 0]
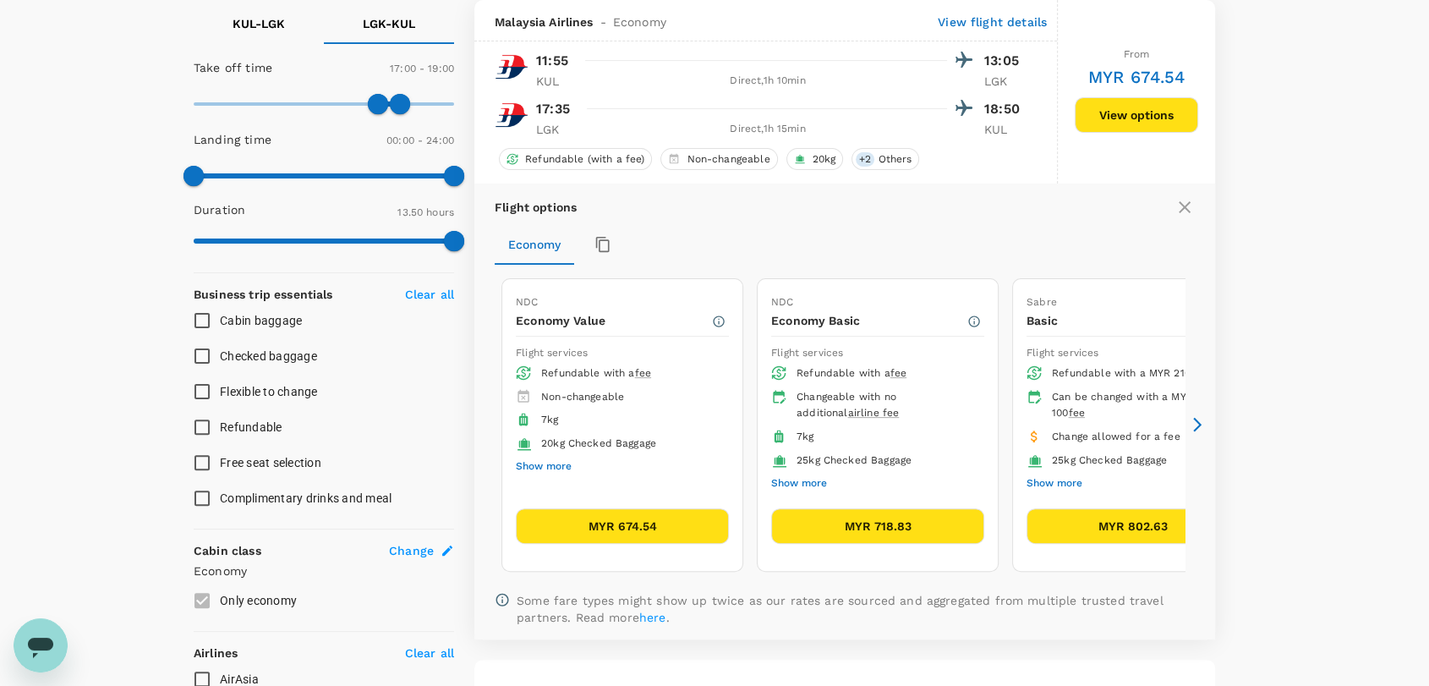
click at [637, 522] on button "MYR 674.54" at bounding box center [622, 526] width 213 height 36
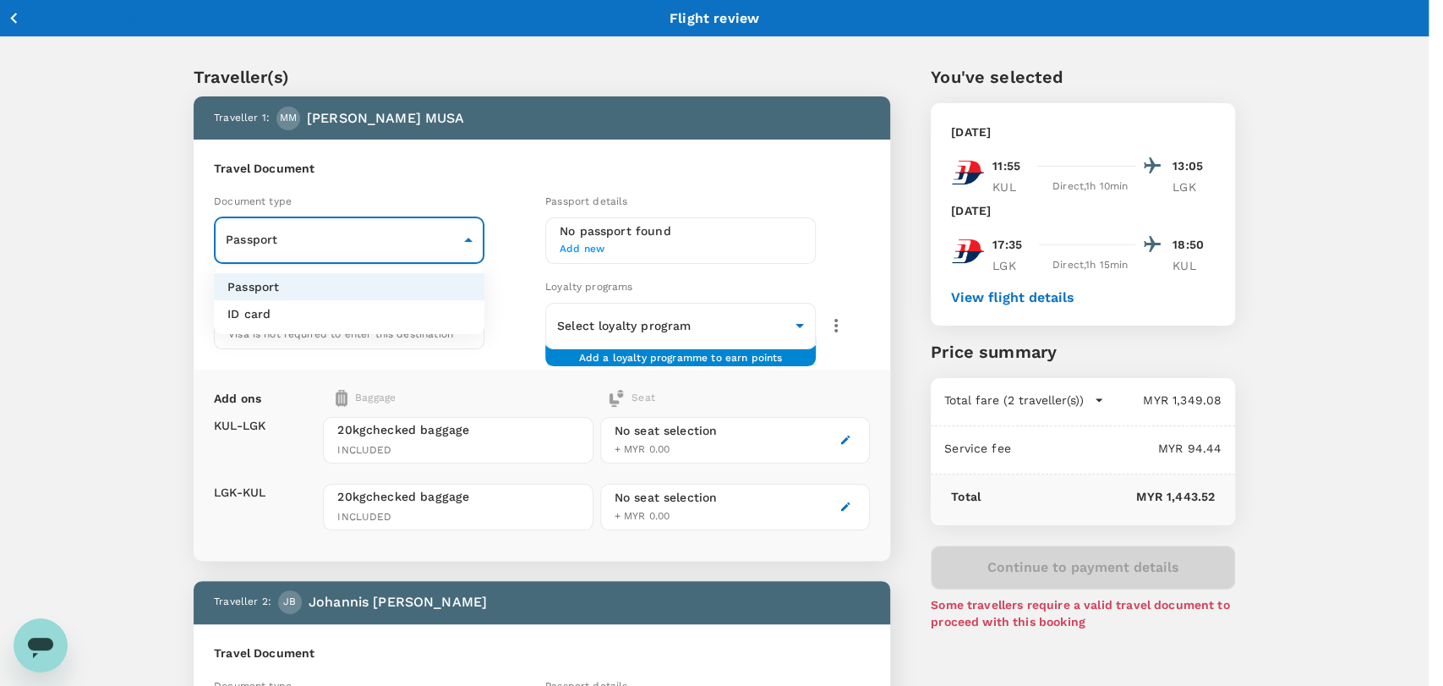
click at [445, 228] on body "Back to flight results Flight review Traveller(s) Traveller 1 : MM MUHAMMAD AMI…" at bounding box center [721, 630] width 1443 height 1260
click at [443, 320] on li "ID card" at bounding box center [349, 313] width 271 height 27
type input "Id card"
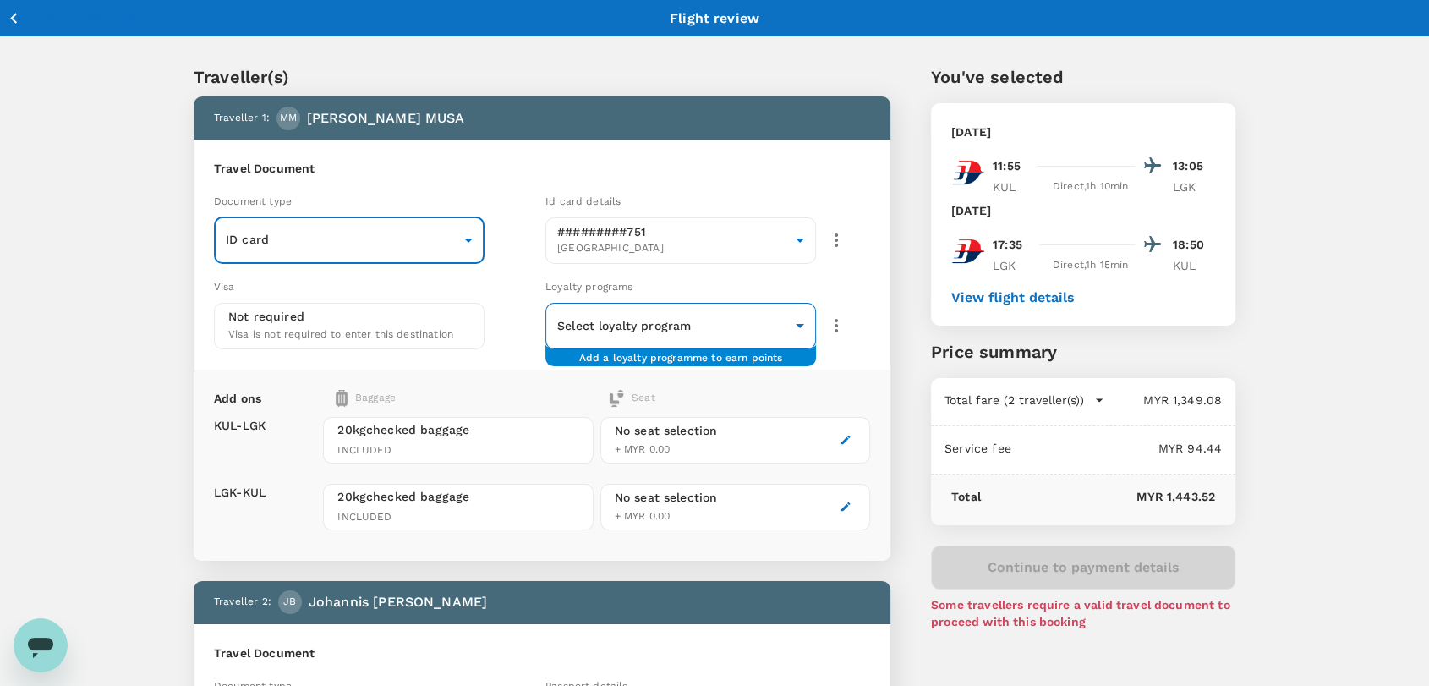
click at [801, 325] on body "Back to flight results Flight review Traveller(s) Traveller 1 : MM MUHAMMAD AMI…" at bounding box center [714, 630] width 1429 height 1260
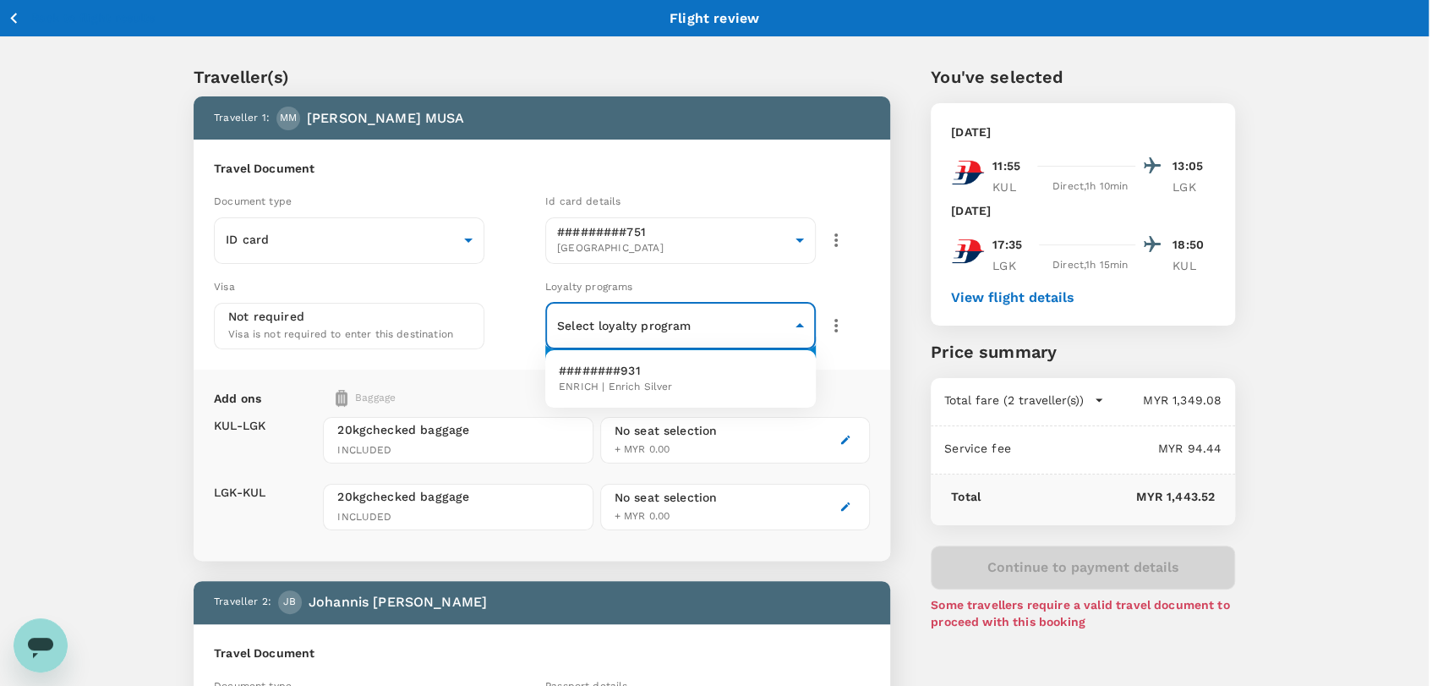
click at [773, 372] on li "########931 ENRICH | Enrich Silver" at bounding box center [680, 379] width 271 height 44
type input "606d5770-7736-492a-8056-90296f70d238"
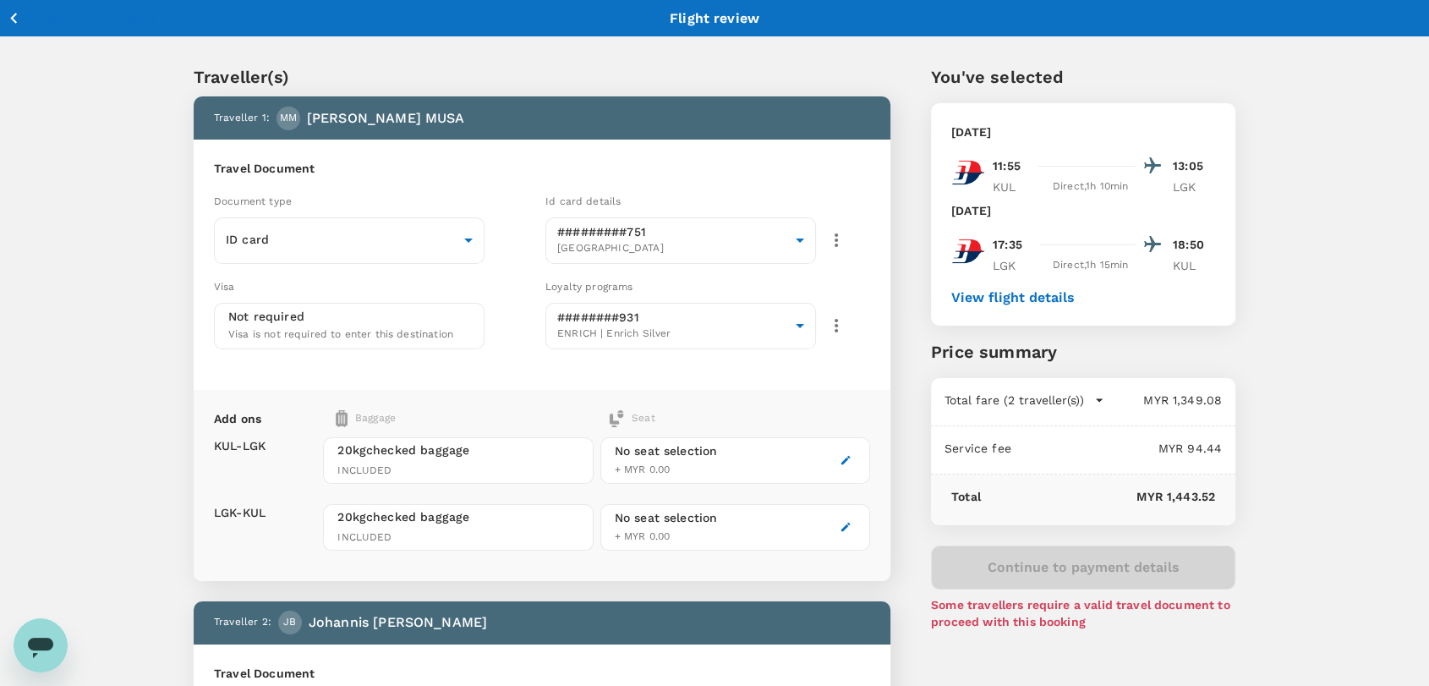
click at [856, 455] on div "No seat selection + MYR 0.00" at bounding box center [735, 460] width 270 height 46
click at [850, 457] on icon "button" at bounding box center [845, 460] width 12 height 12
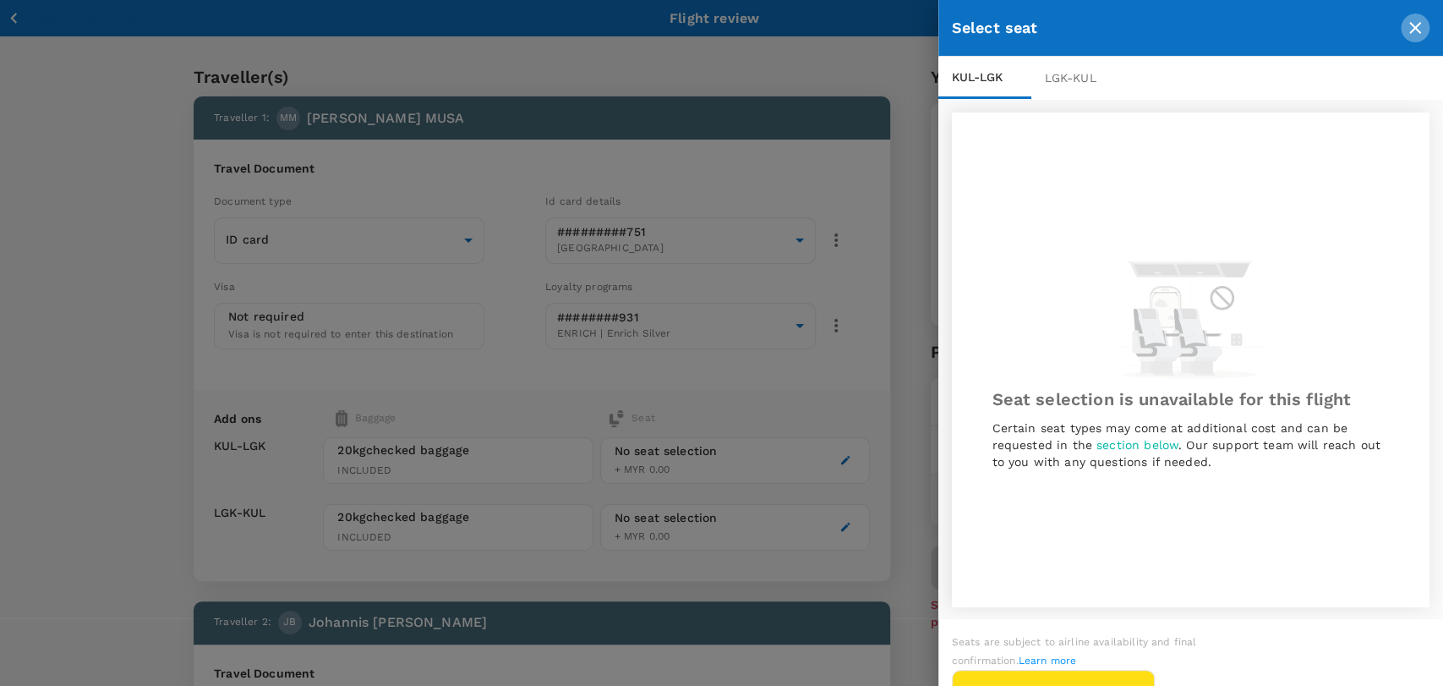
click at [1413, 31] on icon "close" at bounding box center [1415, 28] width 20 height 20
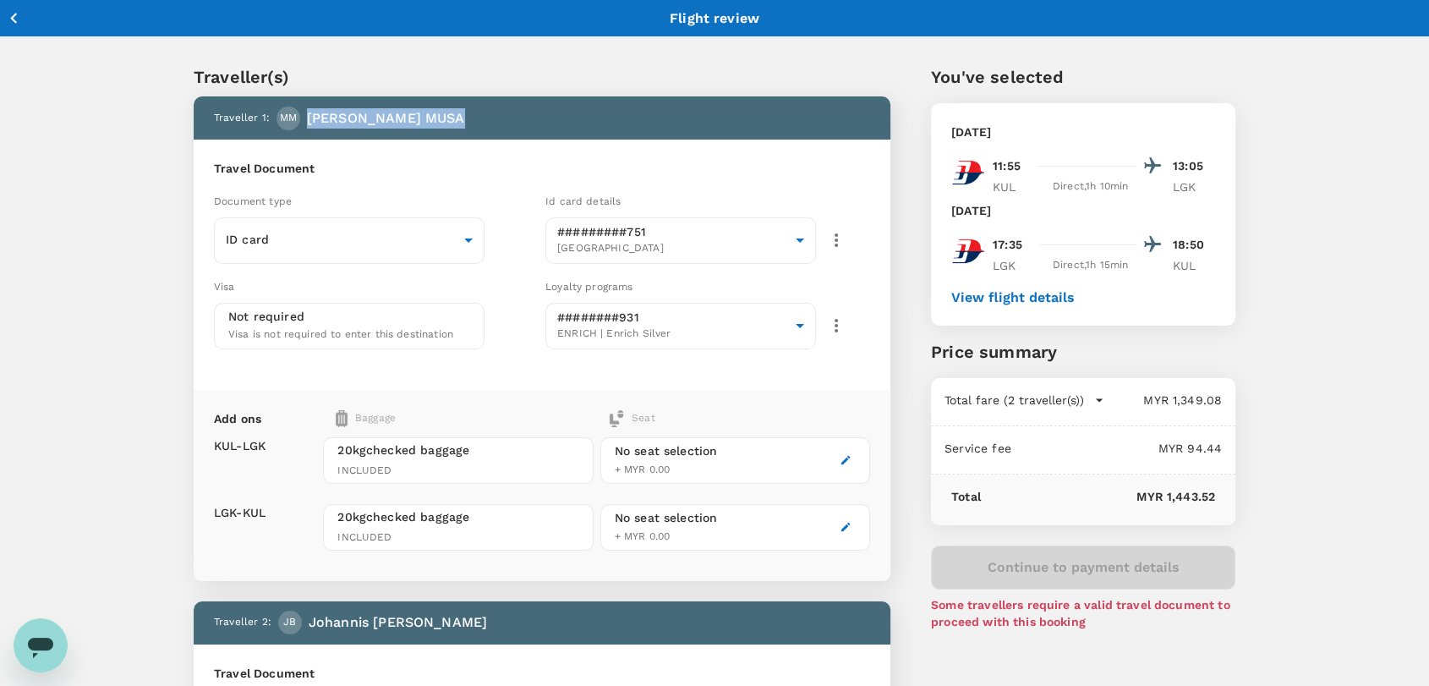
drag, startPoint x: 517, startPoint y: 117, endPoint x: 297, endPoint y: 117, distance: 220.6
click at [298, 117] on div "Traveller 1 : MM MUHAMMAD AMINUDDIN MUSA" at bounding box center [538, 115] width 663 height 30
copy p "MUHAMMAD AMINUDDIN MUSA"
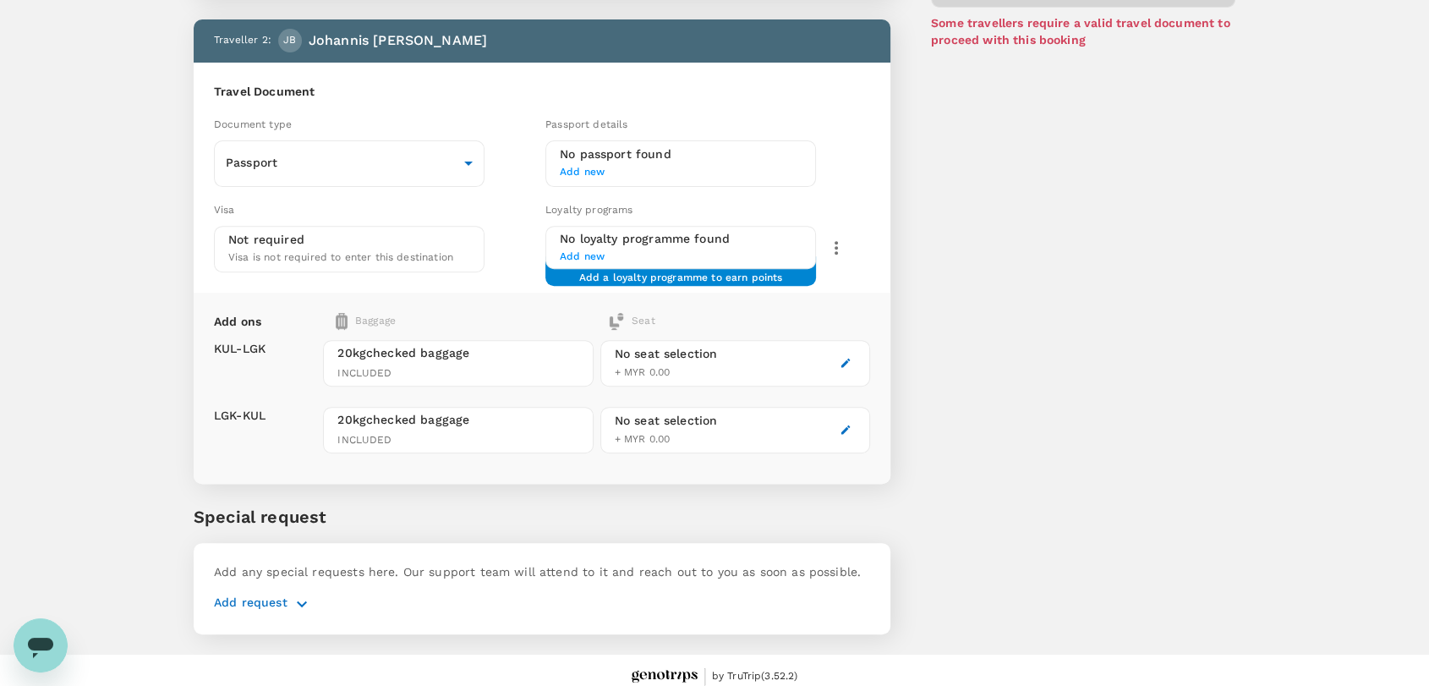
scroll to position [588, 0]
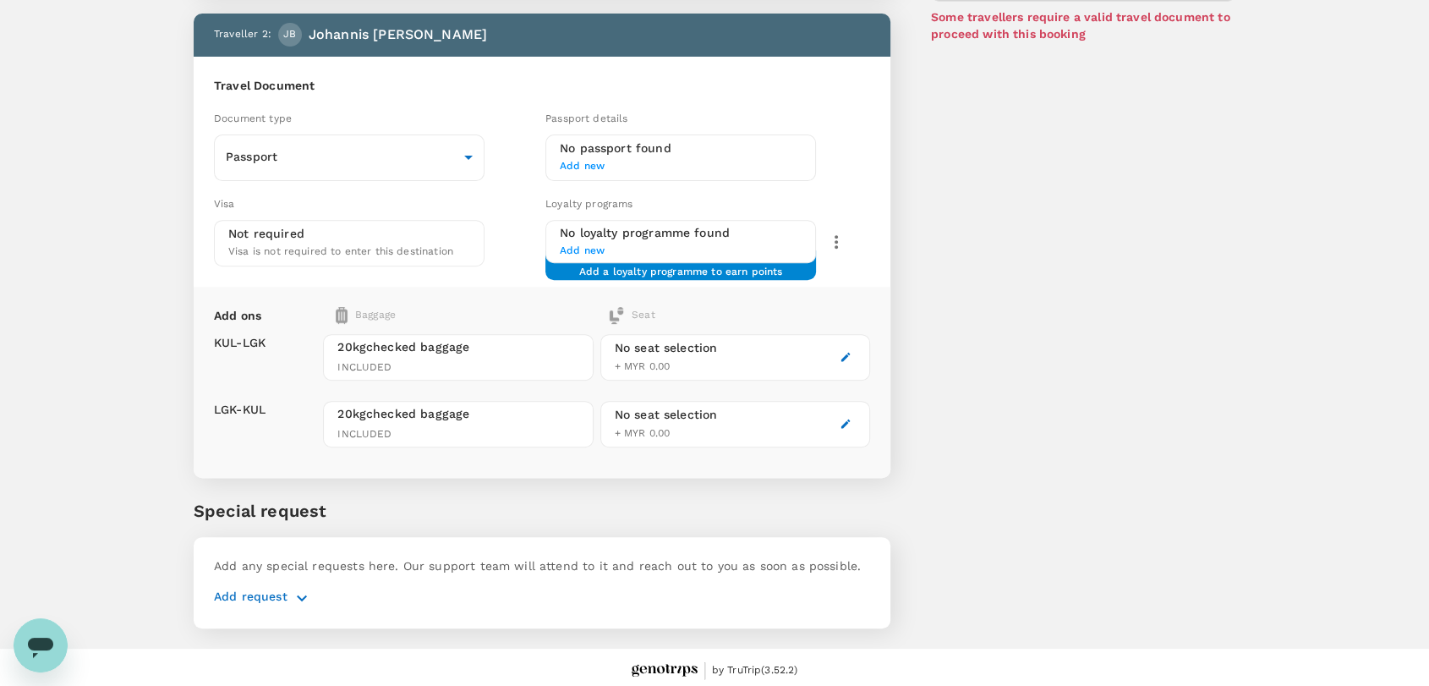
click at [304, 593] on icon "button" at bounding box center [302, 598] width 20 height 20
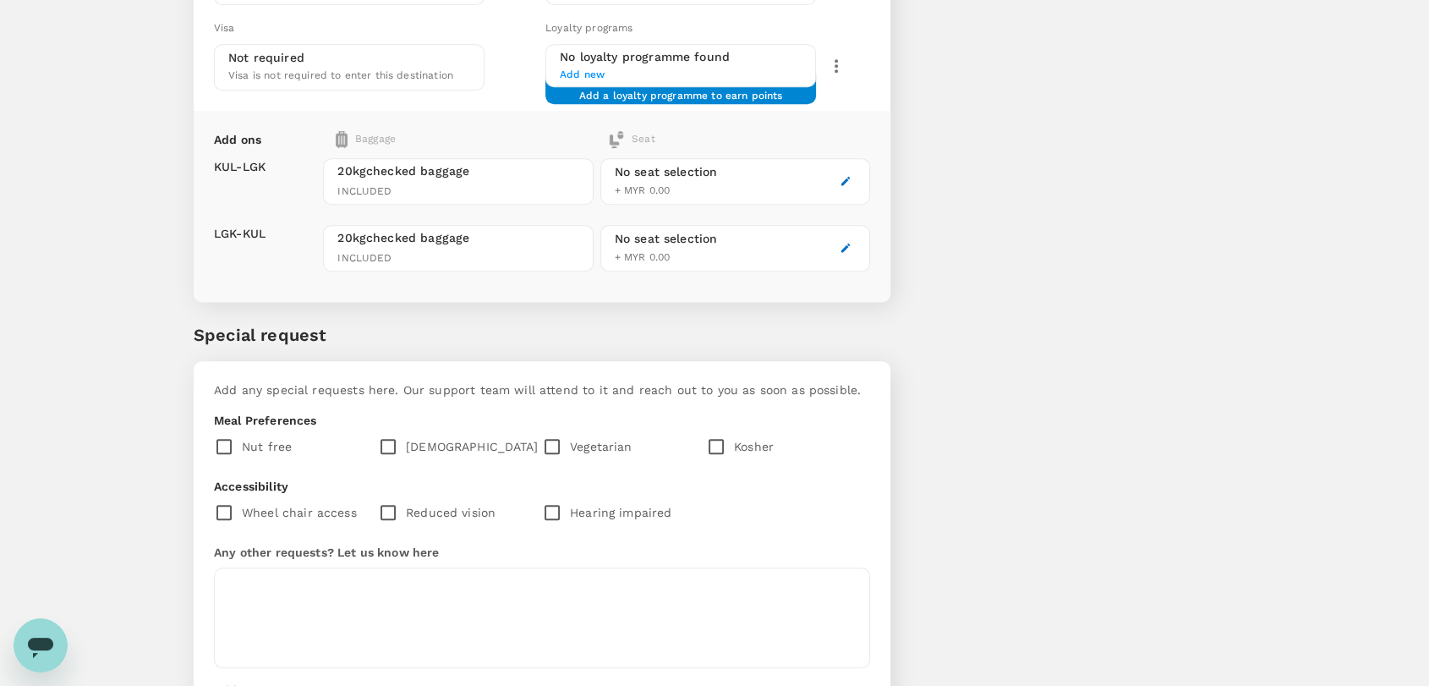
scroll to position [775, 0]
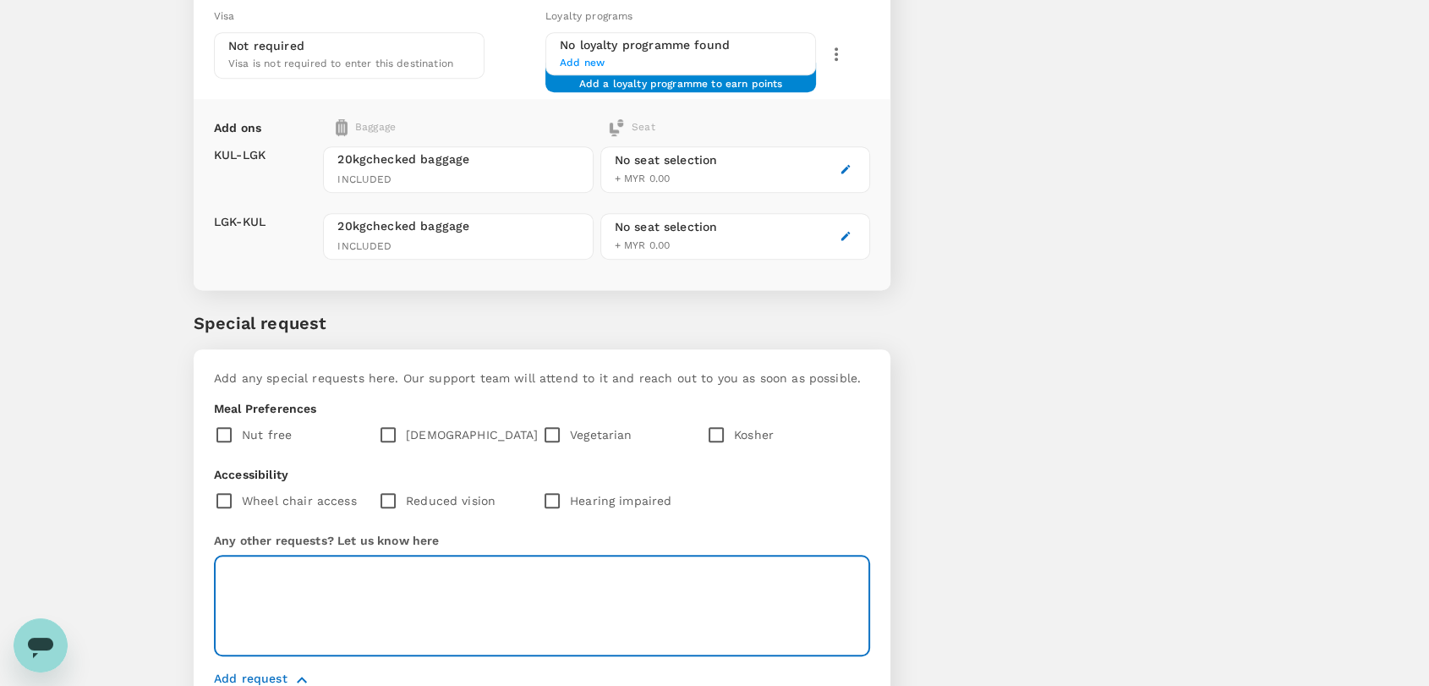
click at [431, 578] on textarea at bounding box center [542, 605] width 656 height 101
type textarea "D"
paste textarea "[PERSON_NAME]"
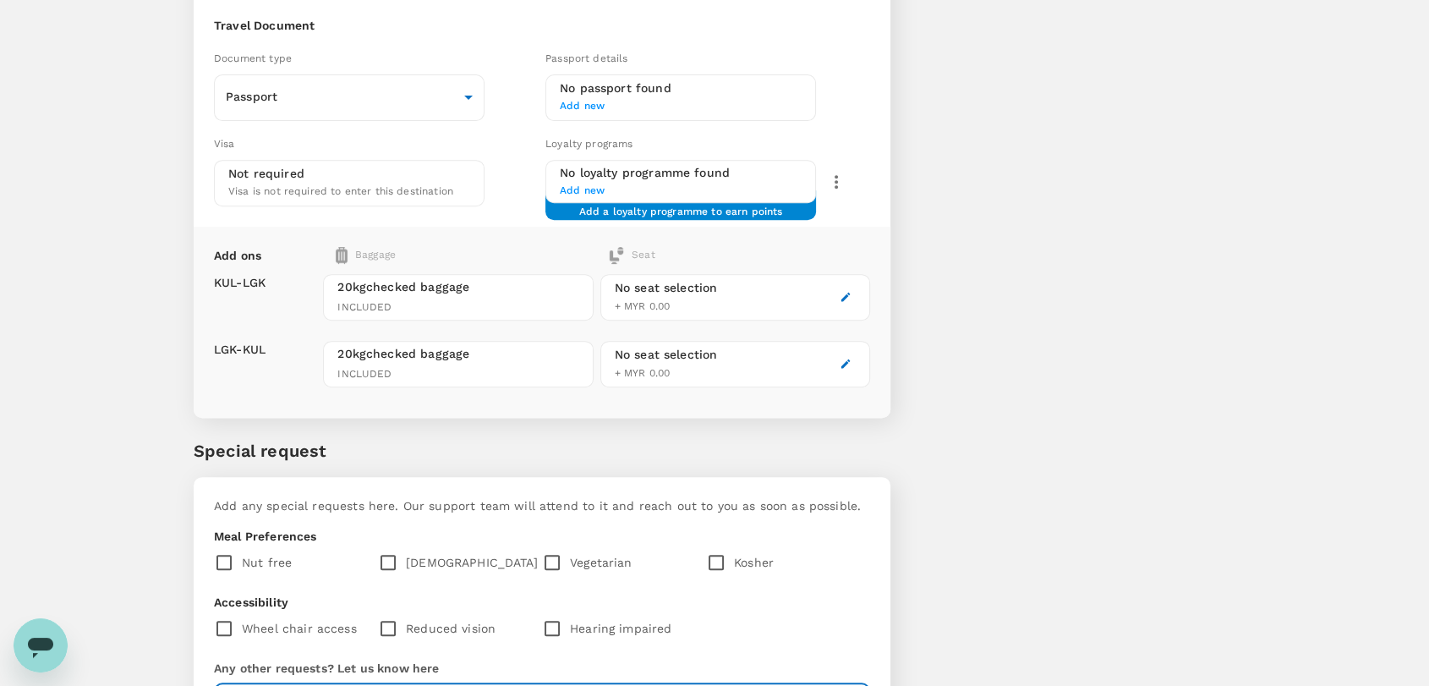
scroll to position [494, 0]
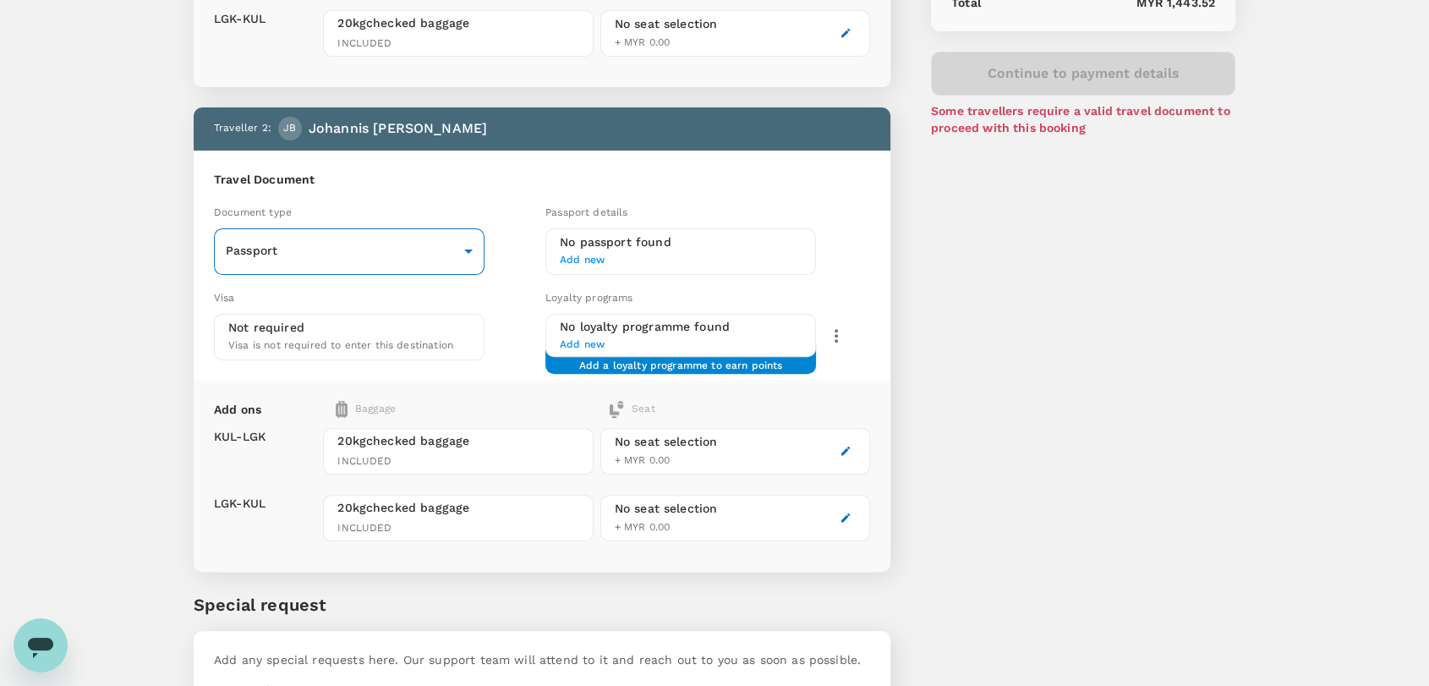
type textarea "Please quote Extra Leg Room Seat for MUHAMMAD AMINUDDIN MUSA for both trip"
click at [446, 243] on body "Back to flight results Flight review Traveller(s) Traveller 1 : MM MUHAMMAD AMI…" at bounding box center [721, 281] width 1443 height 1550
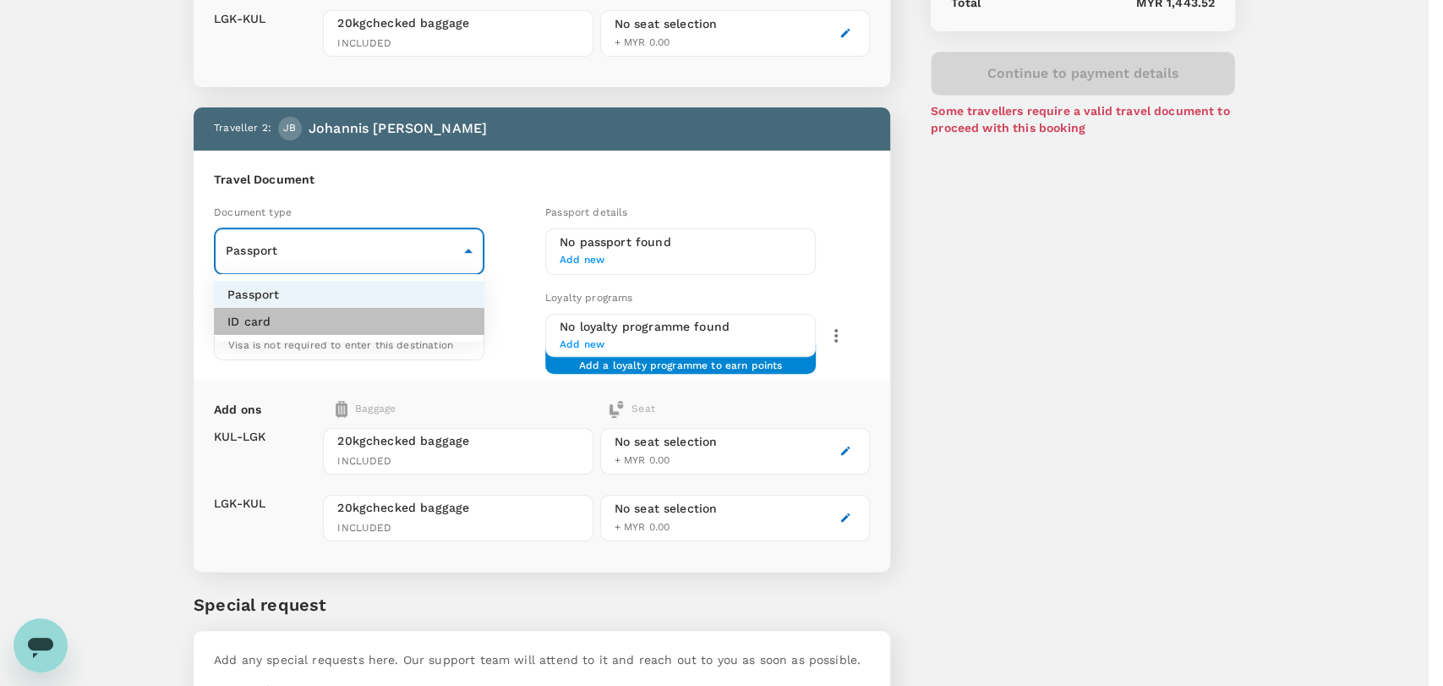
click at [420, 331] on li "ID card" at bounding box center [349, 321] width 271 height 27
type input "Id card"
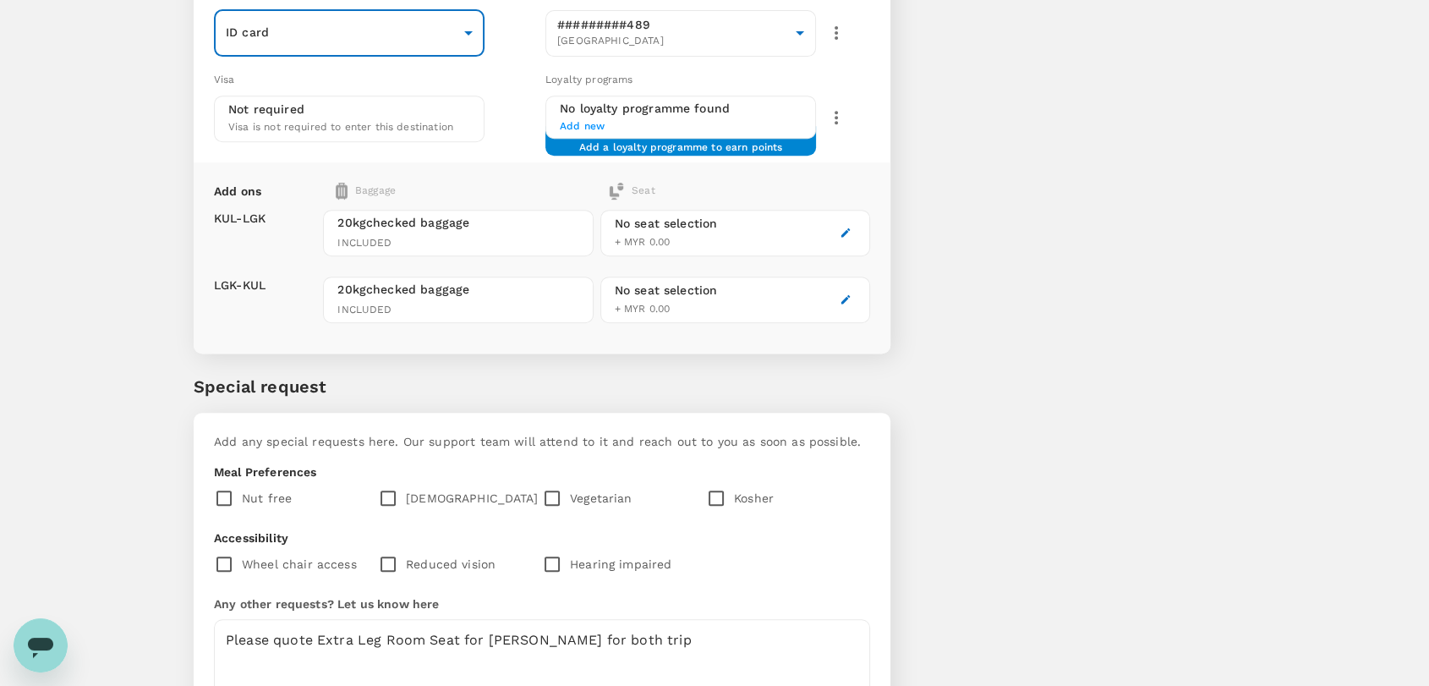
scroll to position [857, 0]
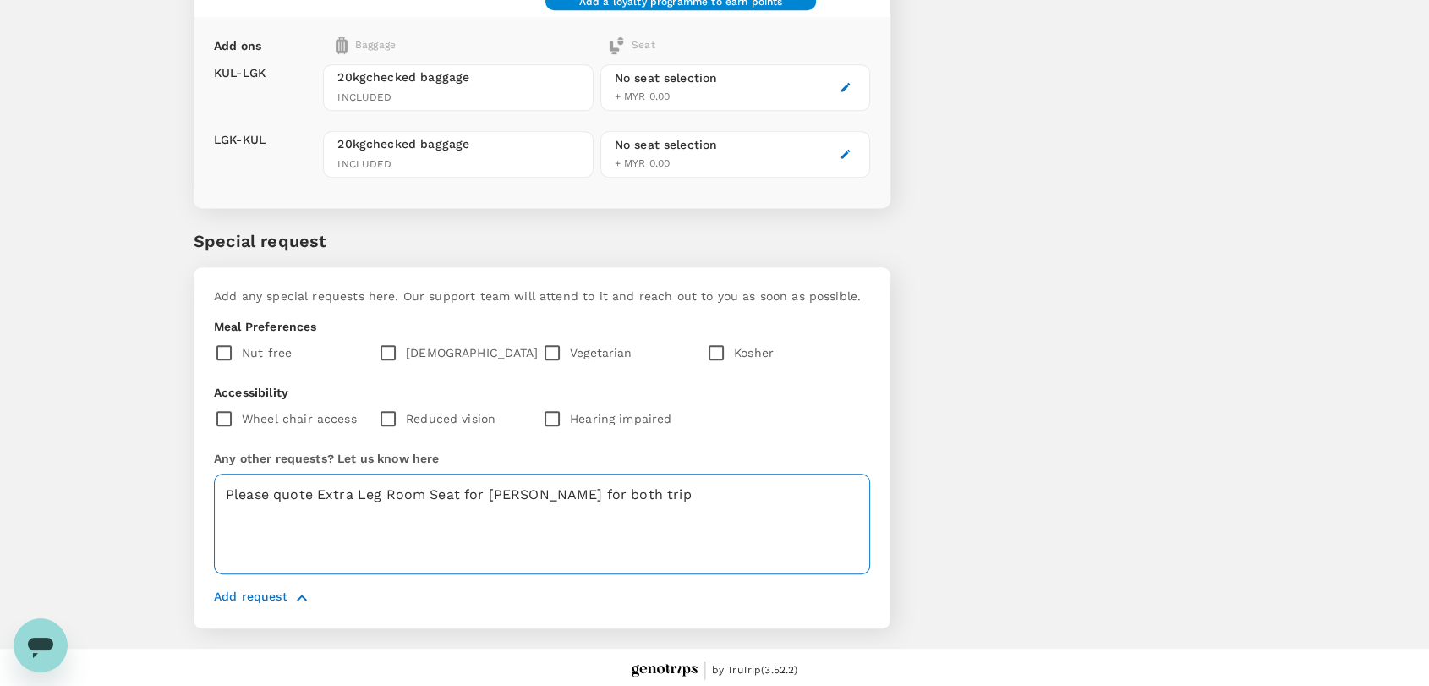
click at [314, 489] on textarea "Please quote Extra Leg Room Seat for MUHAMMAD AMINUDDIN MUSA for both trip" at bounding box center [542, 523] width 656 height 101
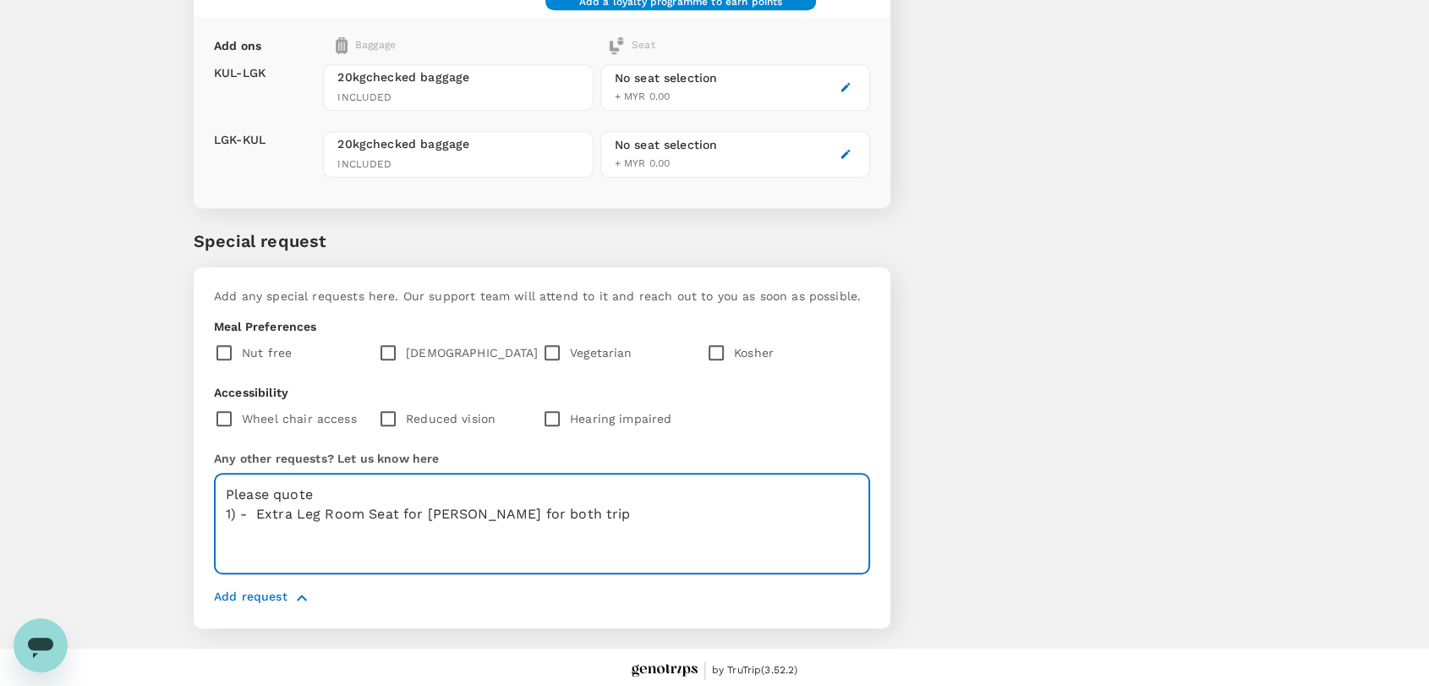
click at [731, 510] on textarea "Please quote 1) - Extra Leg Room Seat for MUHAMMAD AMINUDDIN MUSA for both trip" at bounding box center [542, 523] width 656 height 101
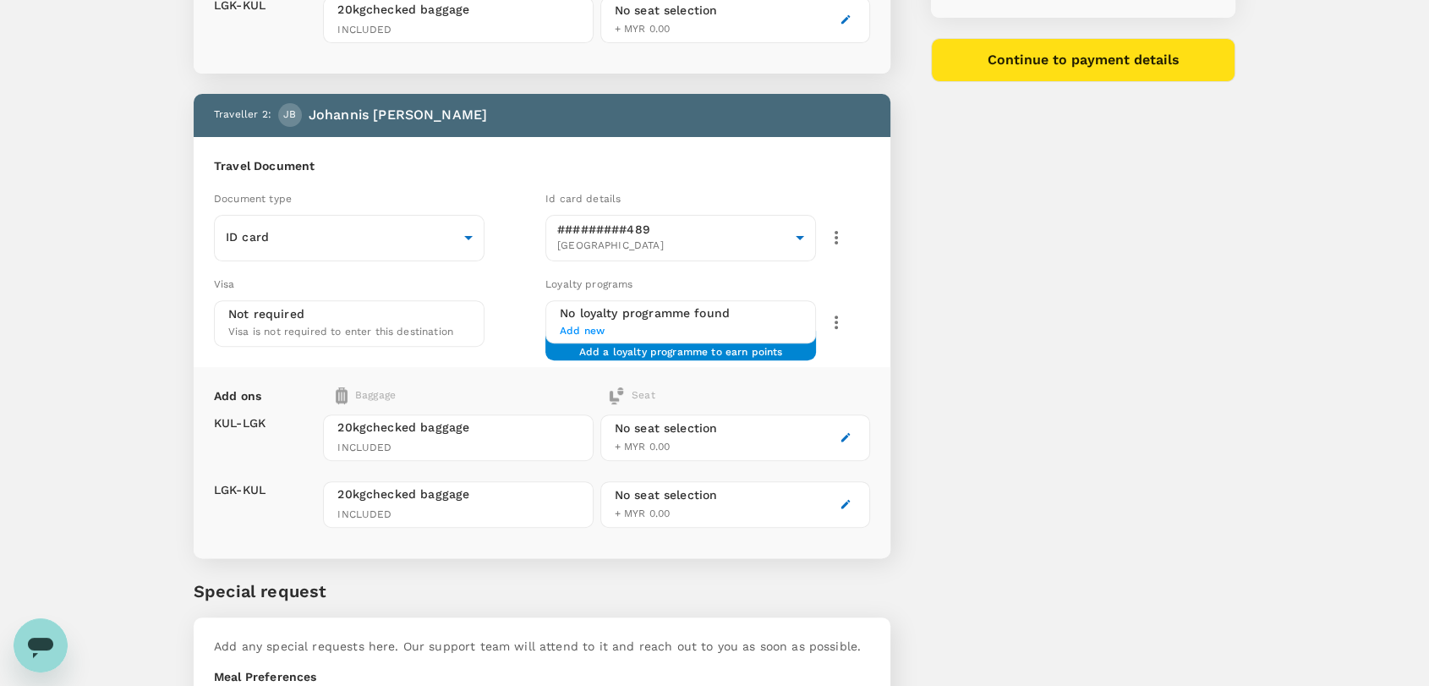
scroll to position [481, 0]
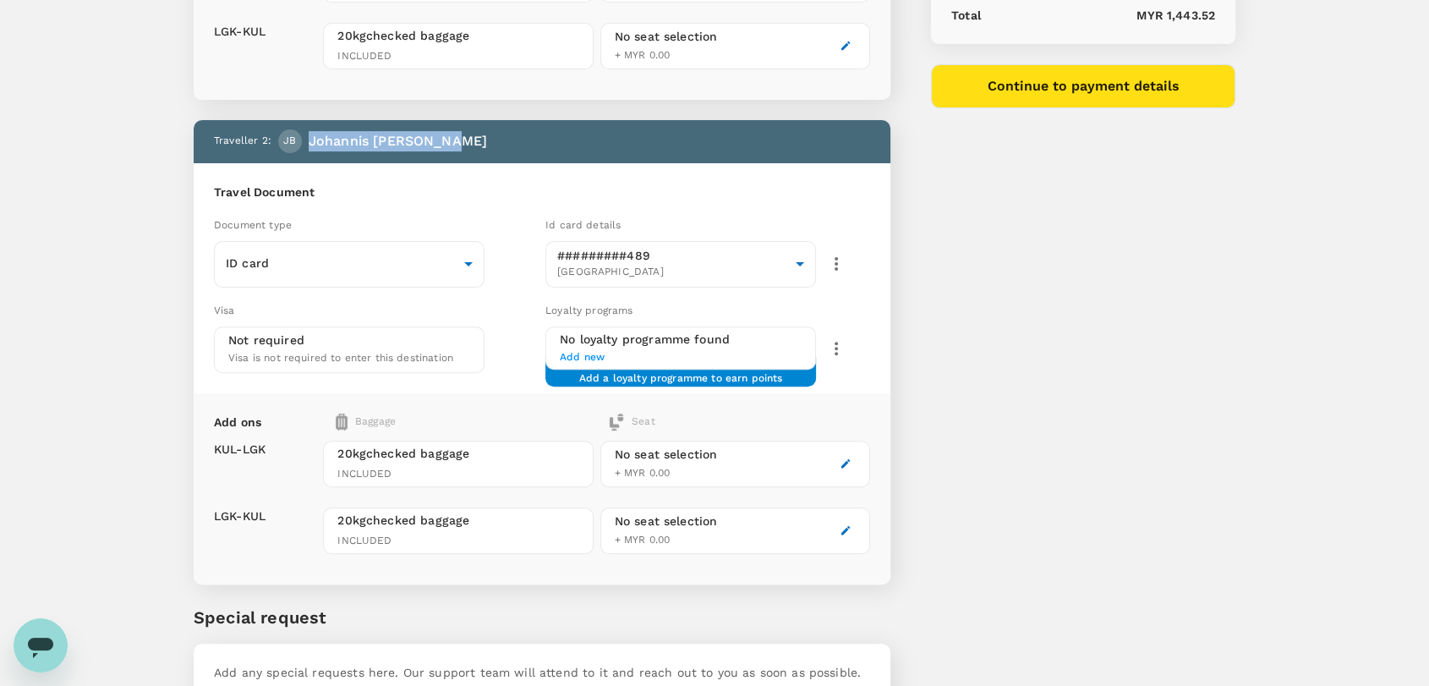
drag, startPoint x: 450, startPoint y: 145, endPoint x: 308, endPoint y: 128, distance: 143.0
click at [308, 128] on div "Traveller 2 : JB Johannis bin Johari" at bounding box center [538, 138] width 663 height 30
copy p "Johannis bin Johari"
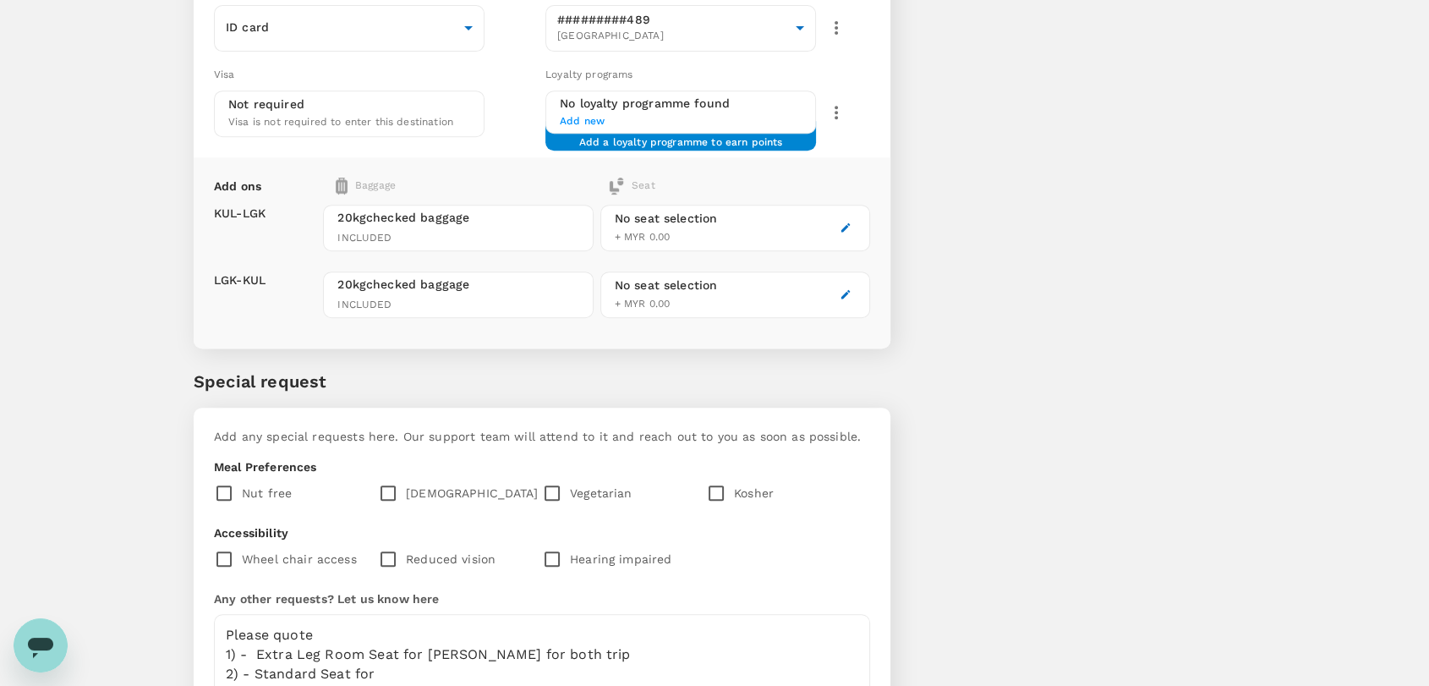
scroll to position [857, 0]
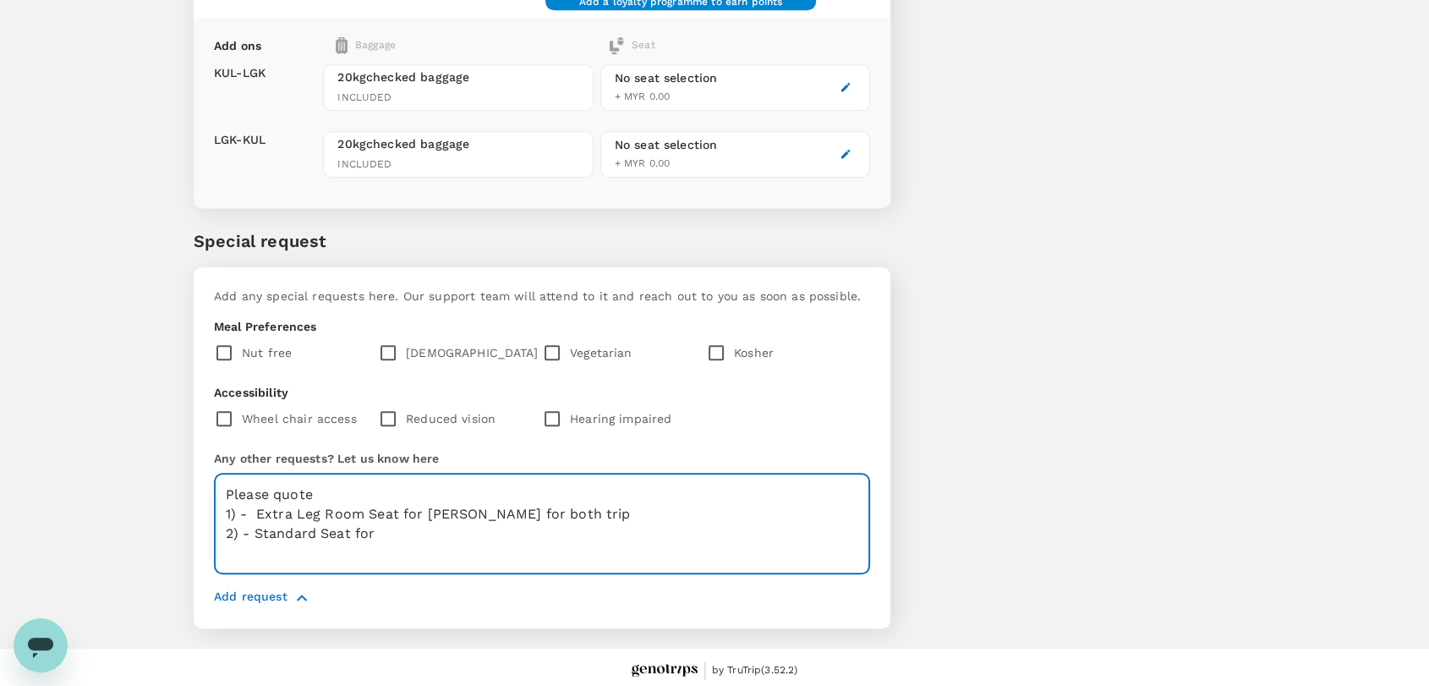
click at [401, 536] on textarea "Please quote 1) - Extra Leg Room Seat for MUHAMMAD AMINUDDIN MUSA for both trip…" at bounding box center [542, 523] width 656 height 101
paste textarea "[PERSON_NAME]"
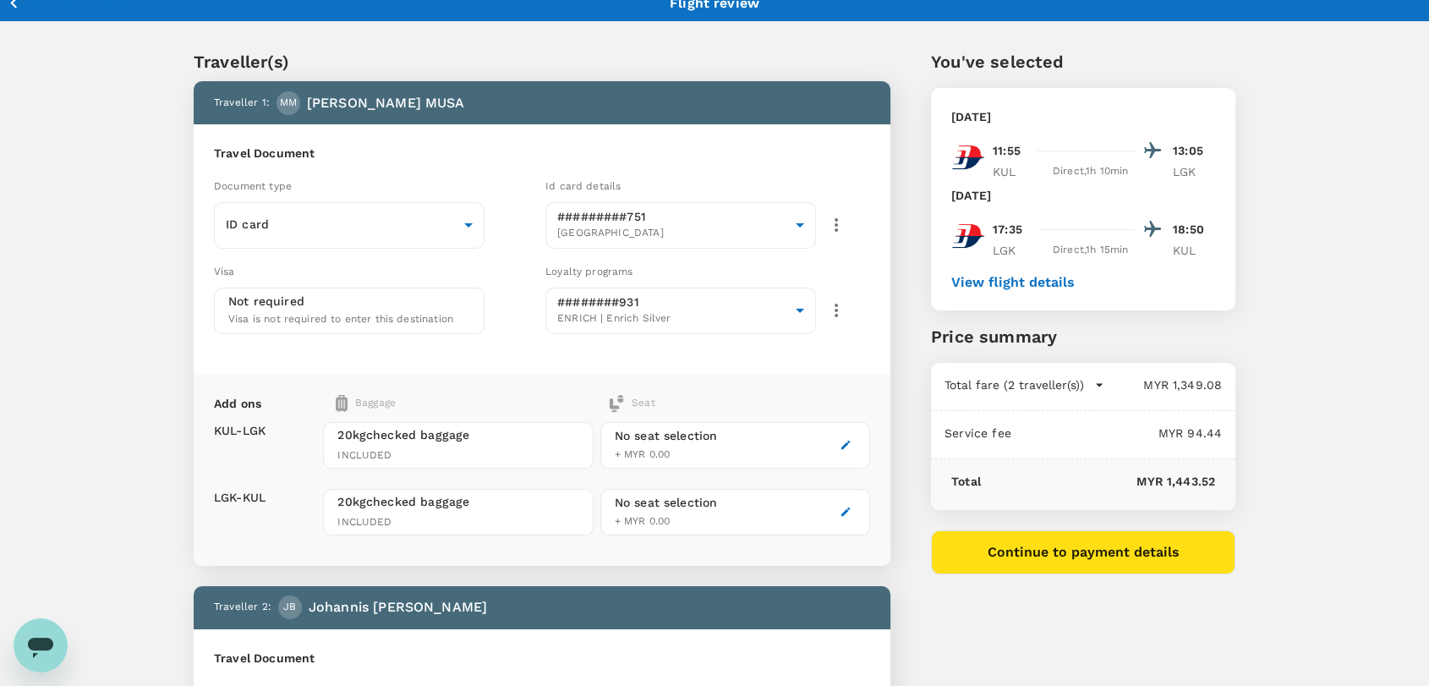
scroll to position [12, 0]
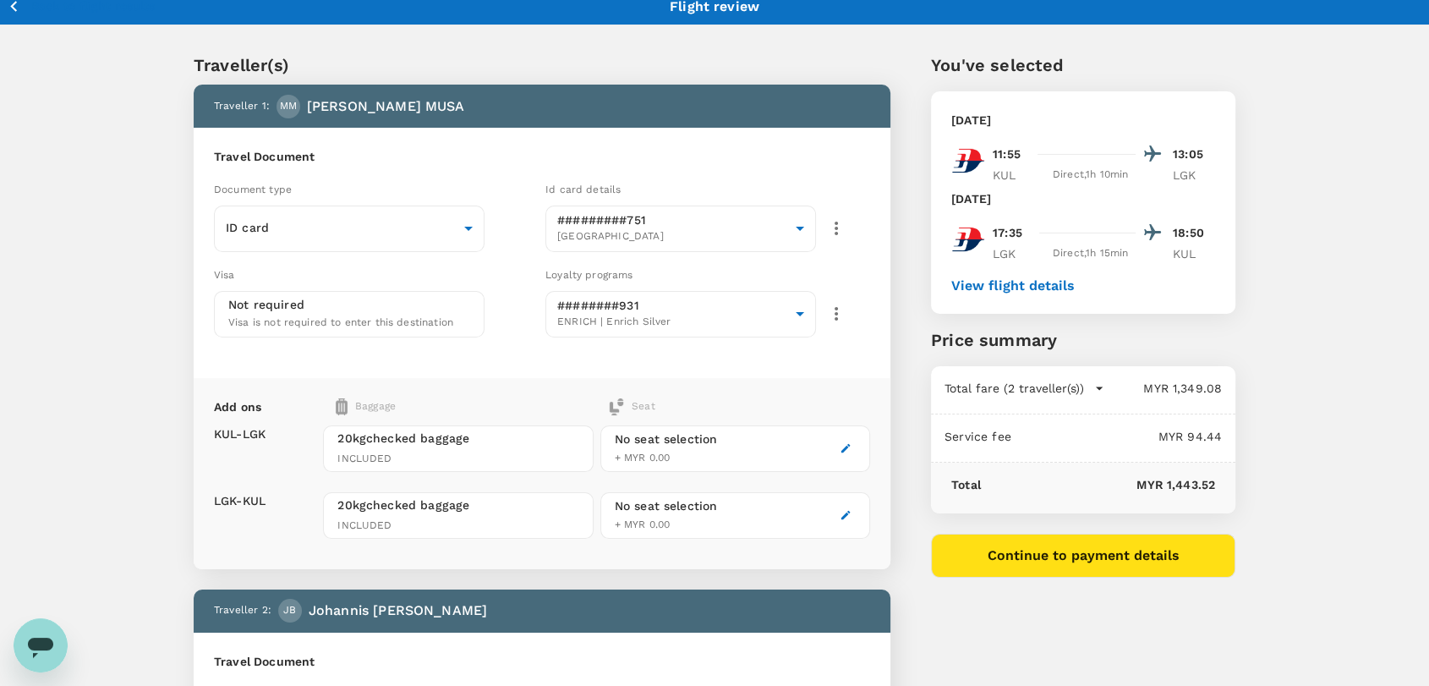
type textarea "Please quote 1) - Extra Leg Room Seat for MUHAMMAD AMINUDDIN MUSA for both trip…"
click at [1091, 383] on icon "button" at bounding box center [1099, 388] width 17 height 17
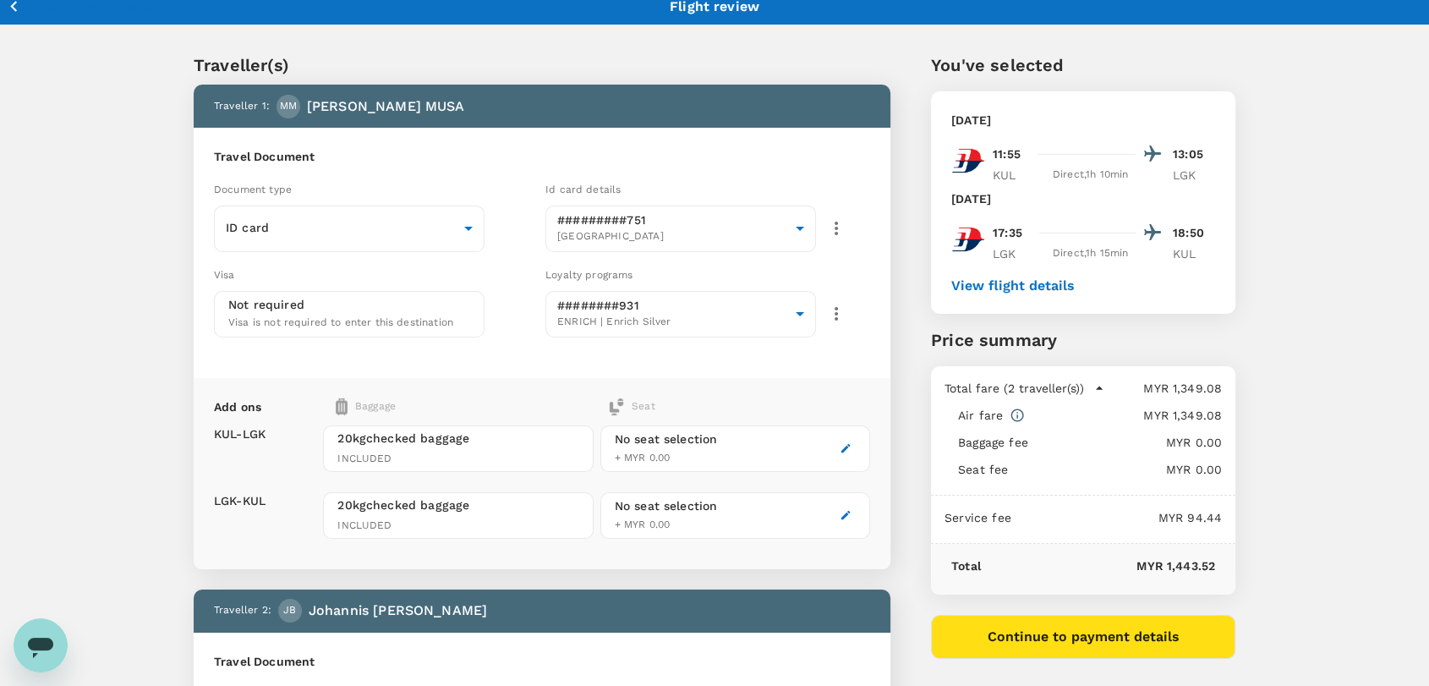
click at [1094, 385] on icon "button" at bounding box center [1099, 388] width 17 height 17
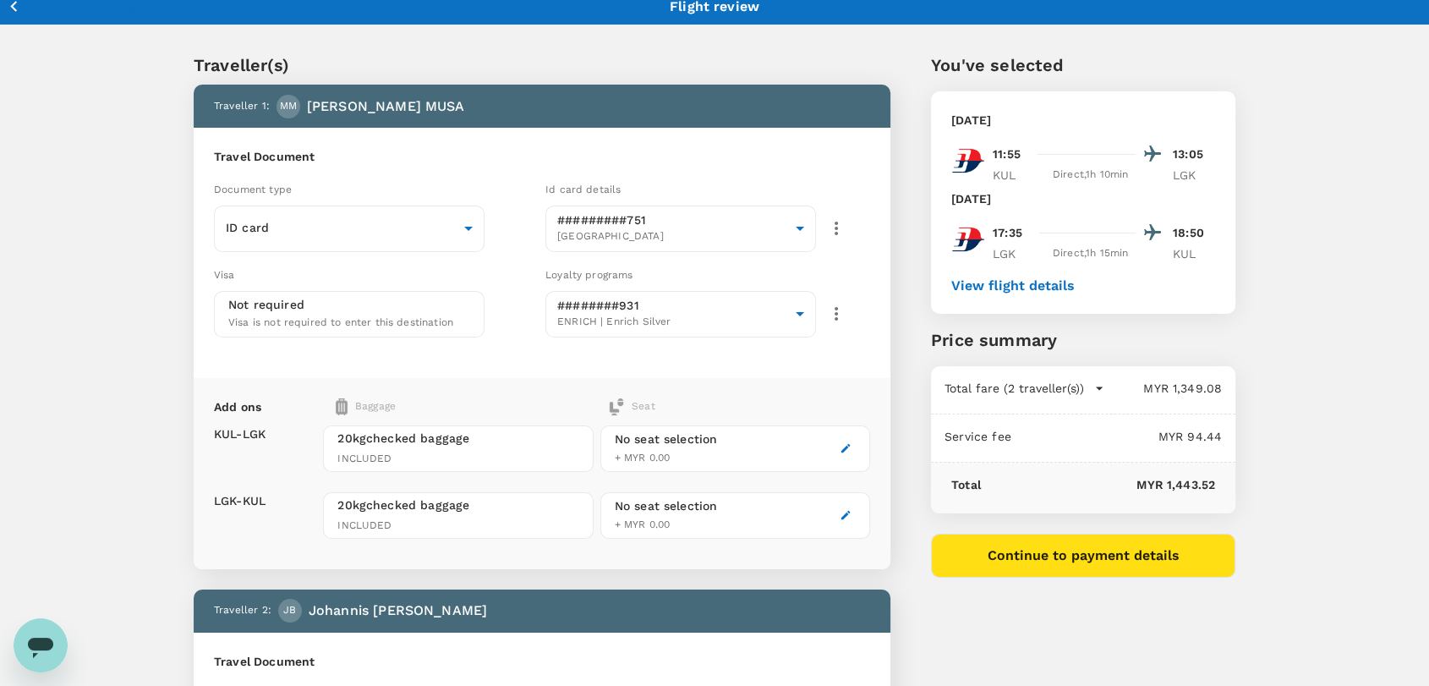
click at [1123, 522] on div "You've selected Monday, 29 Sep 2025 11:55 13:05 KUL Direct , 1h 10min LGK Tuesd…" at bounding box center [1083, 314] width 304 height 525
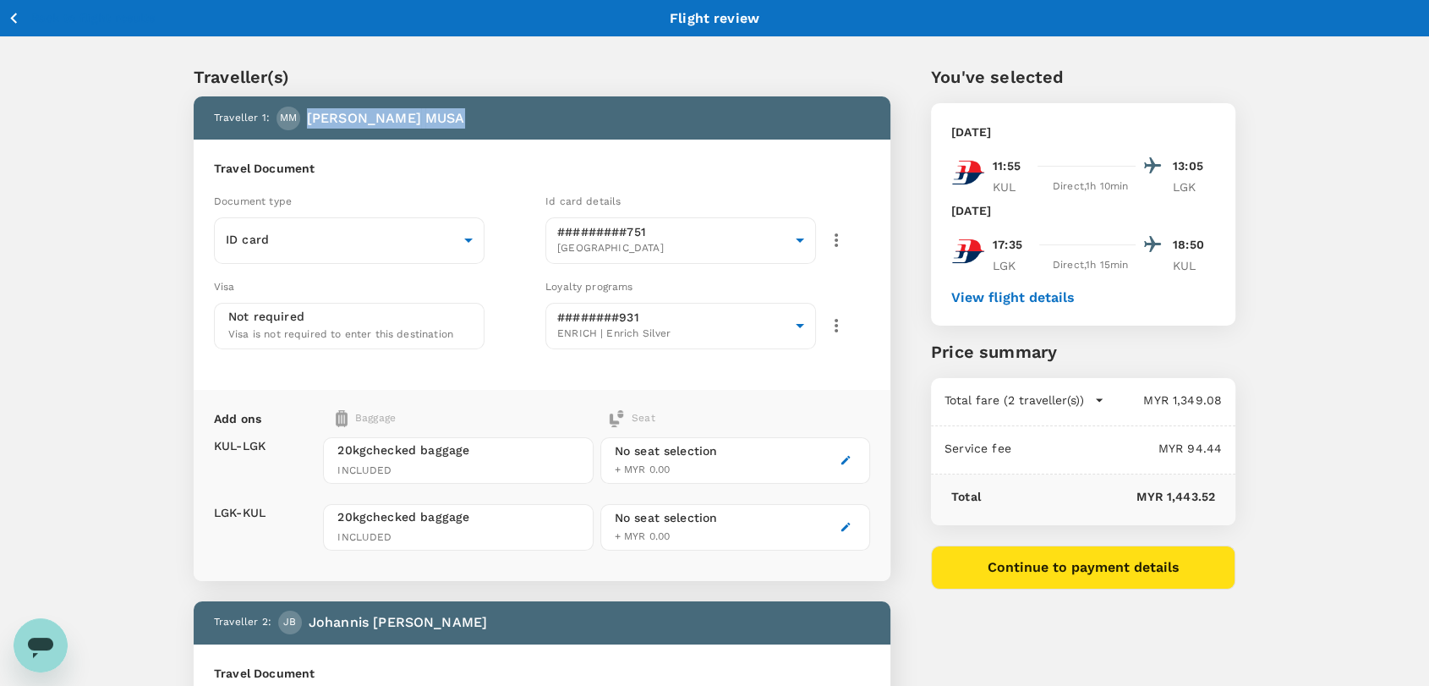
drag, startPoint x: 516, startPoint y: 122, endPoint x: 303, endPoint y: 112, distance: 213.3
click at [303, 112] on div "Traveller 1 : MM MUHAMMAD AMINUDDIN MUSA" at bounding box center [538, 115] width 663 height 30
copy p "MUHAMMAD AMINUDDIN MUSA"
